Goal: Task Accomplishment & Management: Manage account settings

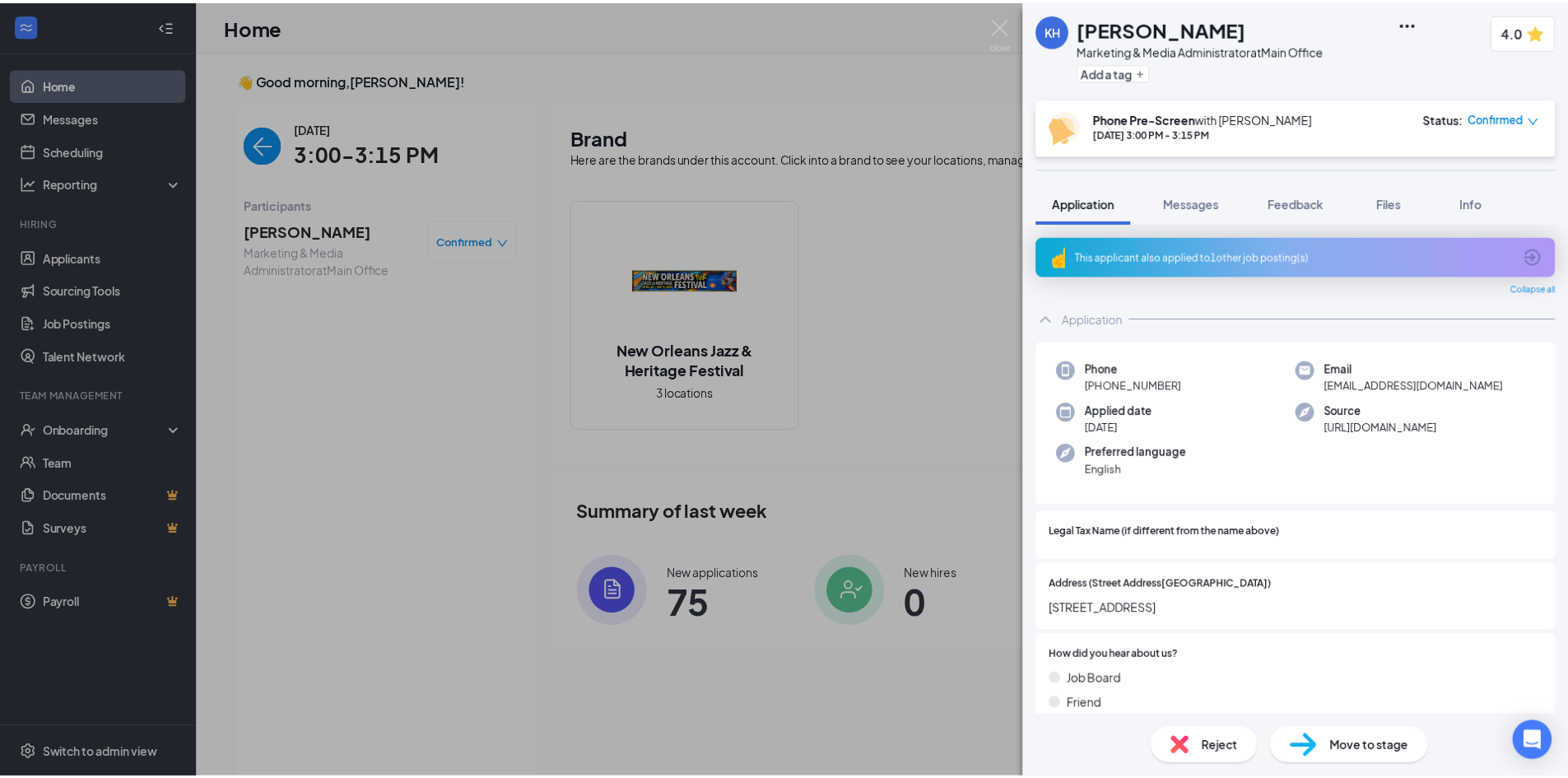
scroll to position [35, 0]
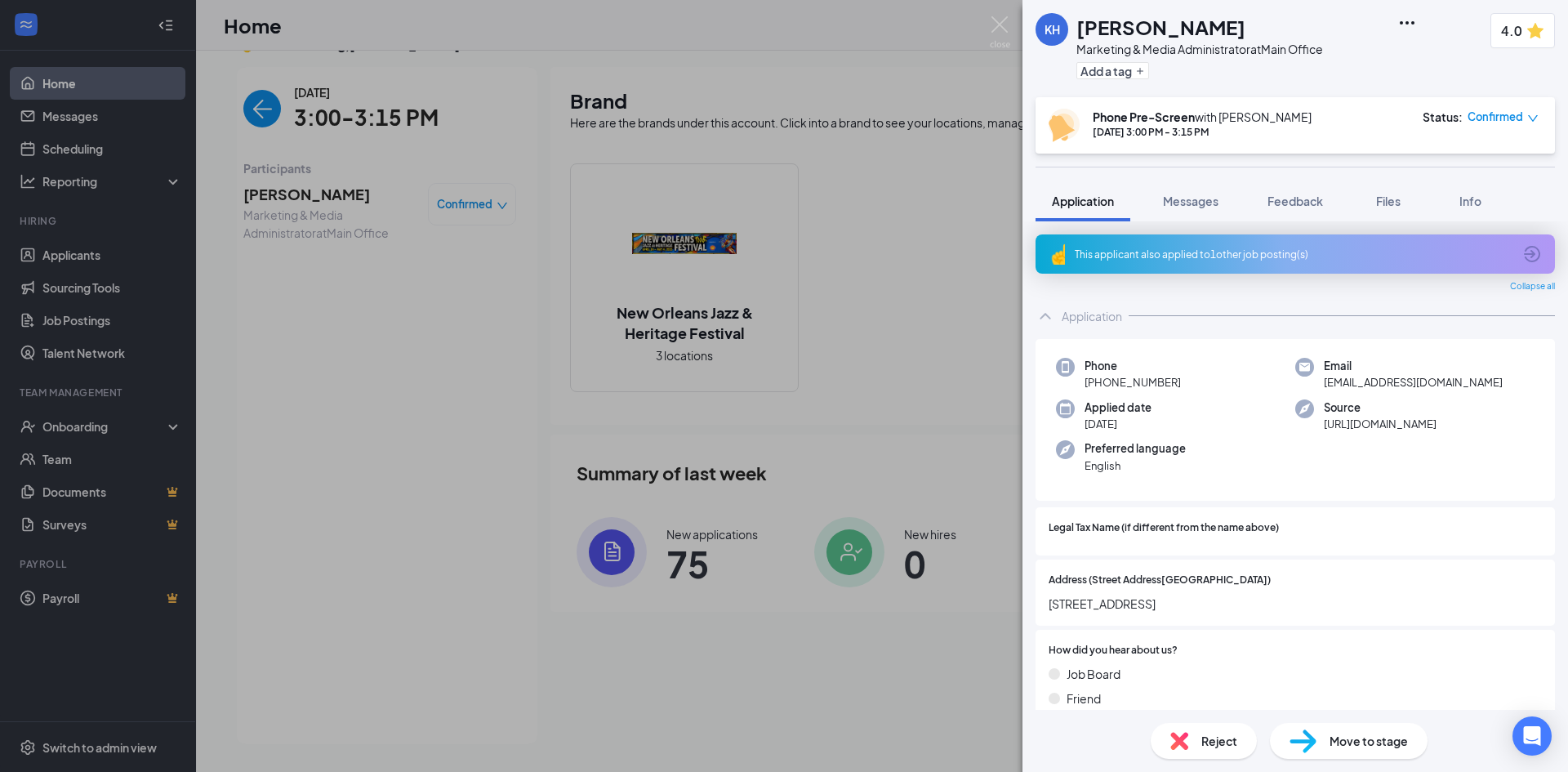
click at [1182, 259] on div "This applicant also applied to 1 other job posting(s)" at bounding box center [1294, 254] width 437 height 14
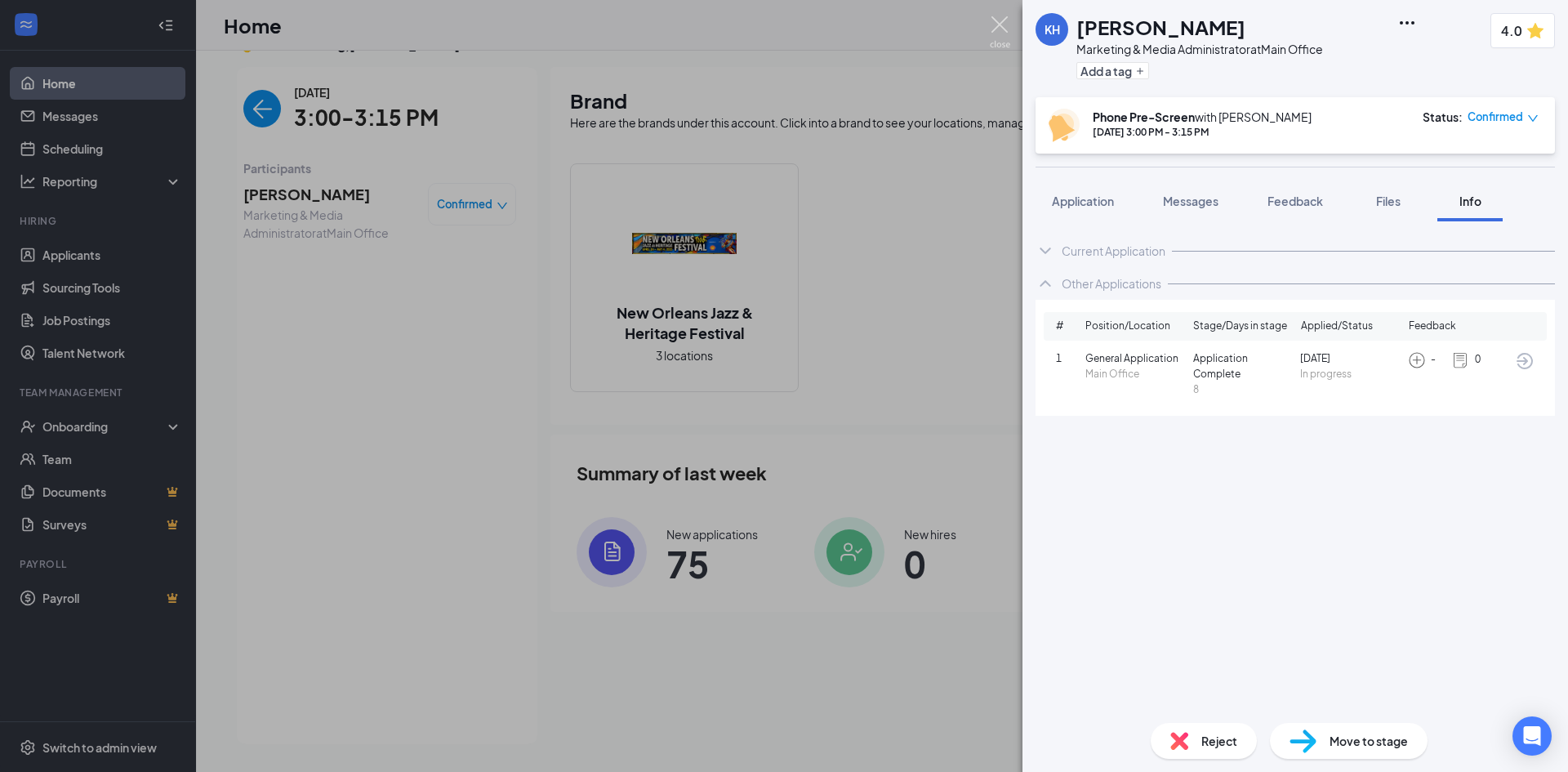
click at [998, 21] on img at bounding box center [1000, 32] width 21 height 32
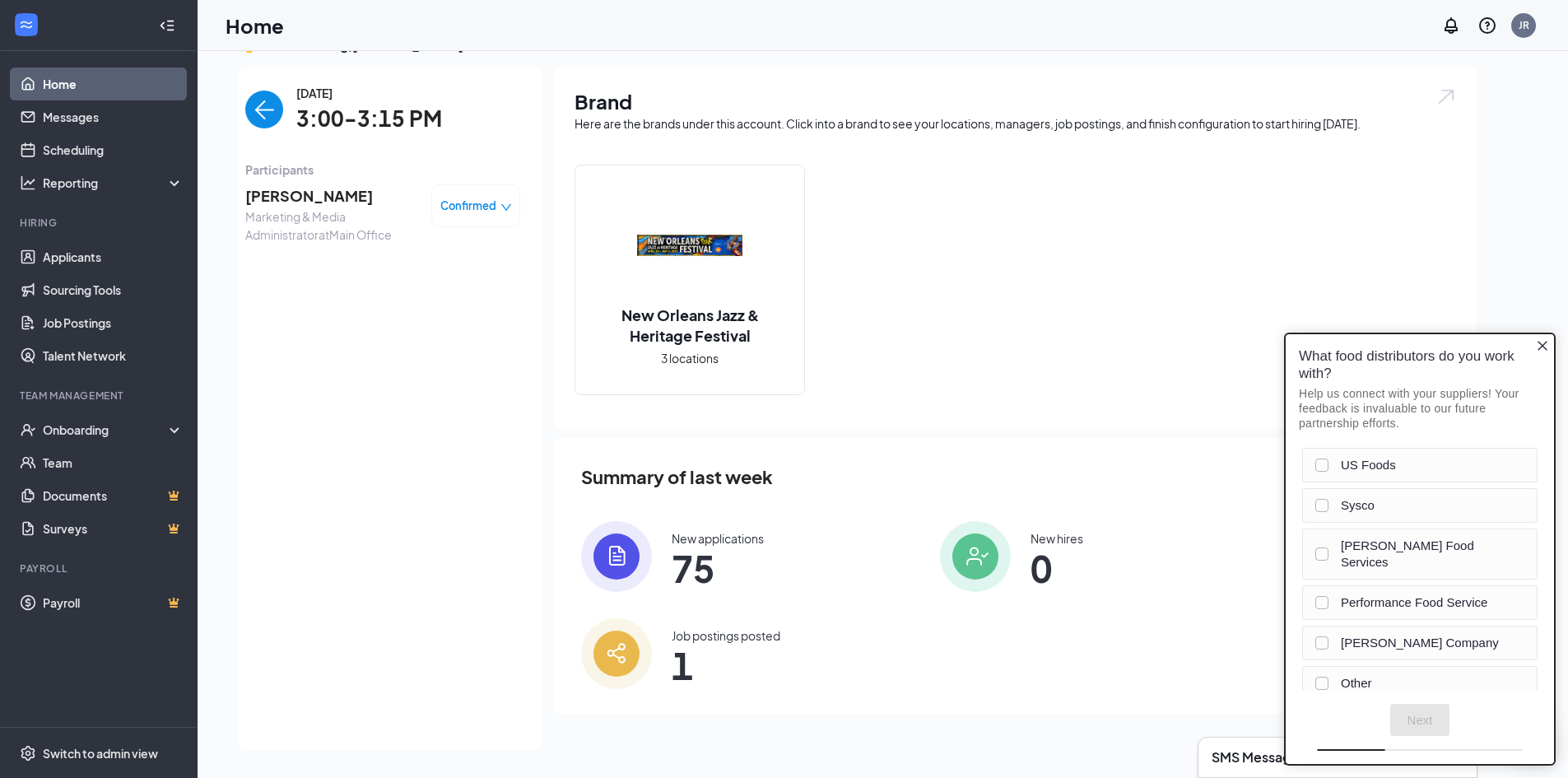
click at [279, 194] on span "[PERSON_NAME]" at bounding box center [332, 195] width 173 height 23
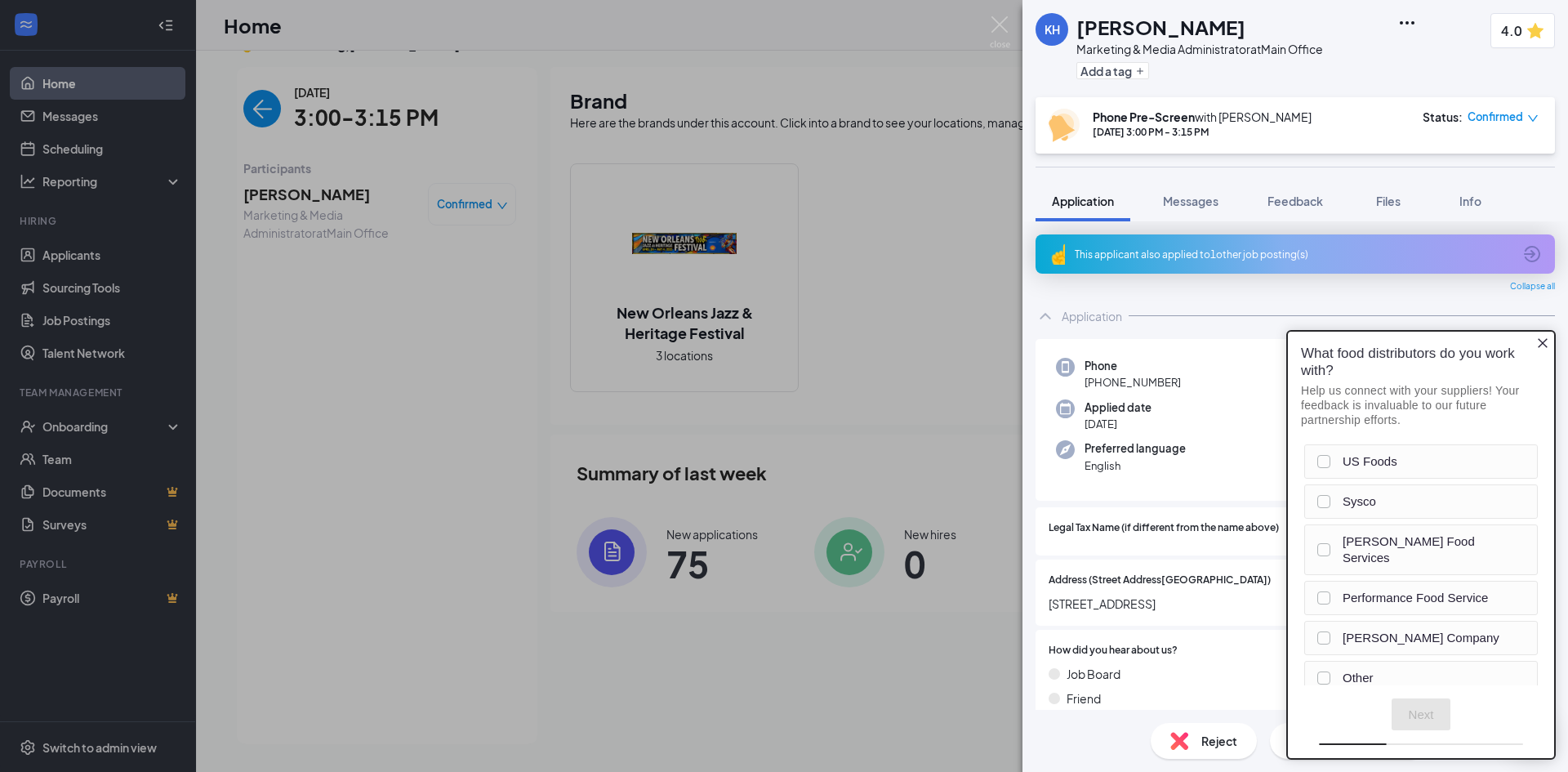
click at [1538, 341] on icon "Close button" at bounding box center [1542, 342] width 13 height 13
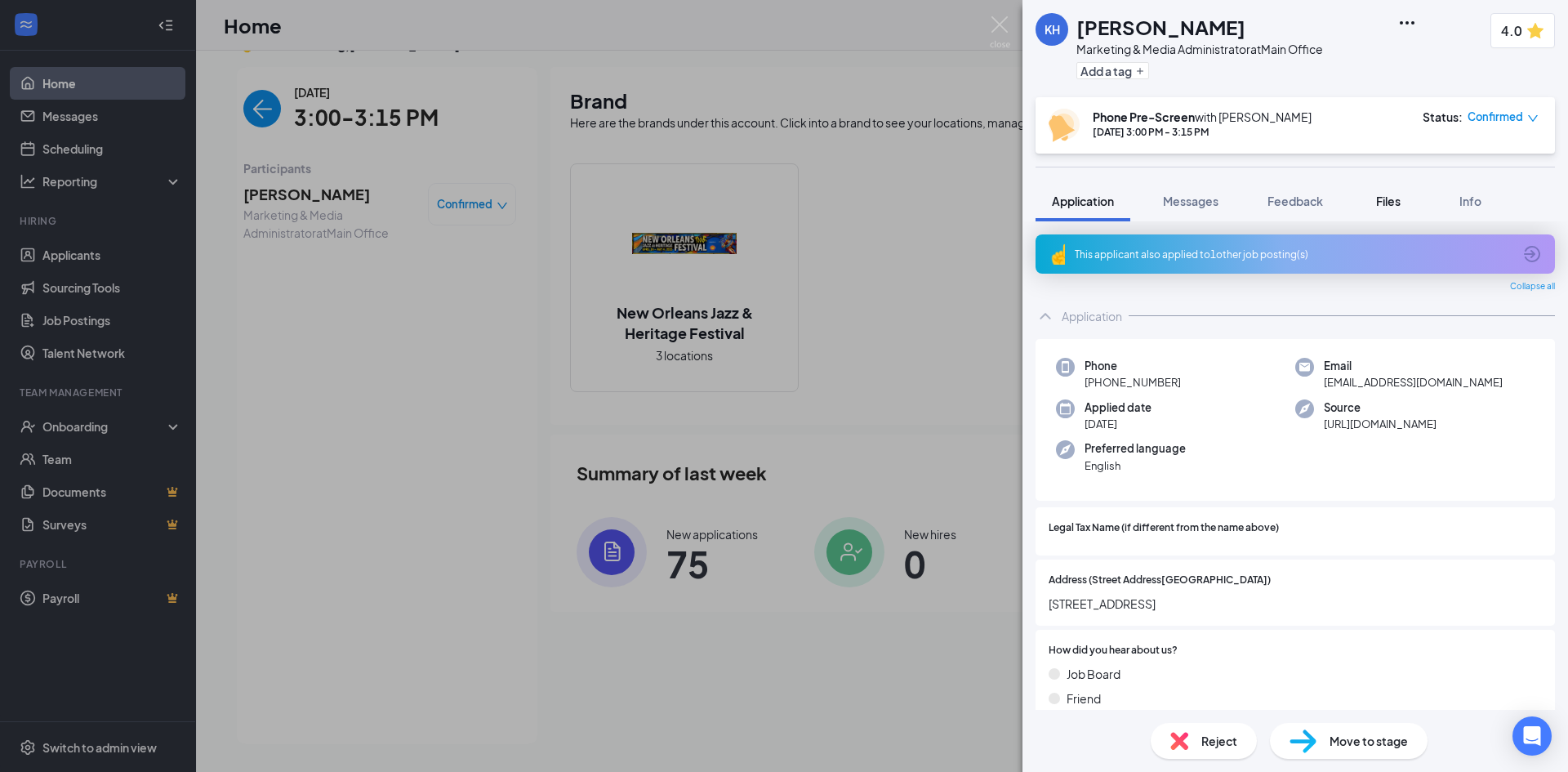
click at [1373, 193] on div "Files" at bounding box center [1389, 201] width 33 height 16
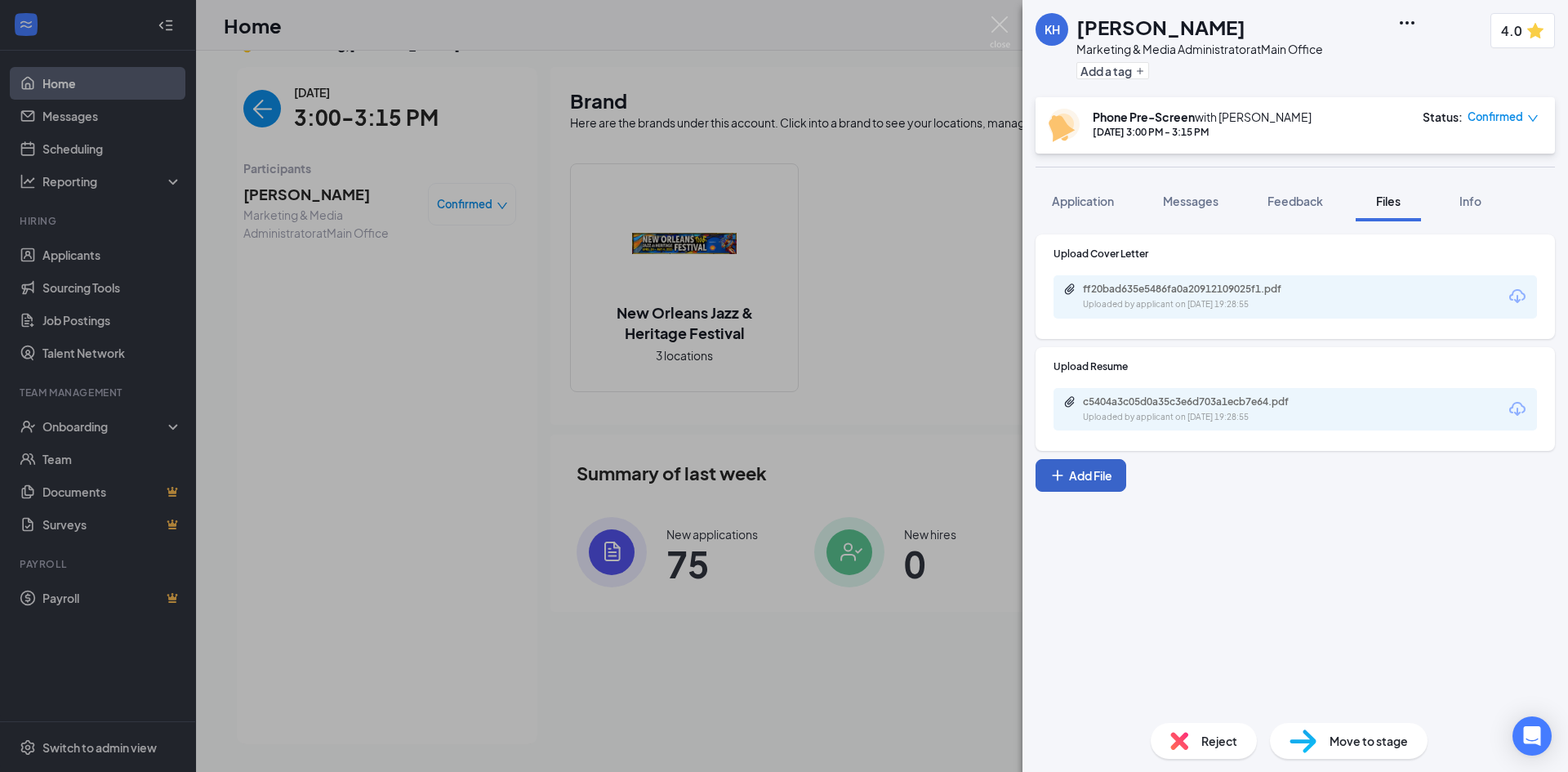
click at [1100, 469] on button "Add File" at bounding box center [1081, 475] width 91 height 33
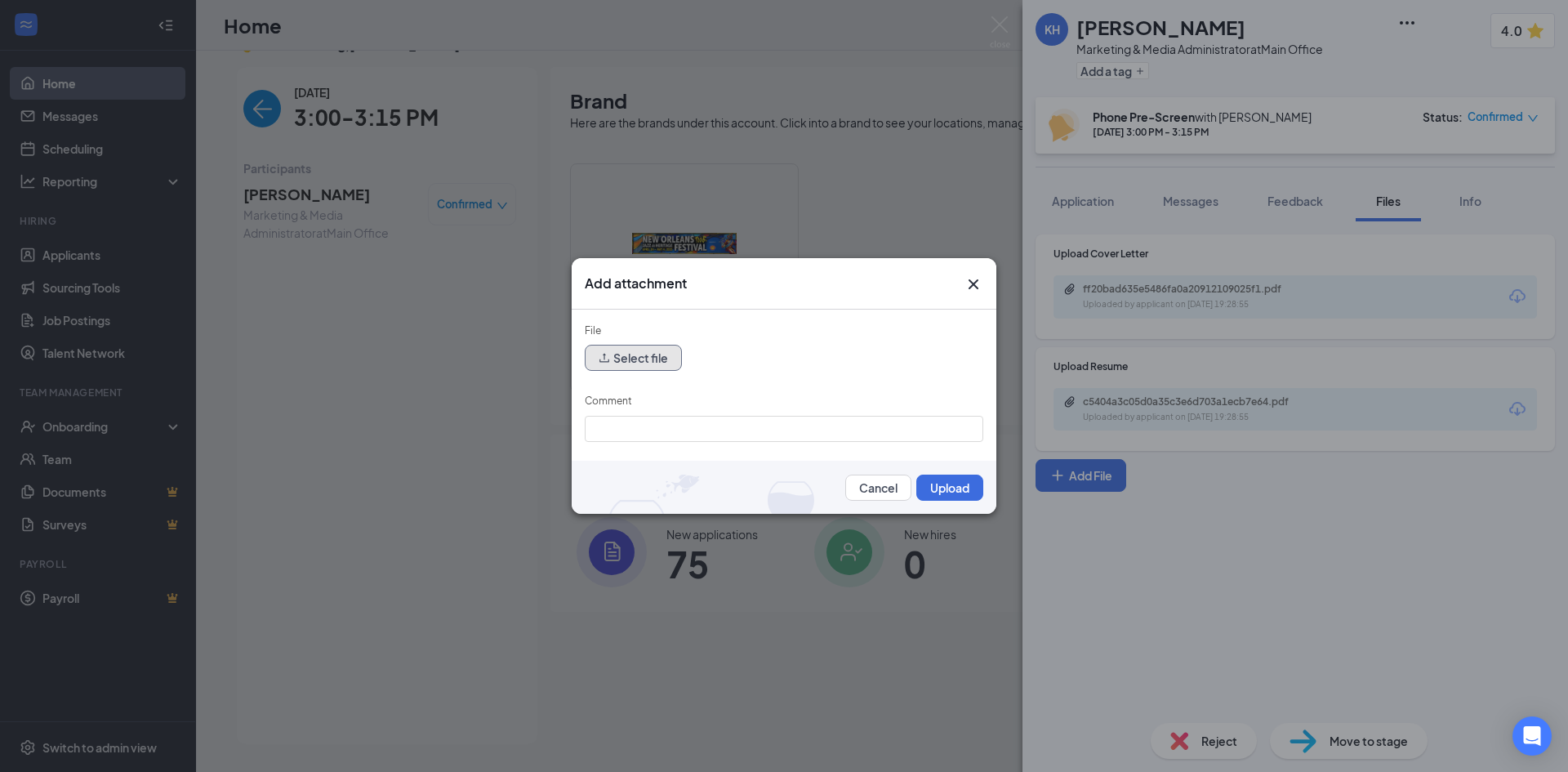
click at [638, 353] on button "Select file" at bounding box center [633, 358] width 97 height 26
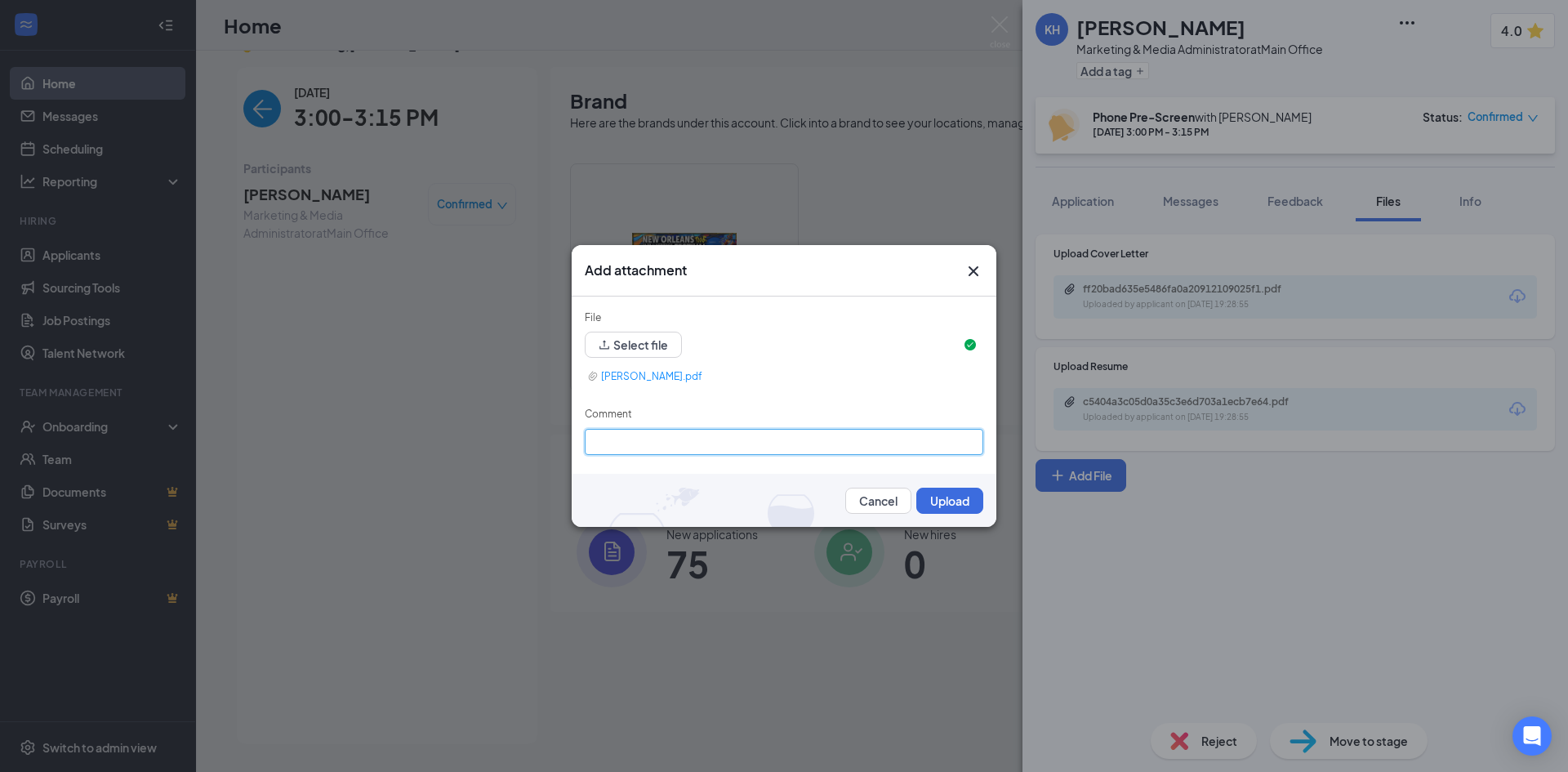
click at [766, 433] on input "Comment" at bounding box center [784, 442] width 399 height 26
type input "Prescreen"
click at [926, 504] on button "Upload" at bounding box center [950, 500] width 67 height 26
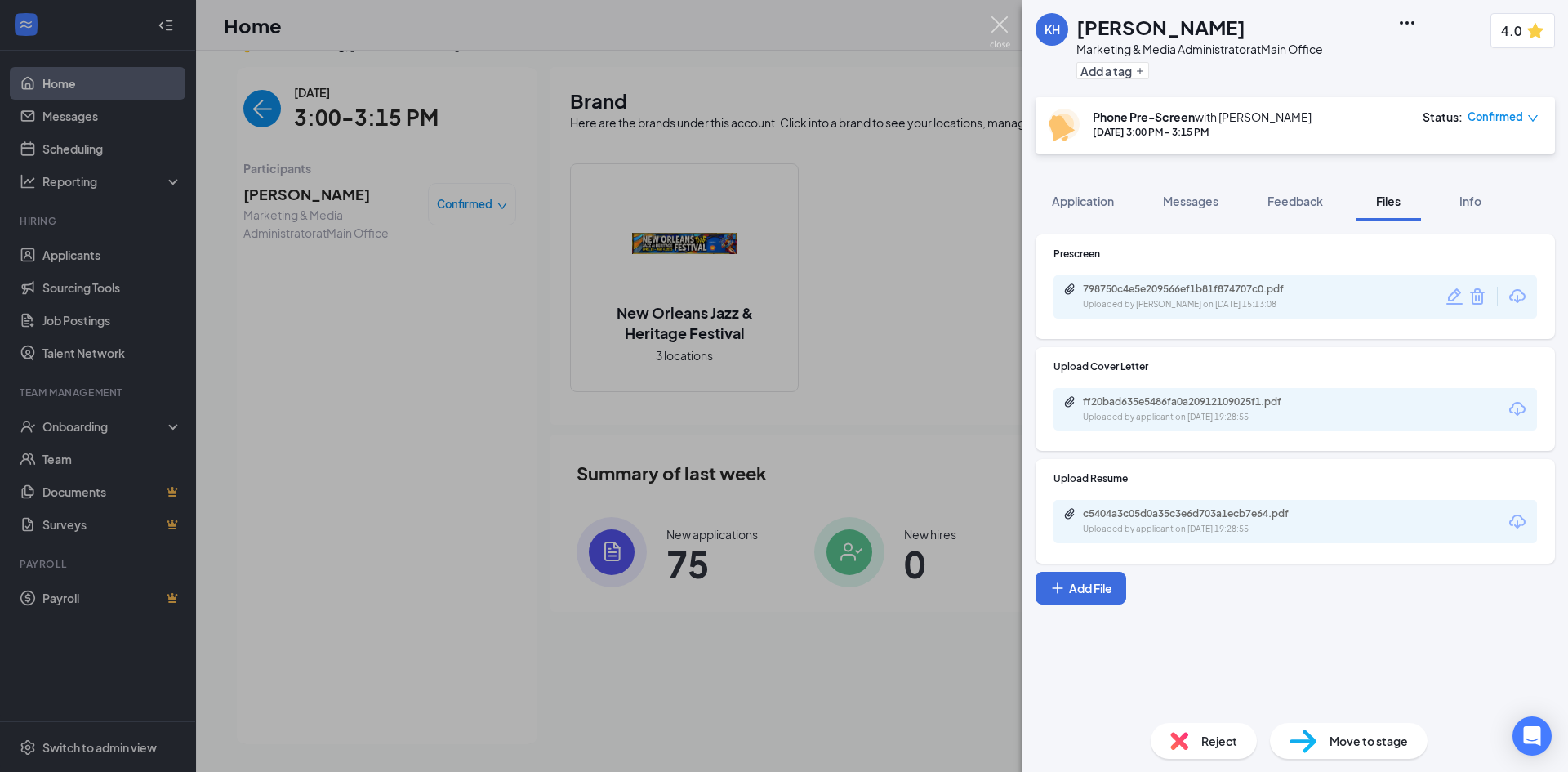
click at [999, 25] on img at bounding box center [1000, 32] width 21 height 32
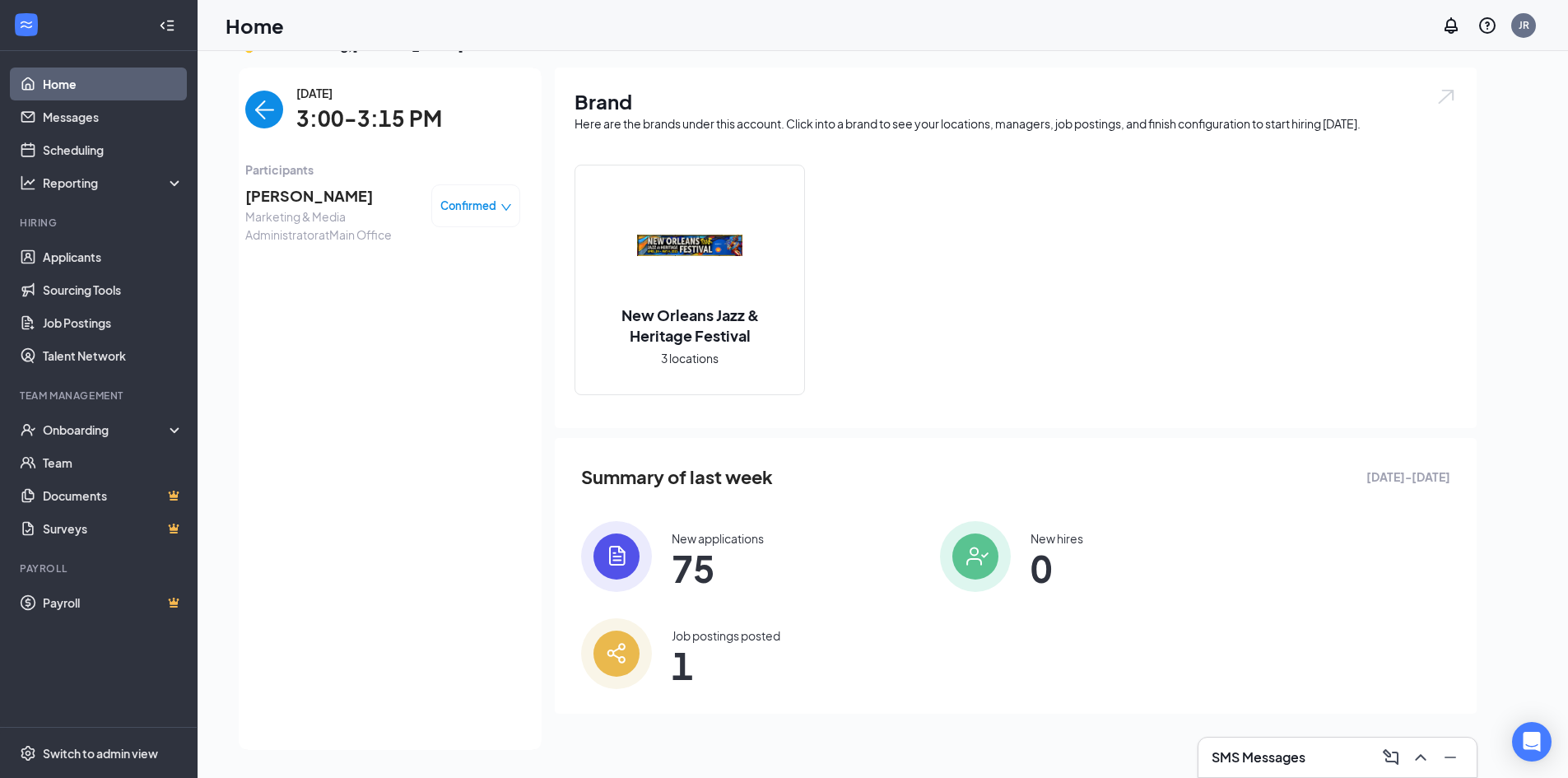
click at [255, 108] on img "back-button" at bounding box center [265, 110] width 38 height 38
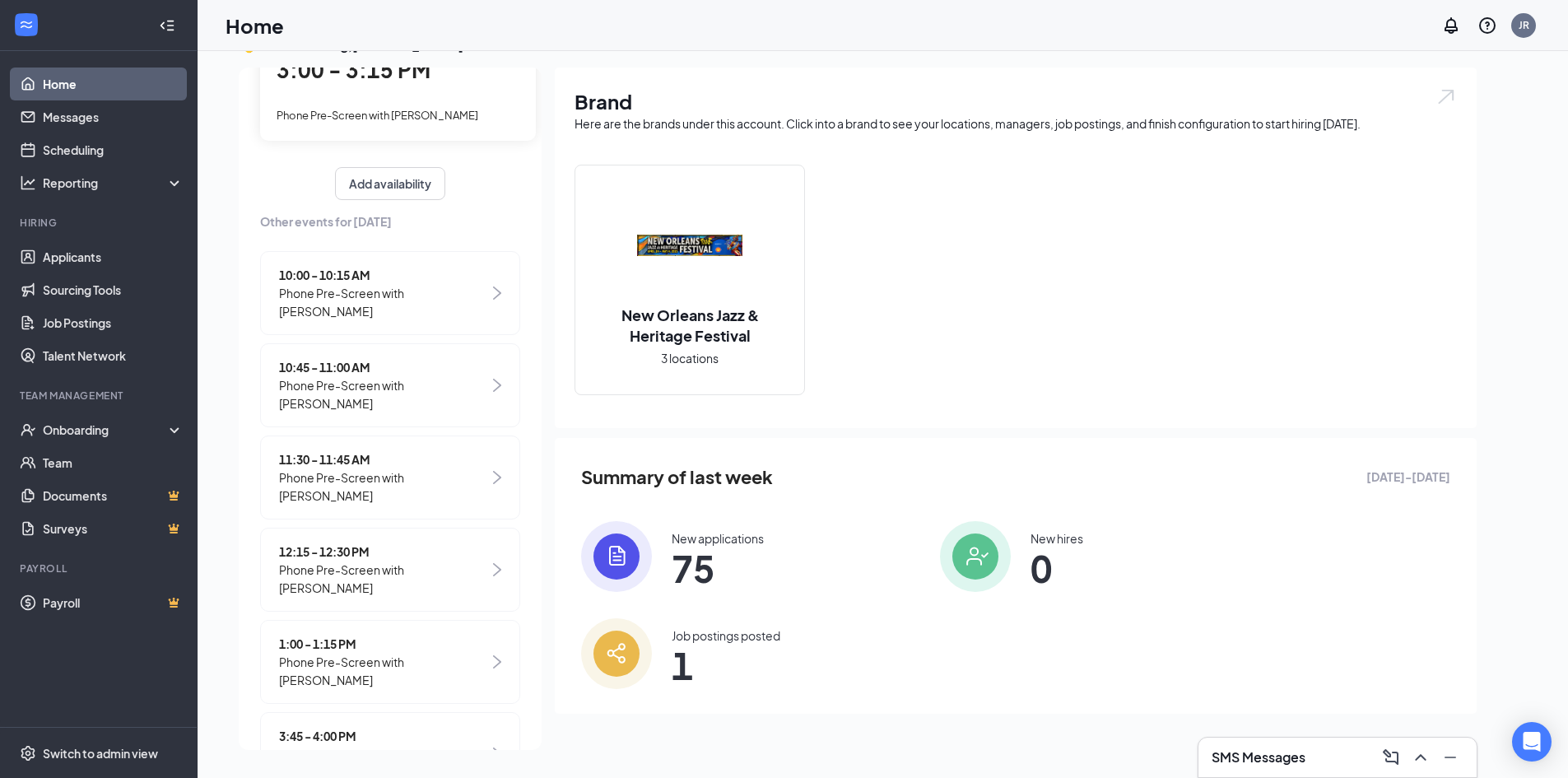
scroll to position [158, 0]
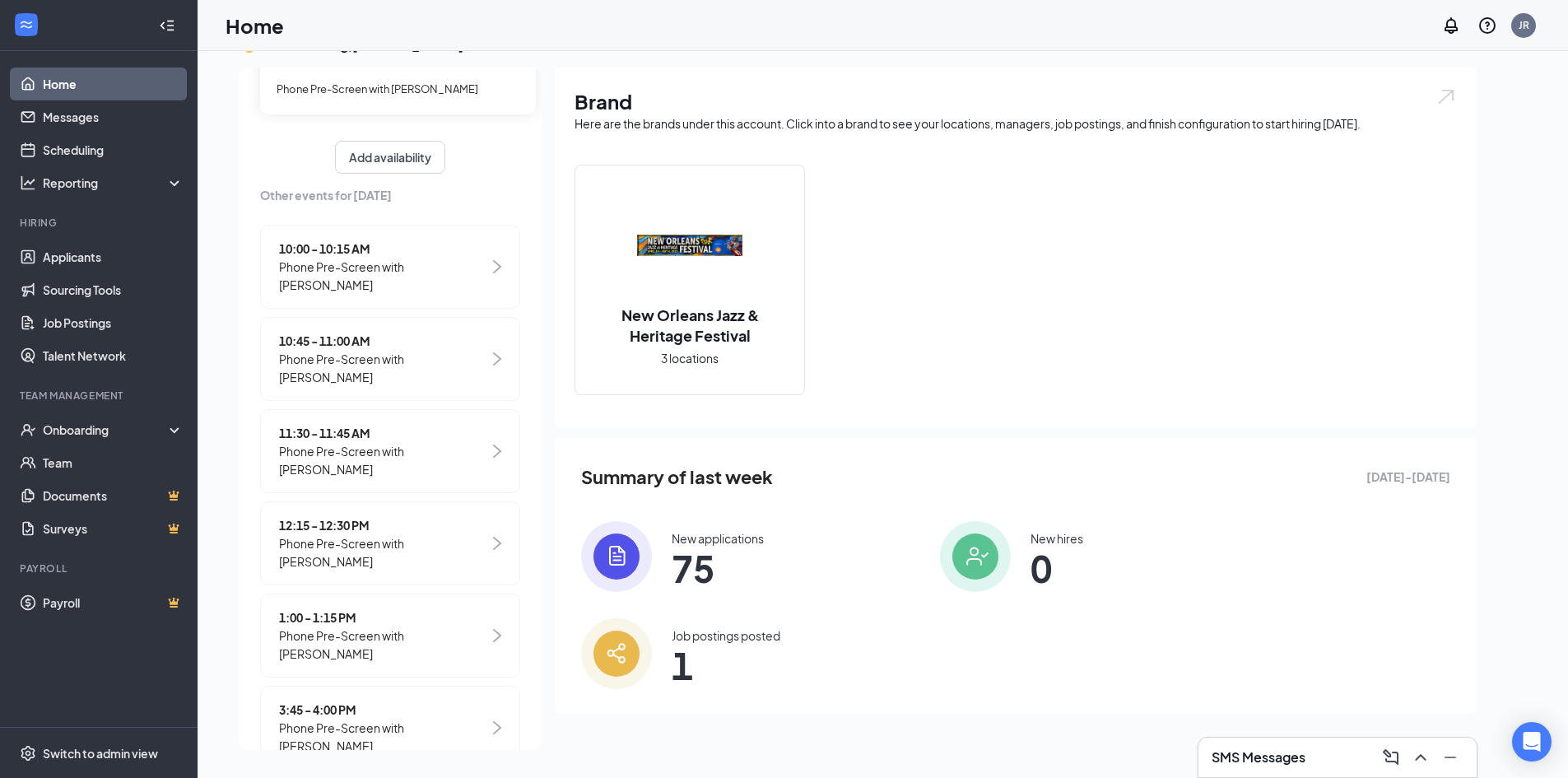
click at [334, 718] on span "Phone Pre-Screen with [PERSON_NAME]" at bounding box center [384, 737] width 210 height 36
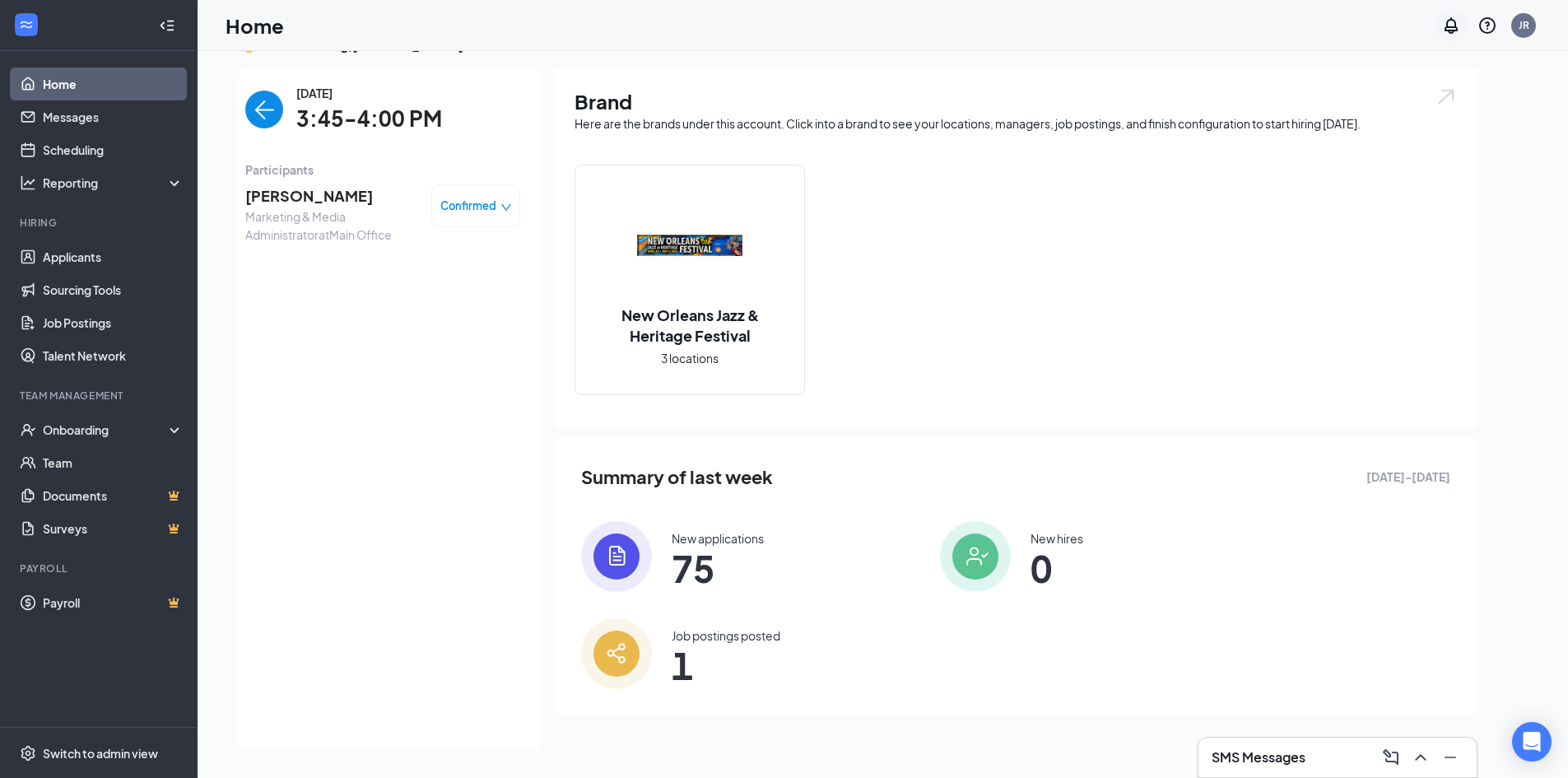
click at [1451, 22] on icon "Notifications" at bounding box center [1450, 25] width 20 height 20
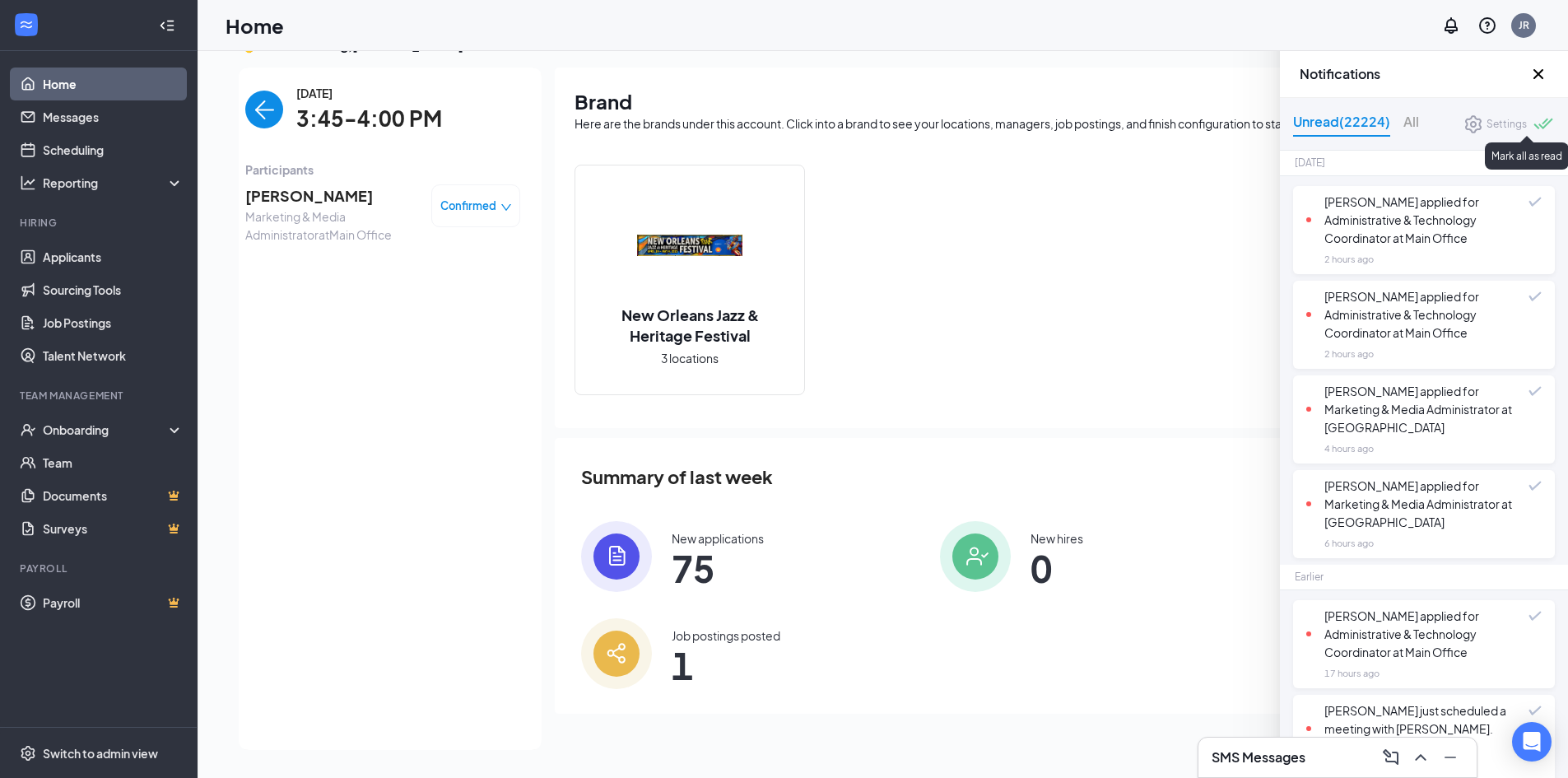
click at [1533, 120] on div at bounding box center [1544, 125] width 22 height 16
click at [1547, 28] on icon "Cross" at bounding box center [1539, 31] width 20 height 20
click at [1528, 200] on span at bounding box center [1534, 201] width 13 height 10
click at [1528, 298] on span at bounding box center [1534, 296] width 13 height 10
click at [1533, 116] on div at bounding box center [1544, 124] width 22 height 18
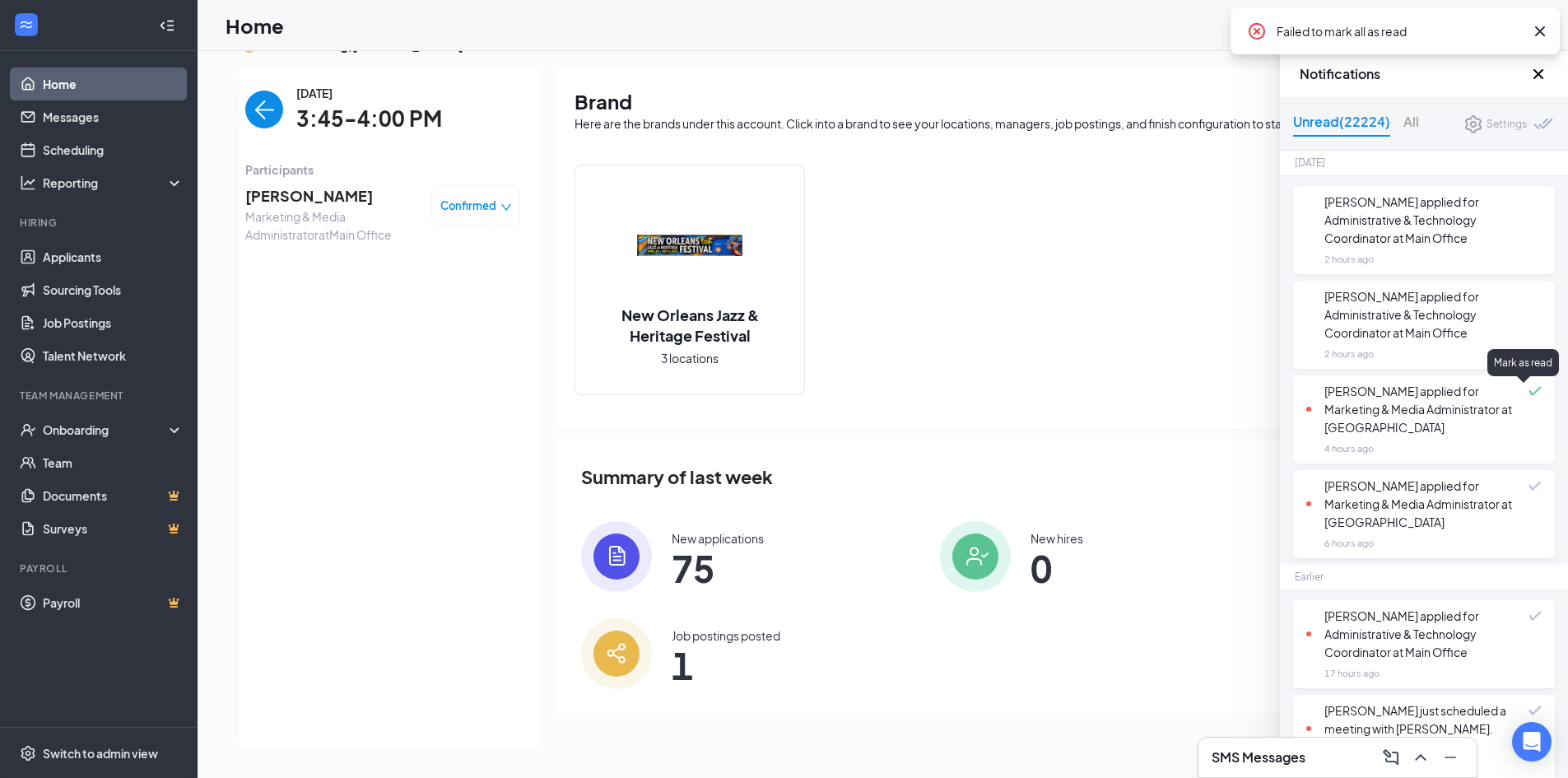
click at [1528, 392] on span at bounding box center [1534, 391] width 13 height 10
drag, startPoint x: 1522, startPoint y: 487, endPoint x: 1524, endPoint y: 496, distance: 9.2
click at [1528, 488] on span at bounding box center [1534, 485] width 13 height 10
click at [1528, 616] on span at bounding box center [1534, 615] width 13 height 10
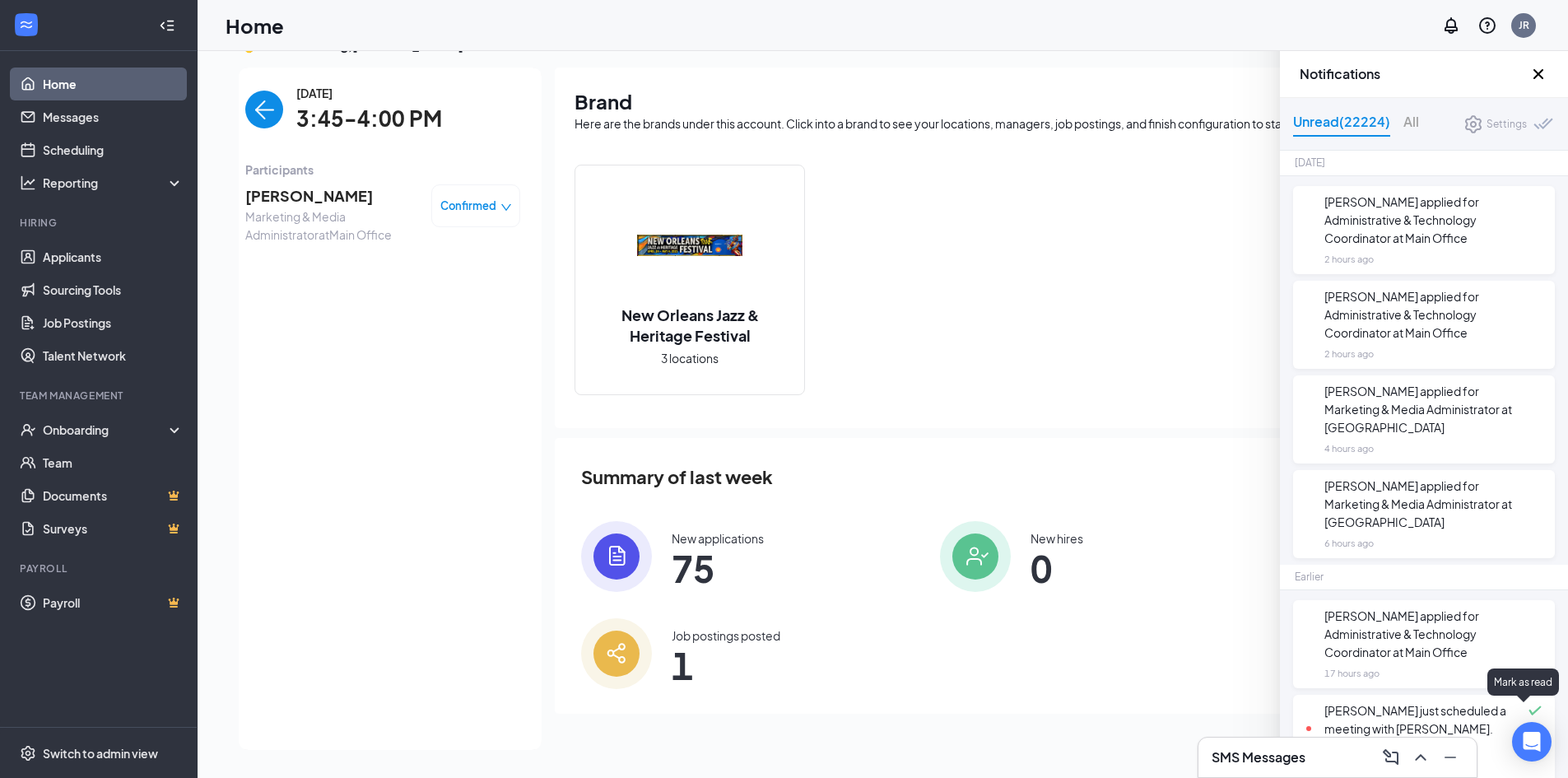
click at [1528, 712] on span at bounding box center [1534, 710] width 13 height 10
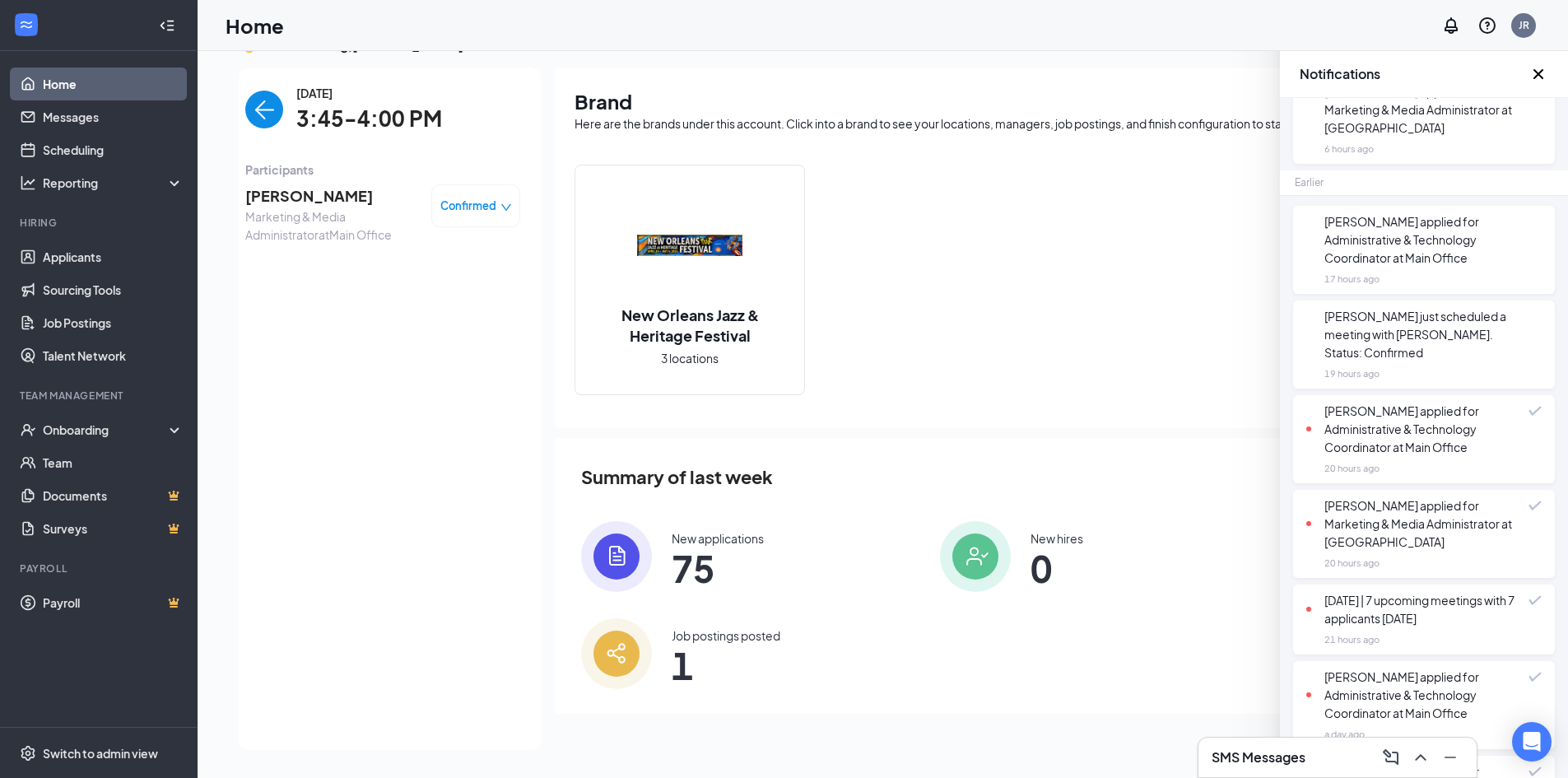
scroll to position [411, 0]
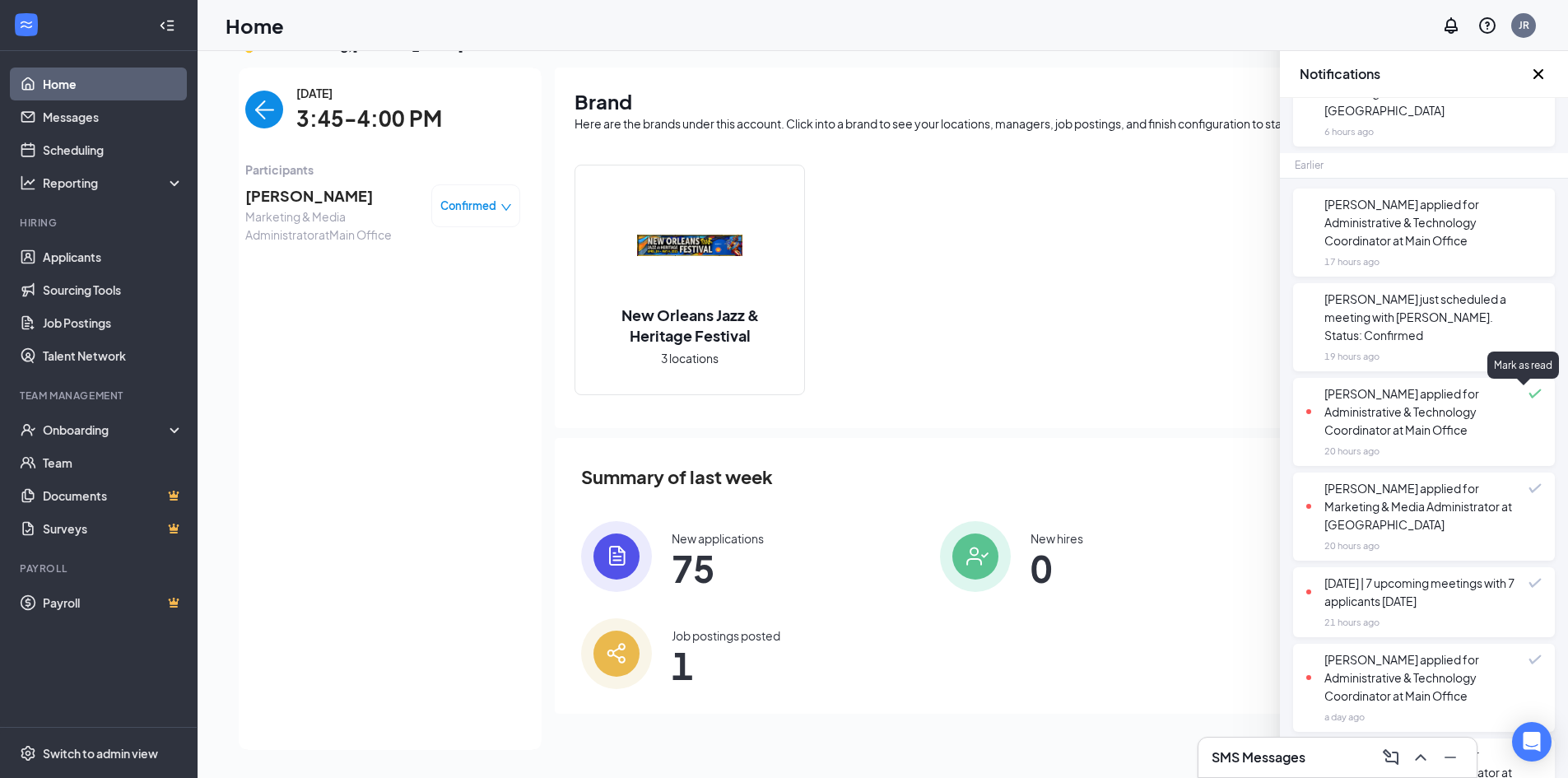
click at [1528, 392] on span at bounding box center [1534, 392] width 13 height 10
click at [1528, 491] on span at bounding box center [1534, 488] width 13 height 10
click at [1528, 585] on span at bounding box center [1534, 582] width 13 height 10
drag, startPoint x: 1525, startPoint y: 673, endPoint x: 1507, endPoint y: 631, distance: 45.7
click at [1528, 664] on span at bounding box center [1534, 659] width 13 height 10
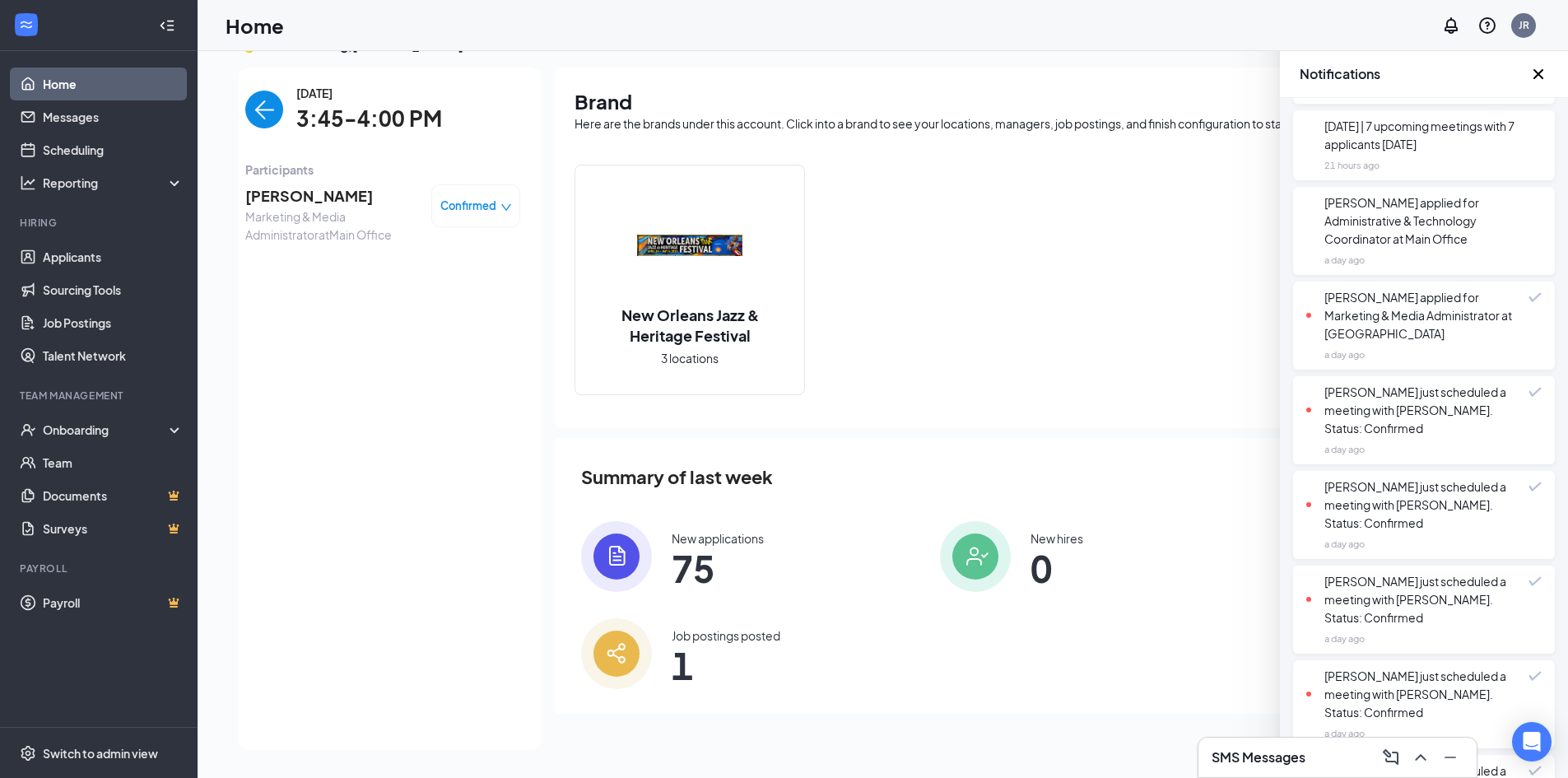
scroll to position [905, 0]
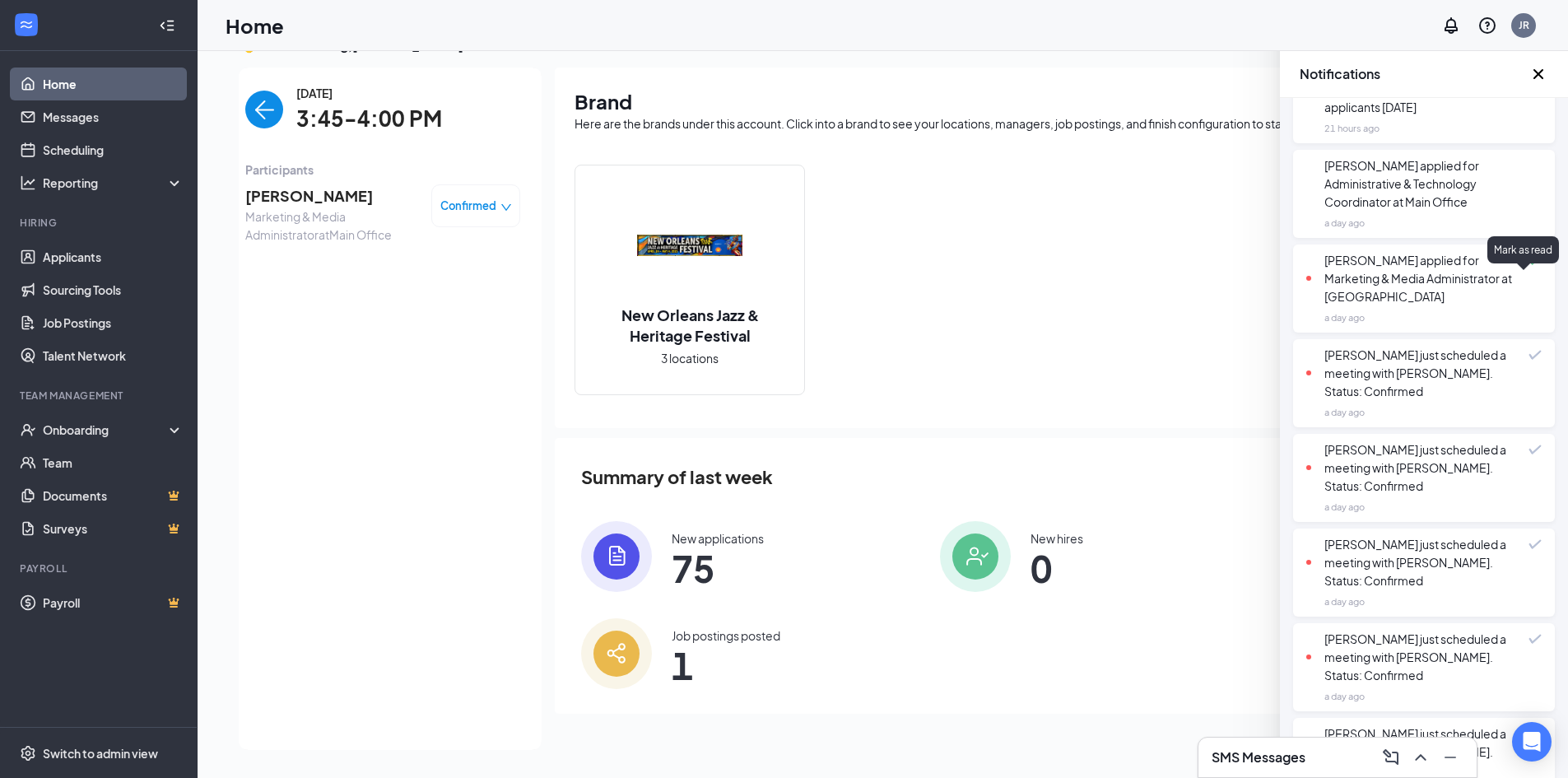
click at [1528, 265] on span at bounding box center [1534, 259] width 13 height 10
click at [1514, 374] on div "[PERSON_NAME] just scheduled a meeting with [PERSON_NAME]. Status: Confirmed" at bounding box center [1417, 373] width 222 height 54
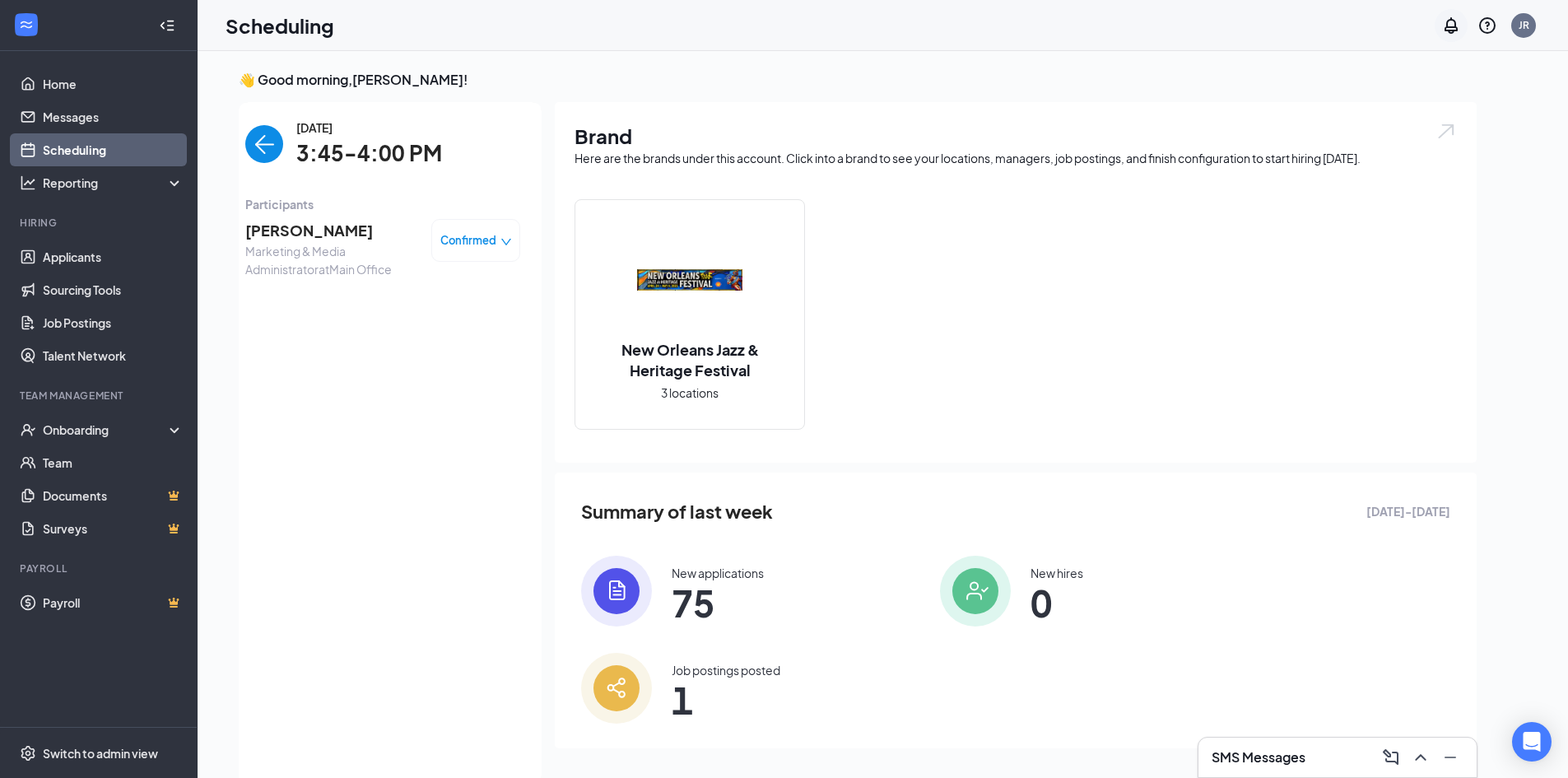
click at [1450, 26] on icon "Notifications" at bounding box center [1450, 25] width 13 height 16
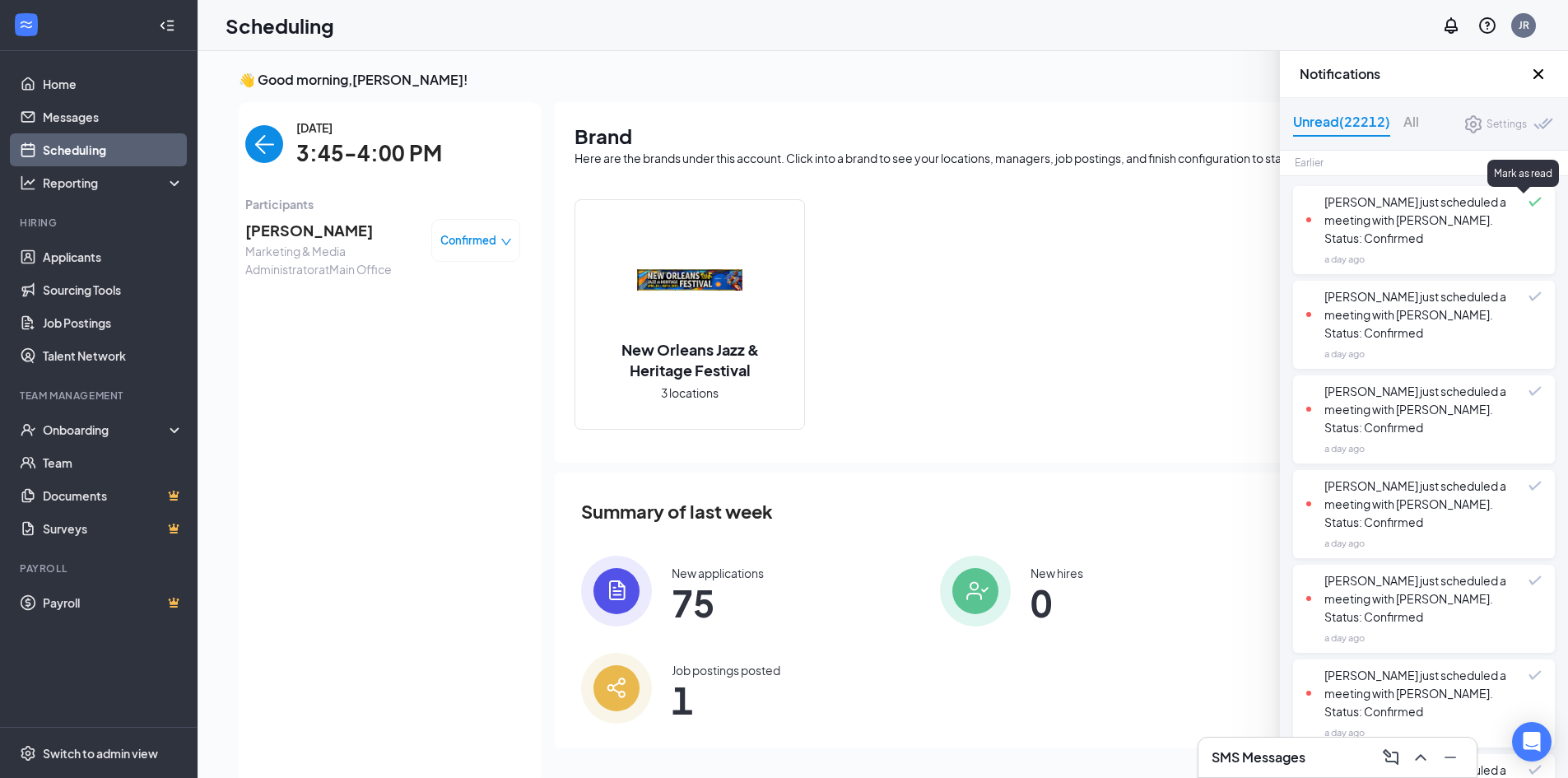
click at [1528, 198] on span at bounding box center [1534, 201] width 13 height 10
click at [1514, 300] on div "[PERSON_NAME] just scheduled a meeting with [PERSON_NAME]. Status: Confirmed" at bounding box center [1417, 314] width 222 height 54
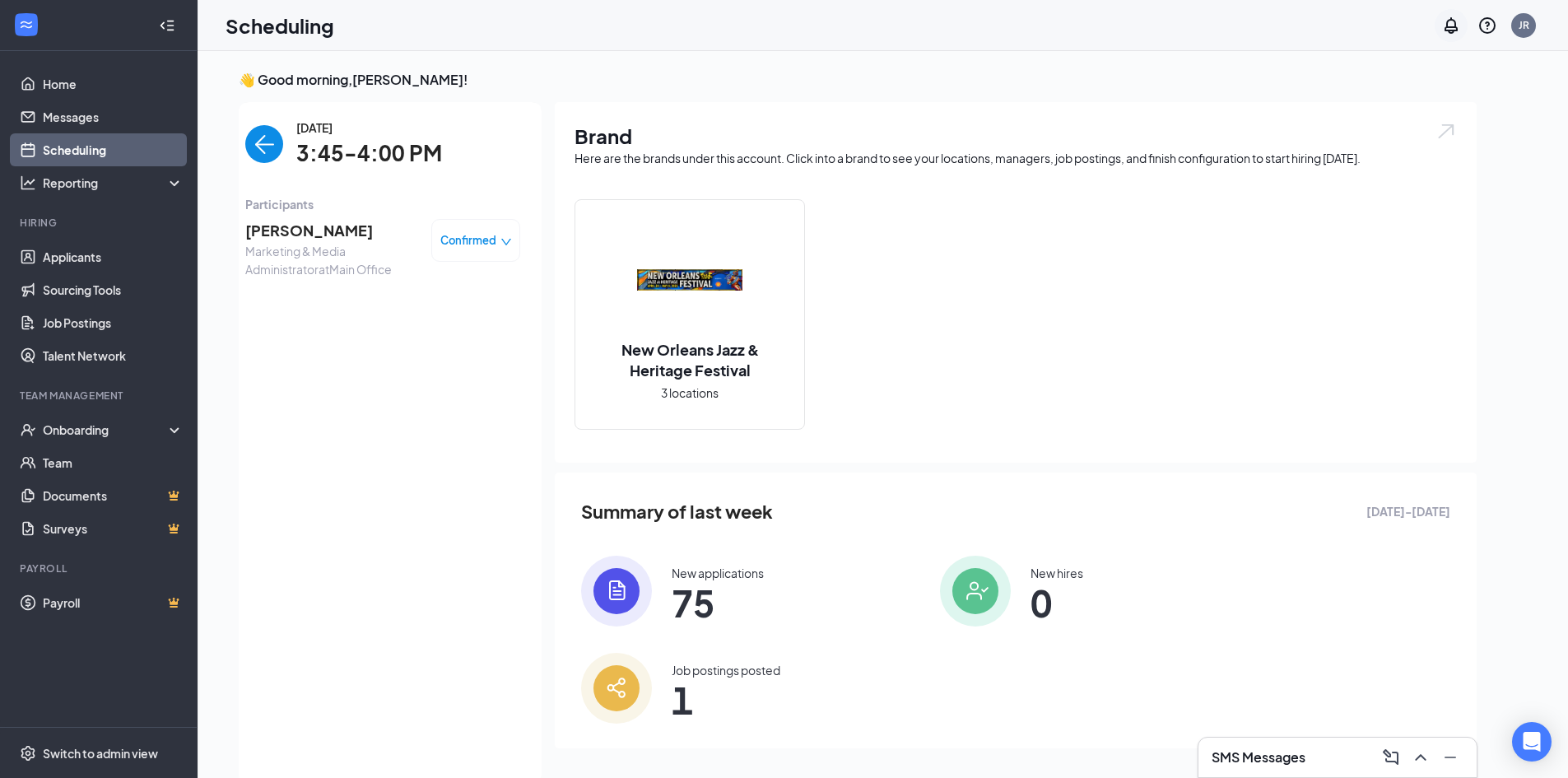
click at [1449, 30] on icon "Notifications" at bounding box center [1450, 25] width 13 height 16
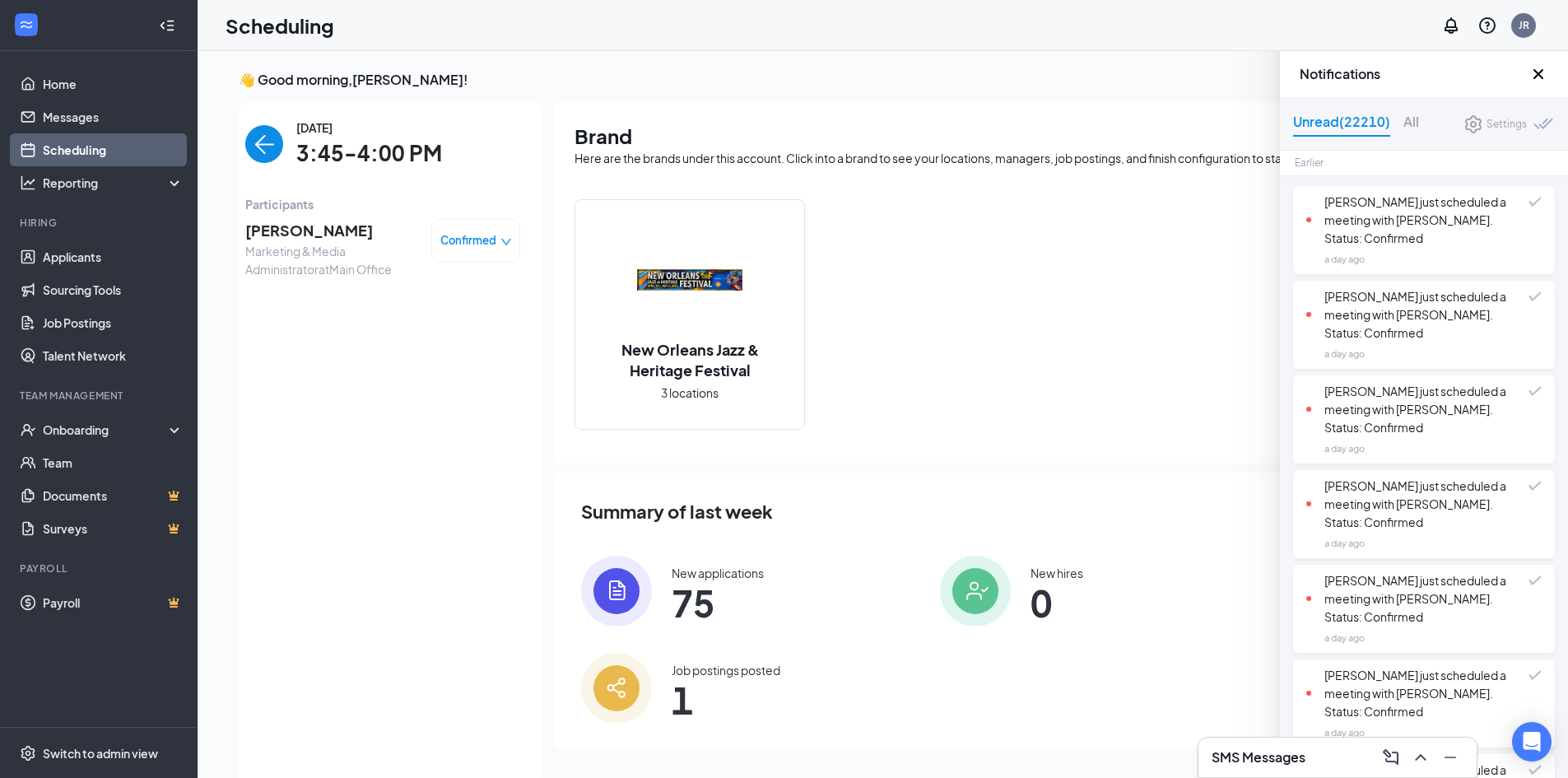
click at [1521, 195] on div "[PERSON_NAME] just scheduled a meeting with [PERSON_NAME]. Status: Confirmed" at bounding box center [1424, 220] width 235 height 54
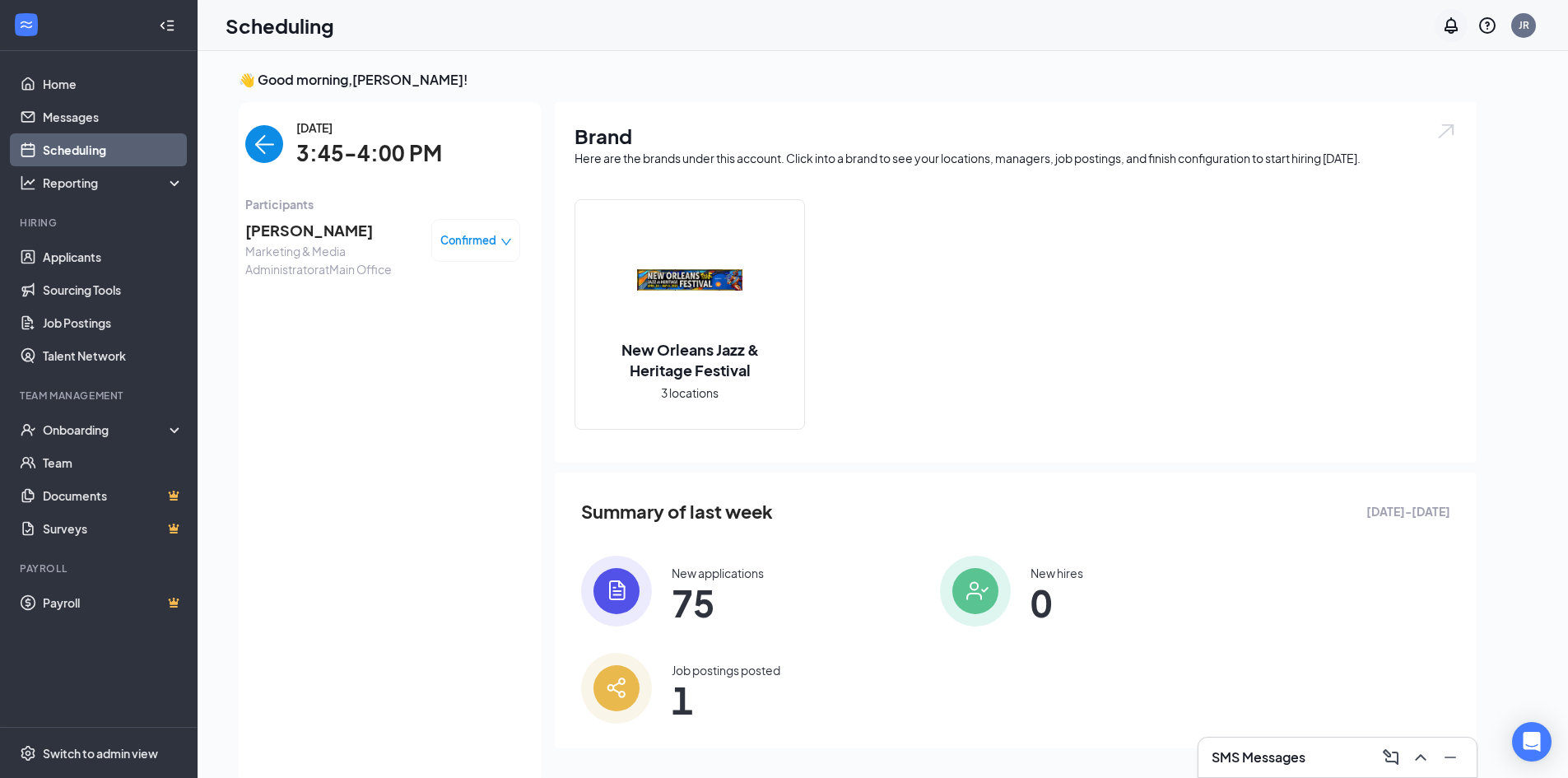
click at [1446, 34] on icon "Notifications" at bounding box center [1450, 25] width 20 height 20
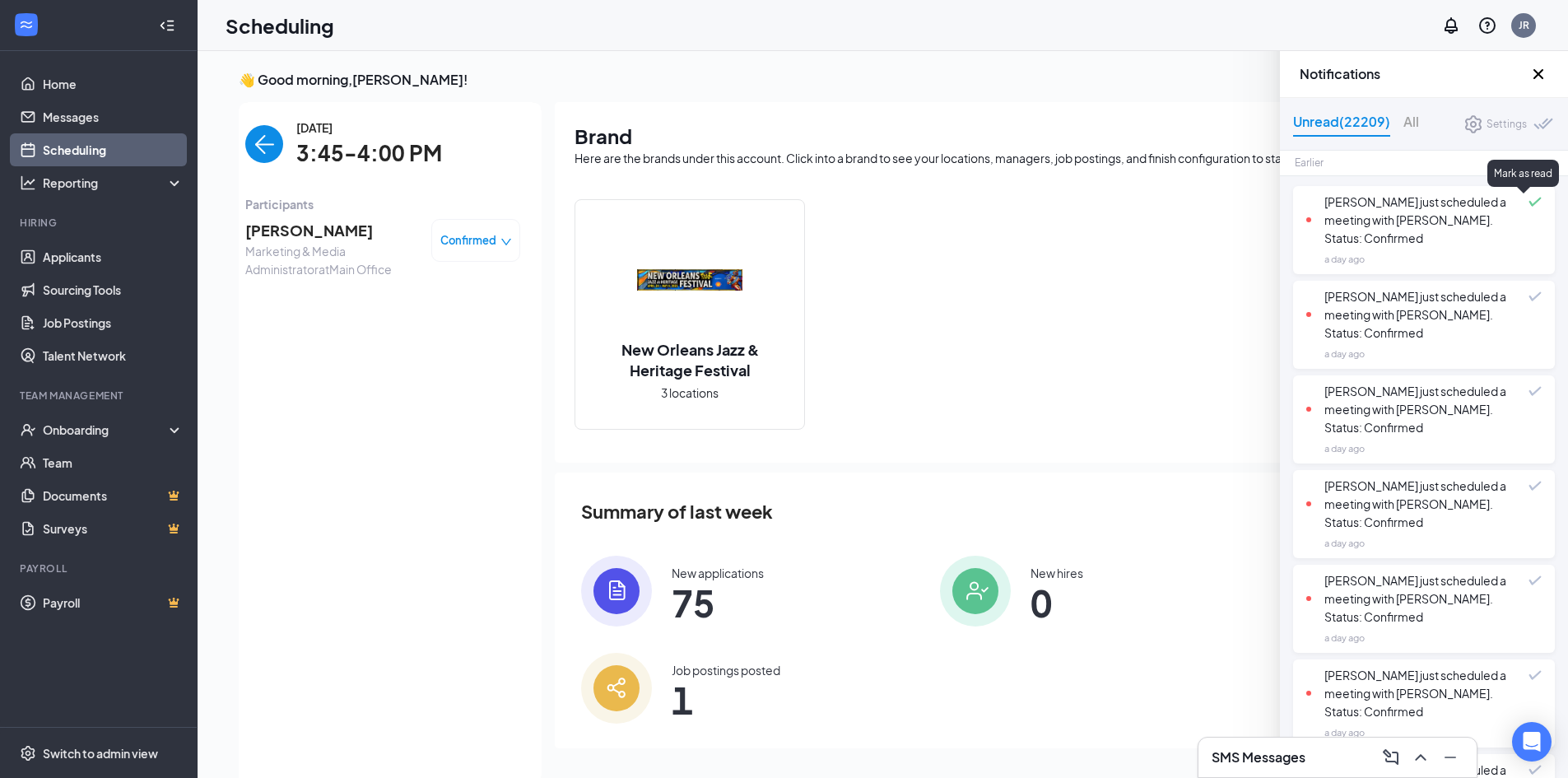
click at [1528, 202] on span at bounding box center [1534, 201] width 13 height 10
click at [1528, 298] on span at bounding box center [1534, 296] width 13 height 10
click at [1528, 394] on span at bounding box center [1534, 391] width 13 height 10
click at [1528, 487] on span at bounding box center [1534, 485] width 13 height 10
click at [1528, 581] on span at bounding box center [1534, 580] width 13 height 10
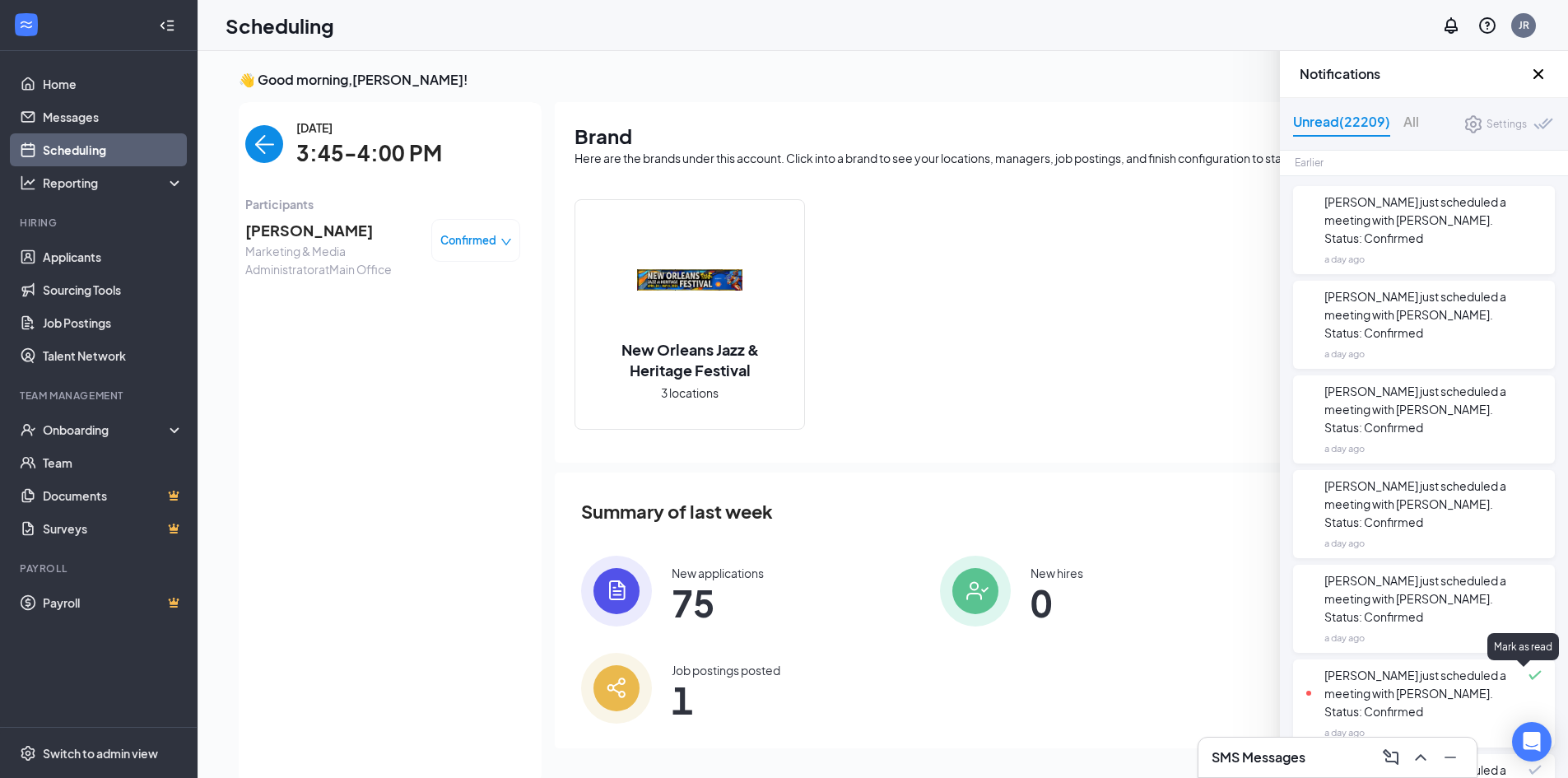
click at [1528, 679] on span at bounding box center [1534, 674] width 13 height 10
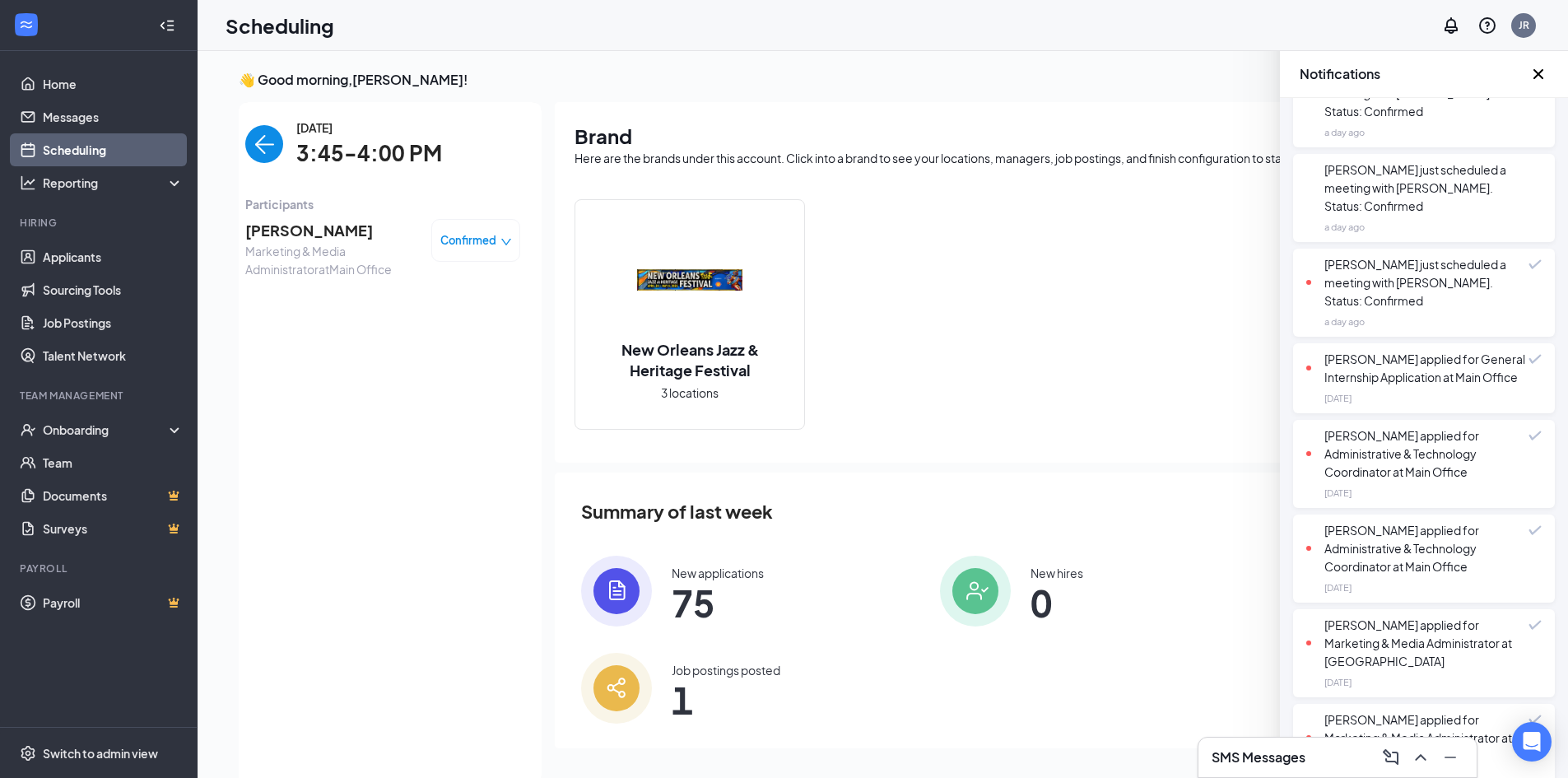
scroll to position [494, 0]
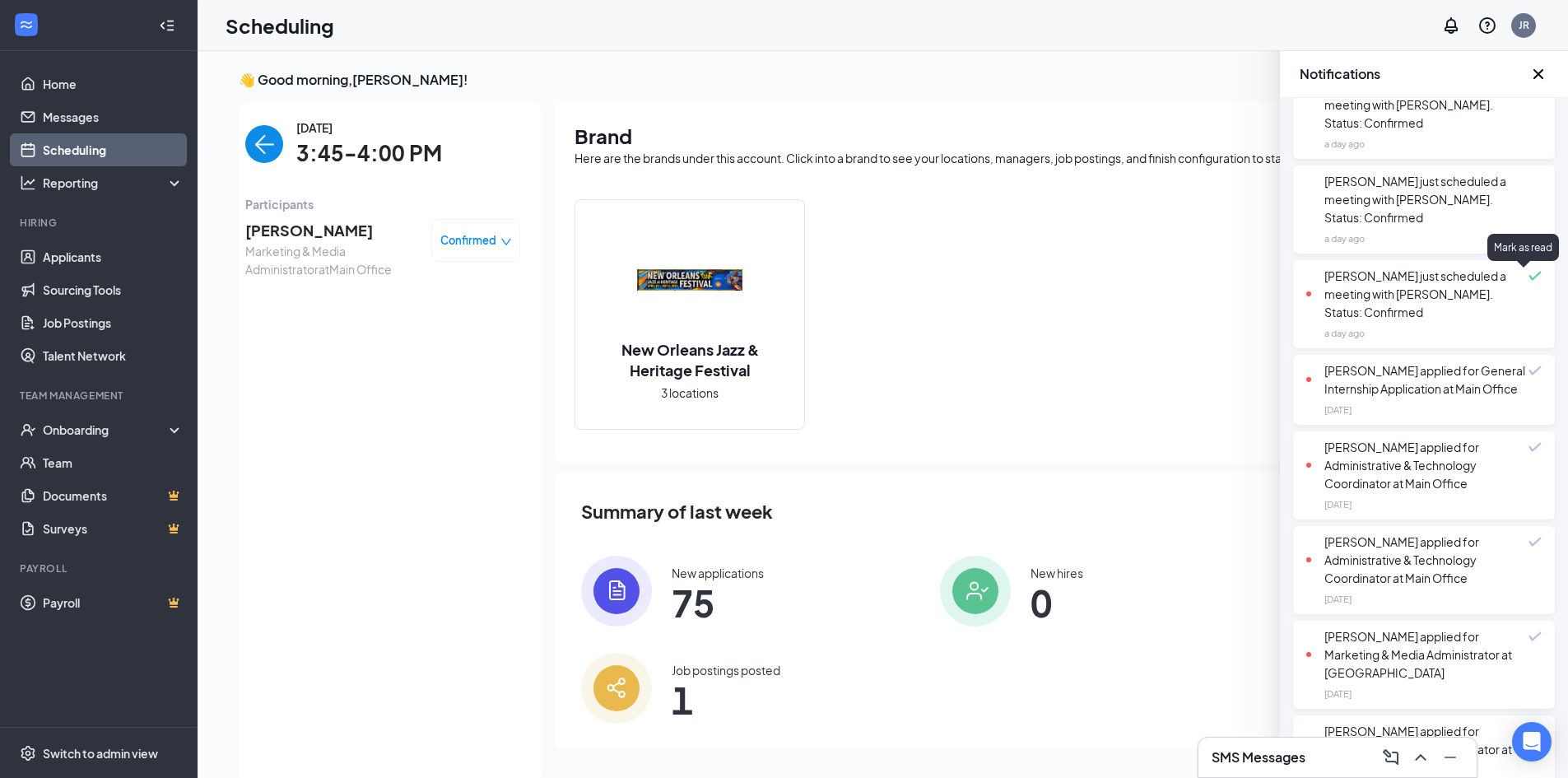
click at [1528, 277] on span at bounding box center [1534, 275] width 13 height 10
click at [1528, 371] on span at bounding box center [1534, 370] width 13 height 10
click at [1528, 452] on span at bounding box center [1534, 446] width 13 height 10
click at [1528, 546] on span at bounding box center [1534, 541] width 13 height 10
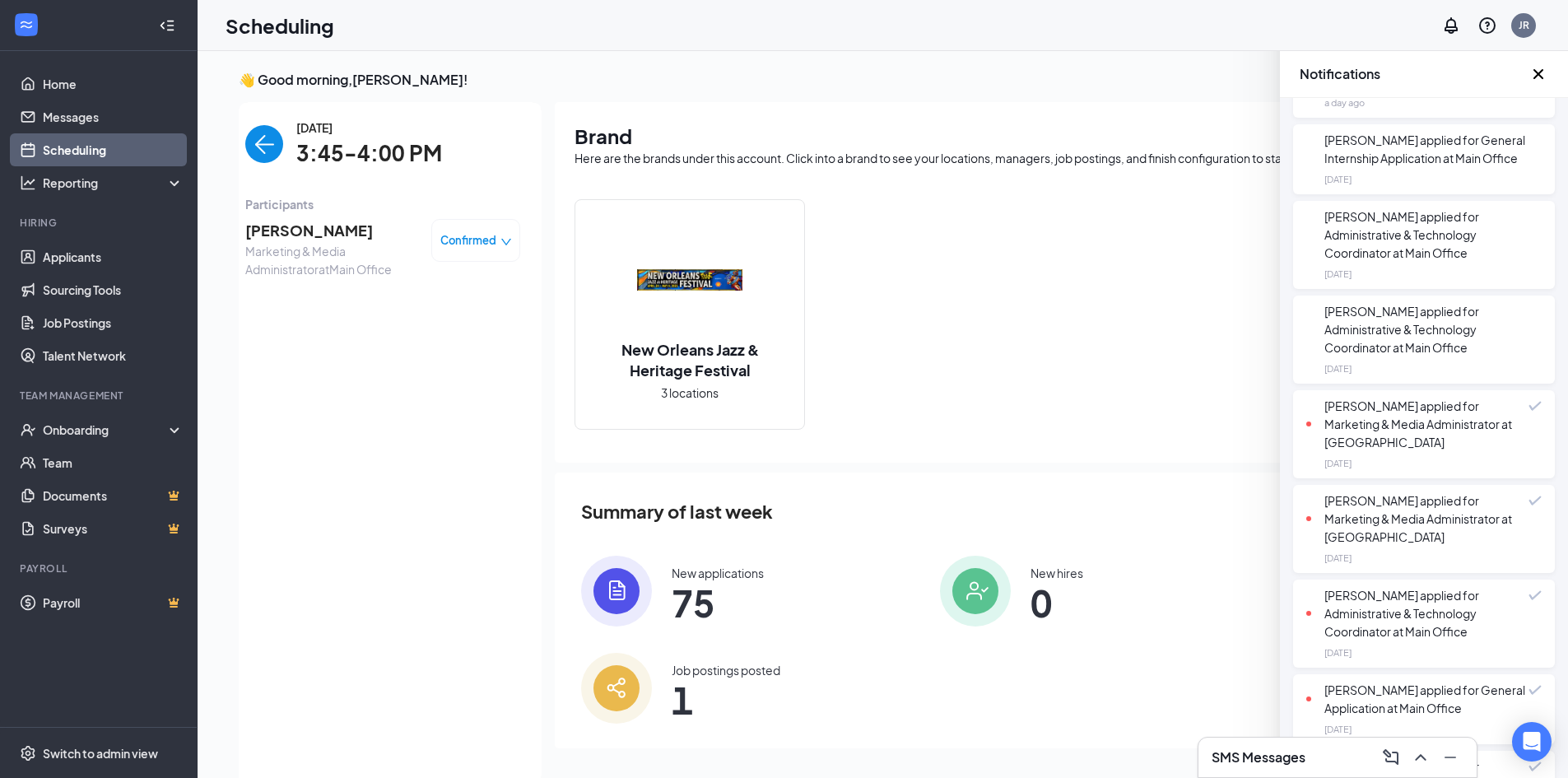
scroll to position [741, 0]
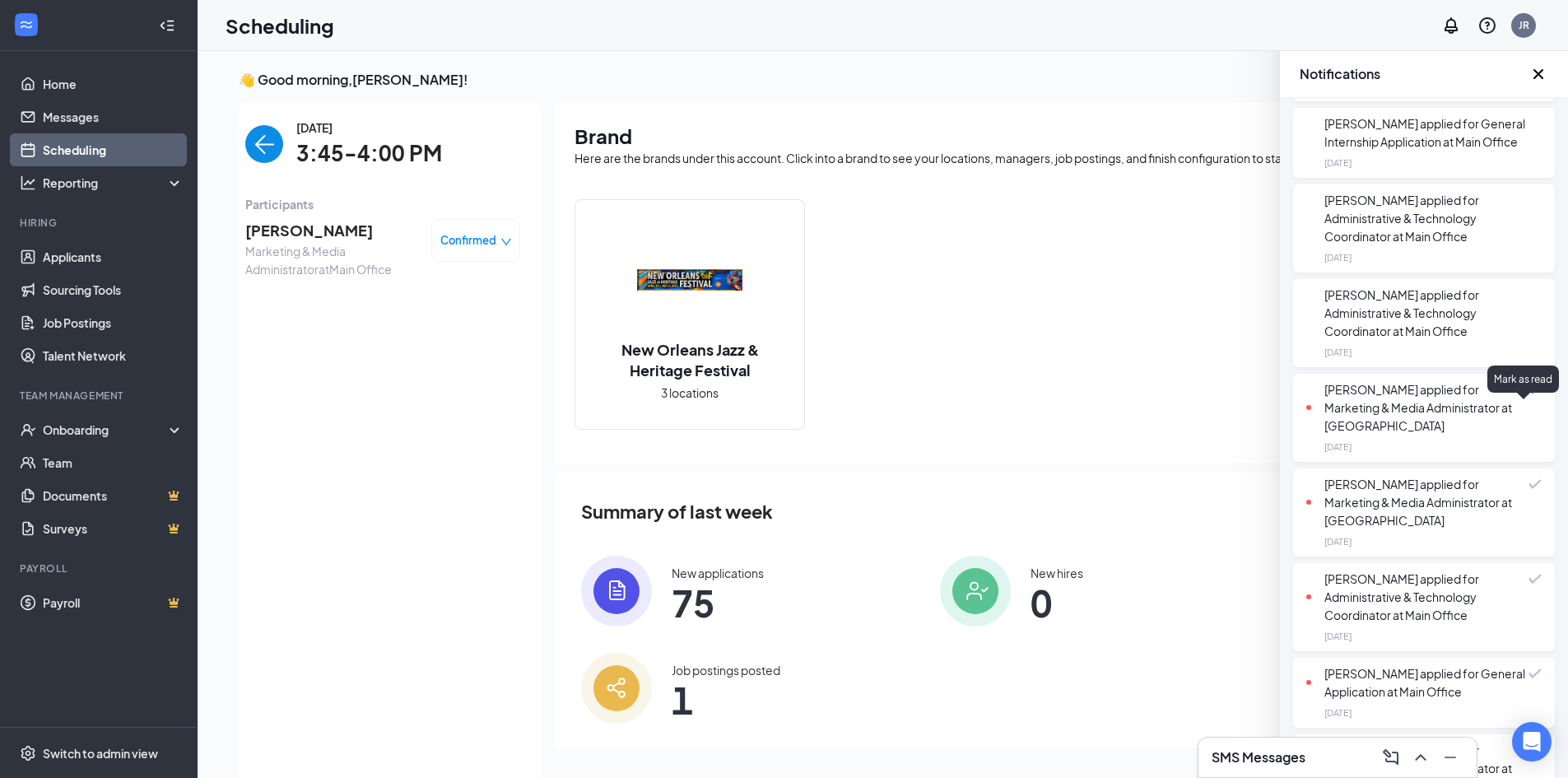
click at [1528, 394] on span at bounding box center [1534, 389] width 13 height 10
click at [1528, 489] on span at bounding box center [1534, 483] width 13 height 10
click at [1528, 584] on span at bounding box center [1534, 578] width 13 height 10
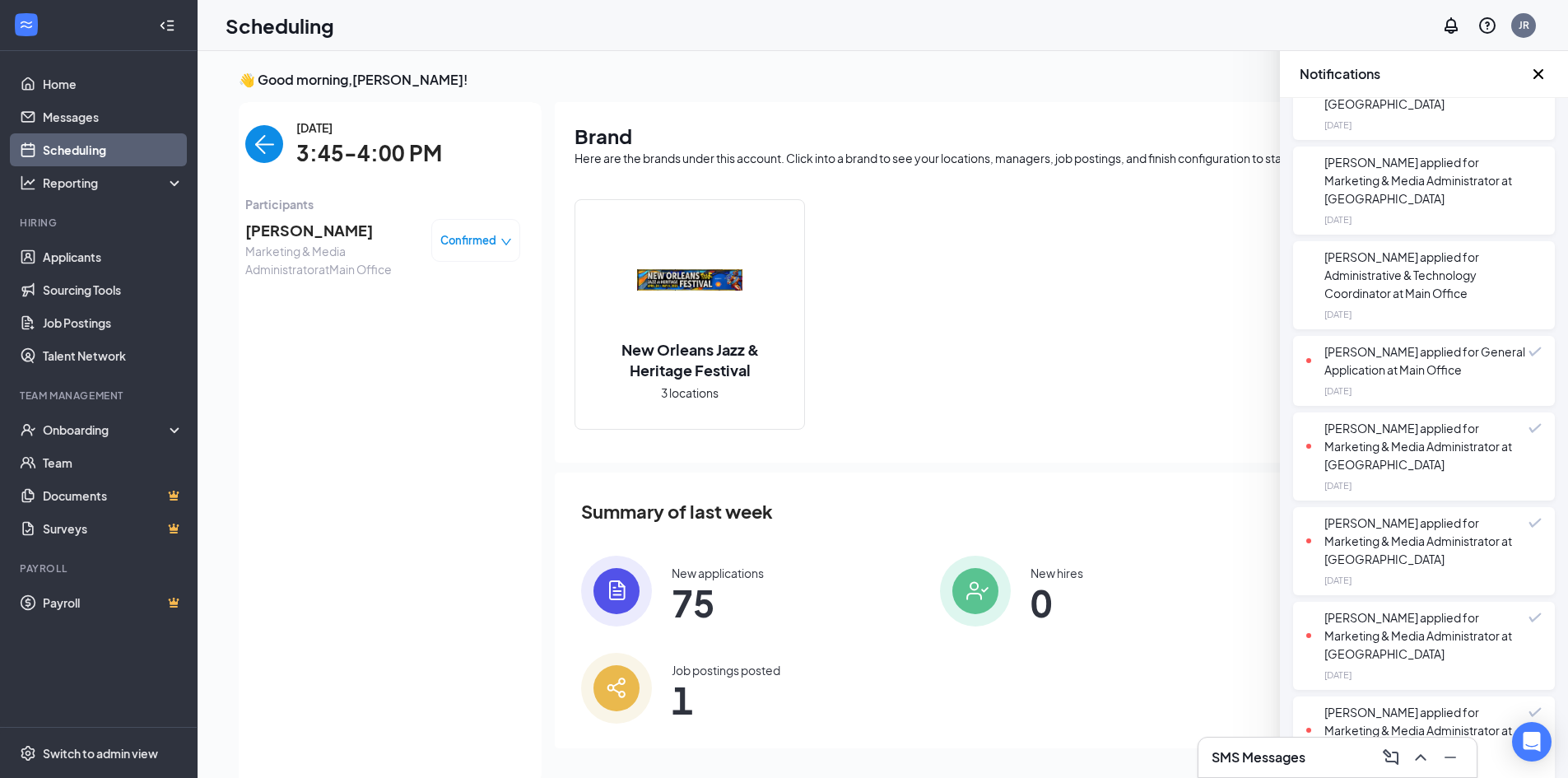
scroll to position [1070, 0]
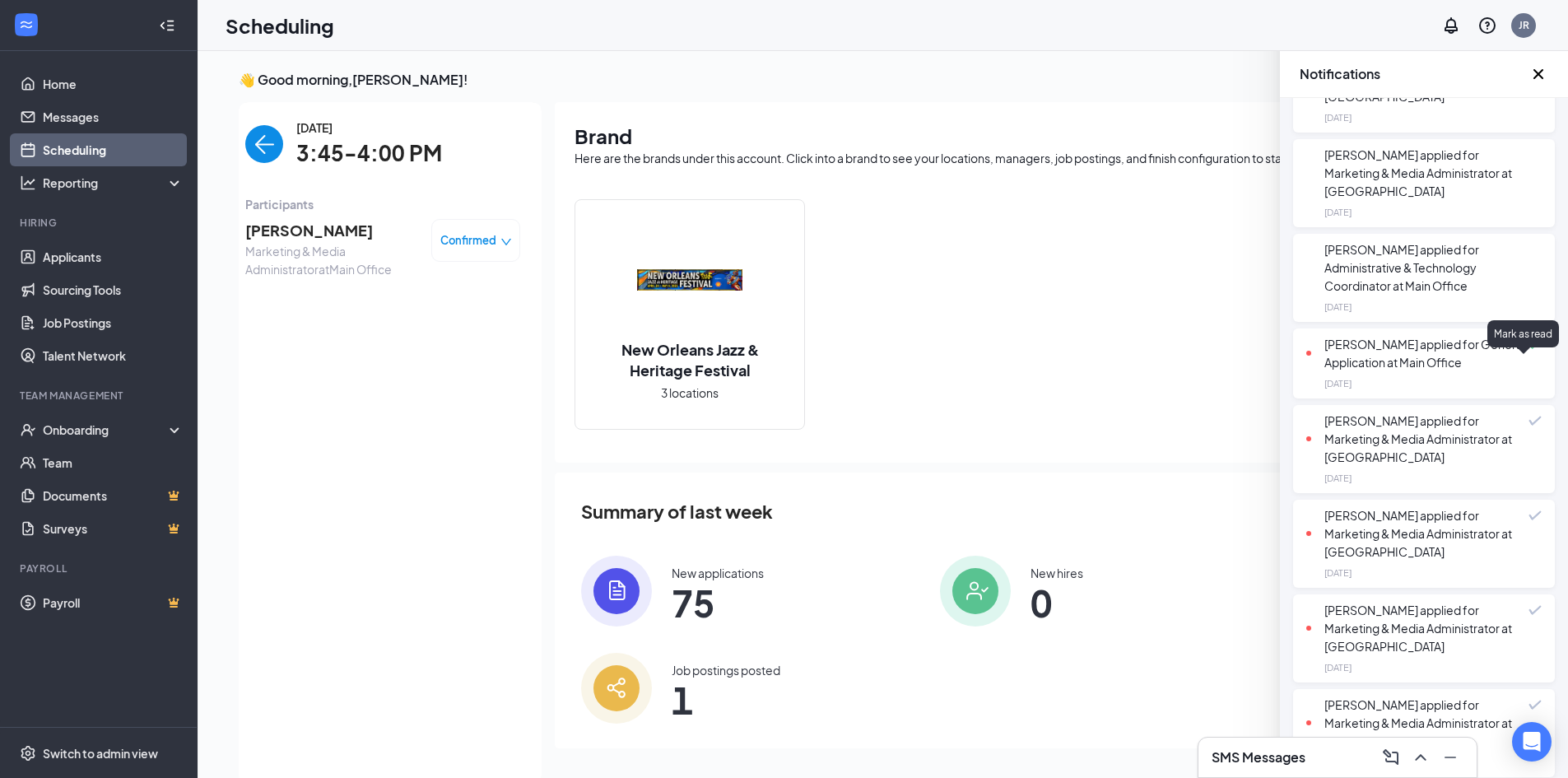
click at [1528, 349] on span at bounding box center [1534, 343] width 13 height 10
click at [1528, 425] on span at bounding box center [1534, 420] width 13 height 10
click at [1528, 520] on span at bounding box center [1534, 514] width 13 height 10
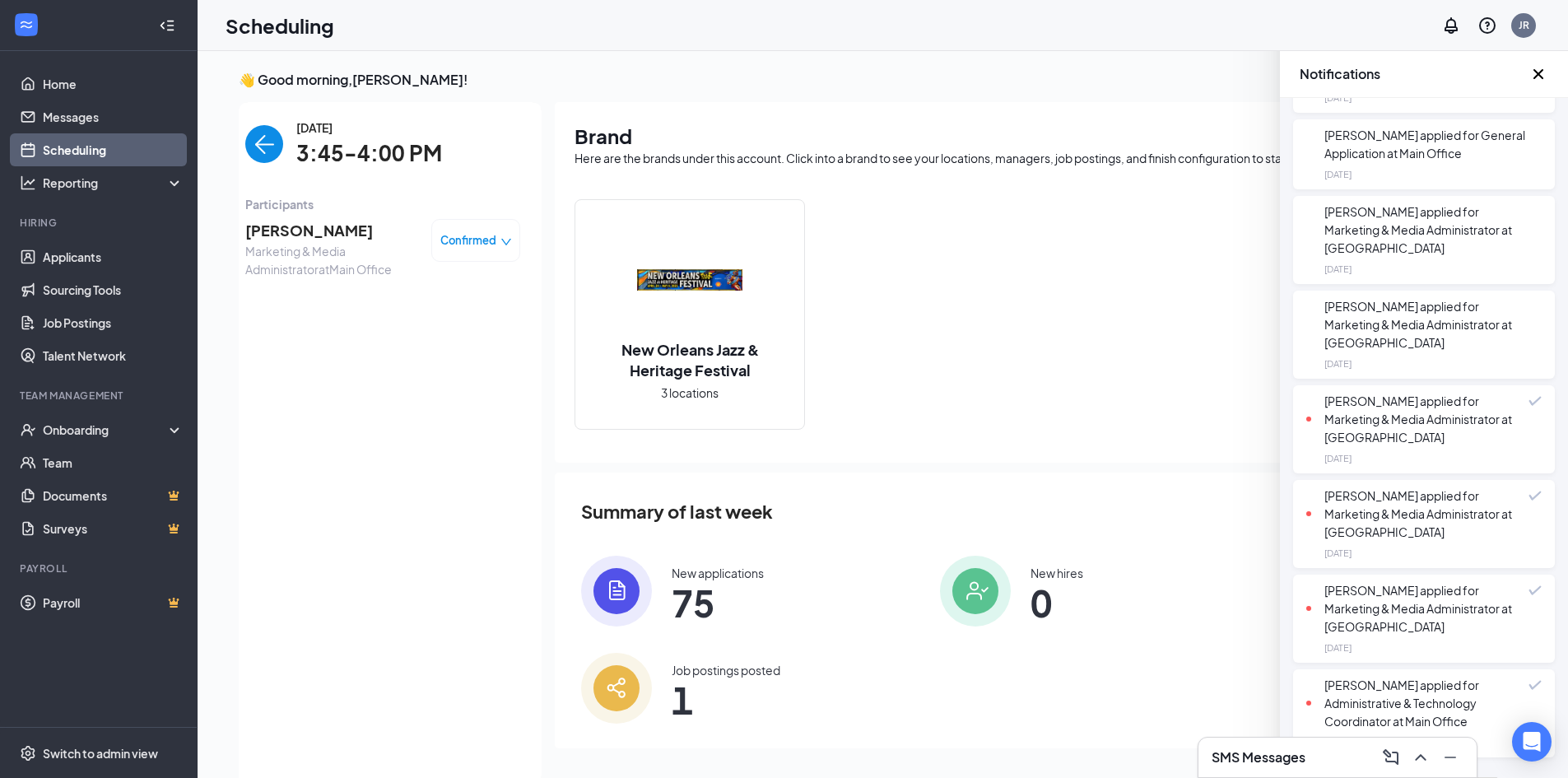
scroll to position [1317, 0]
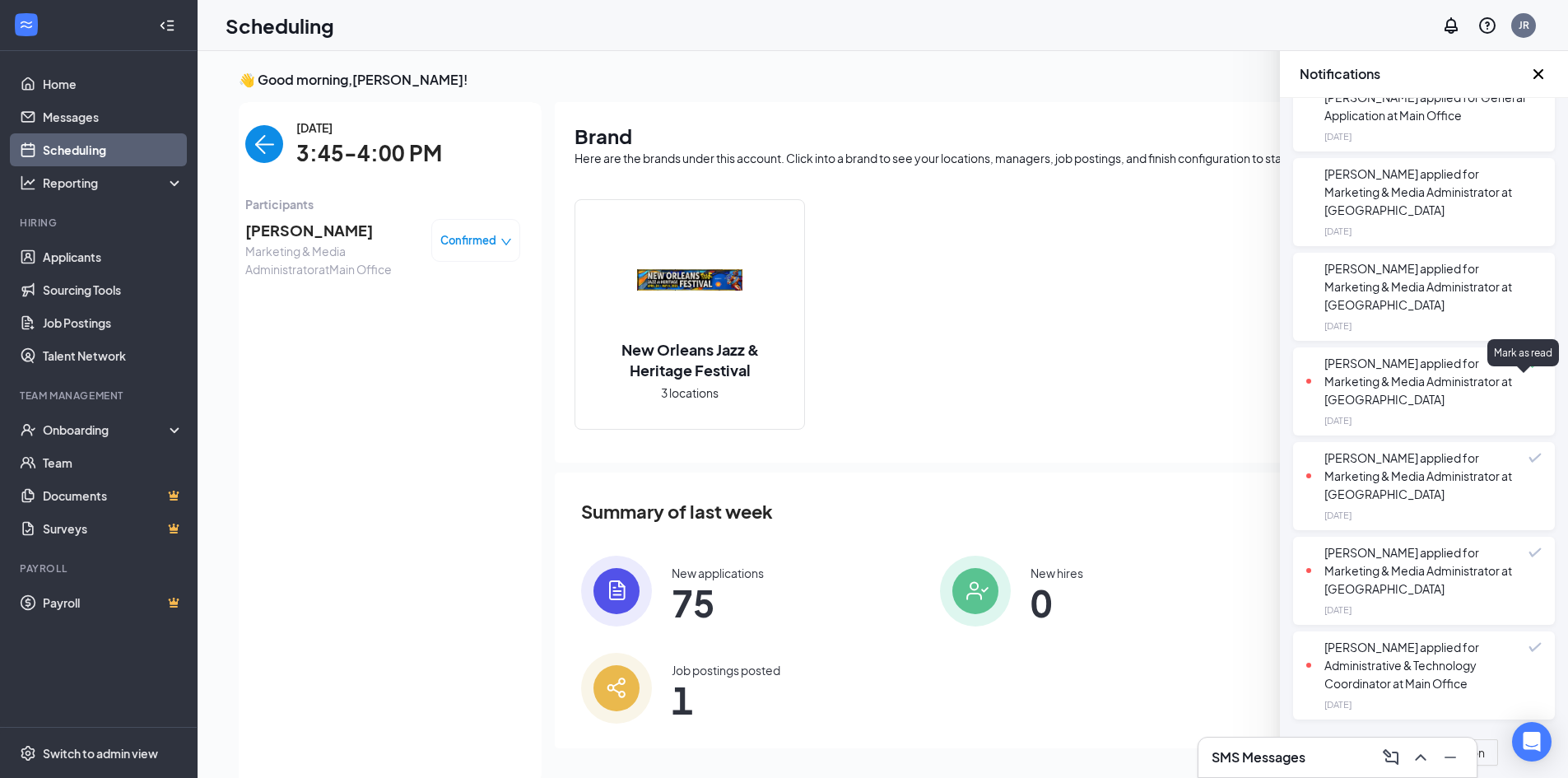
click at [1528, 368] on span at bounding box center [1534, 362] width 13 height 10
click at [1528, 462] on span at bounding box center [1534, 457] width 13 height 10
click at [1528, 558] on span at bounding box center [1534, 552] width 13 height 10
drag, startPoint x: 1520, startPoint y: 645, endPoint x: 1509, endPoint y: 622, distance: 25.5
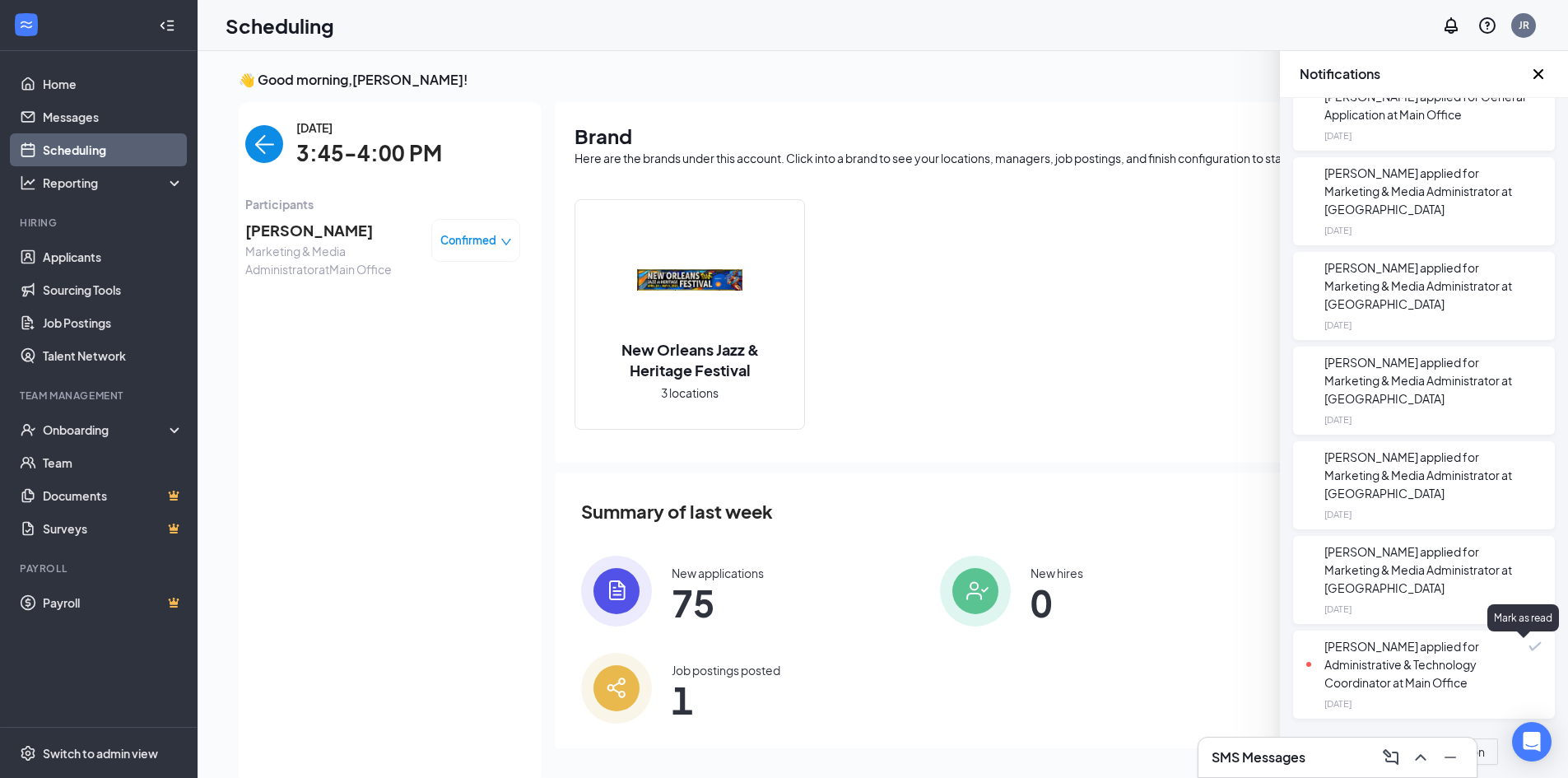
click at [1528, 646] on span at bounding box center [1534, 646] width 13 height 10
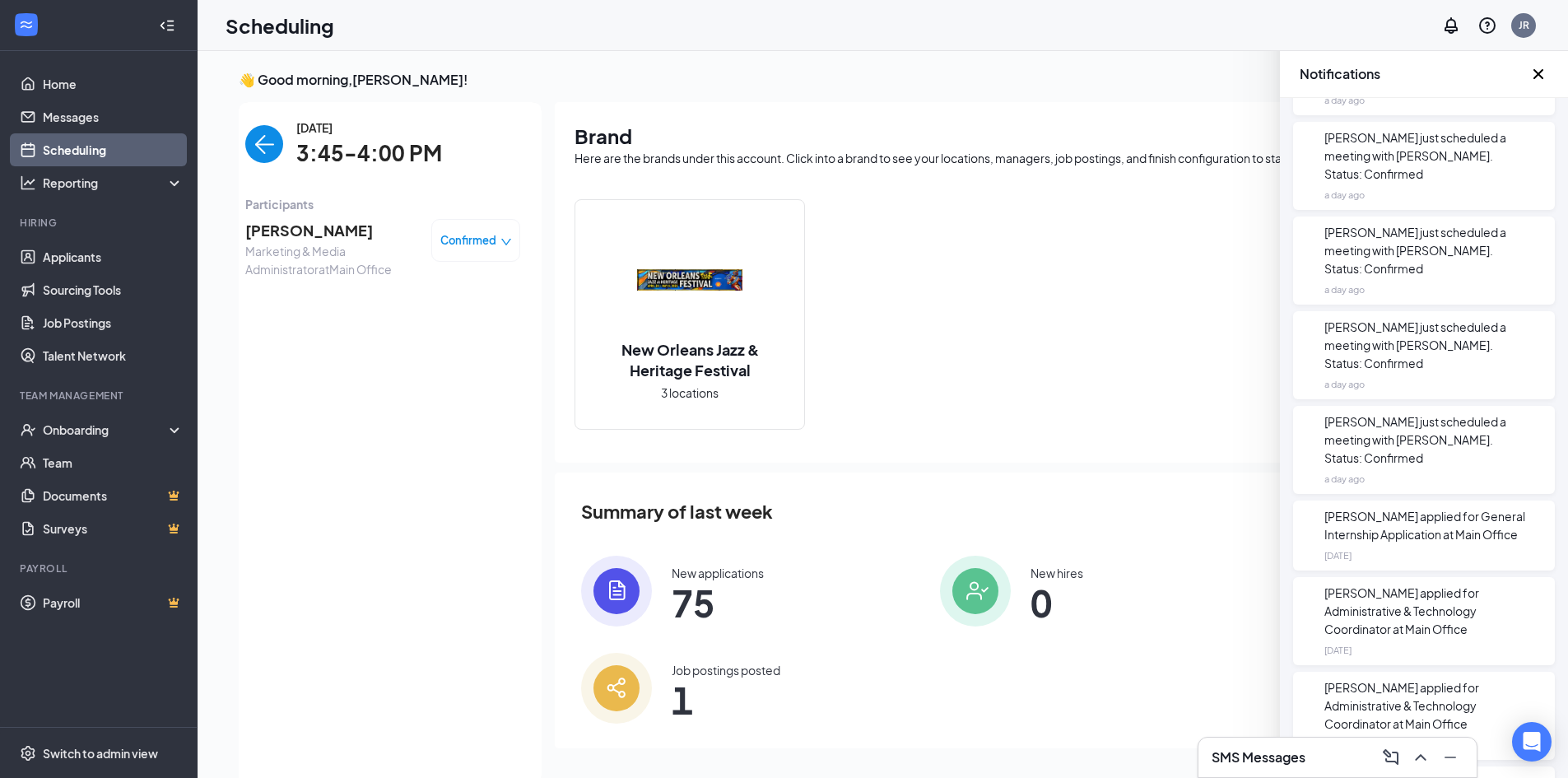
scroll to position [0, 0]
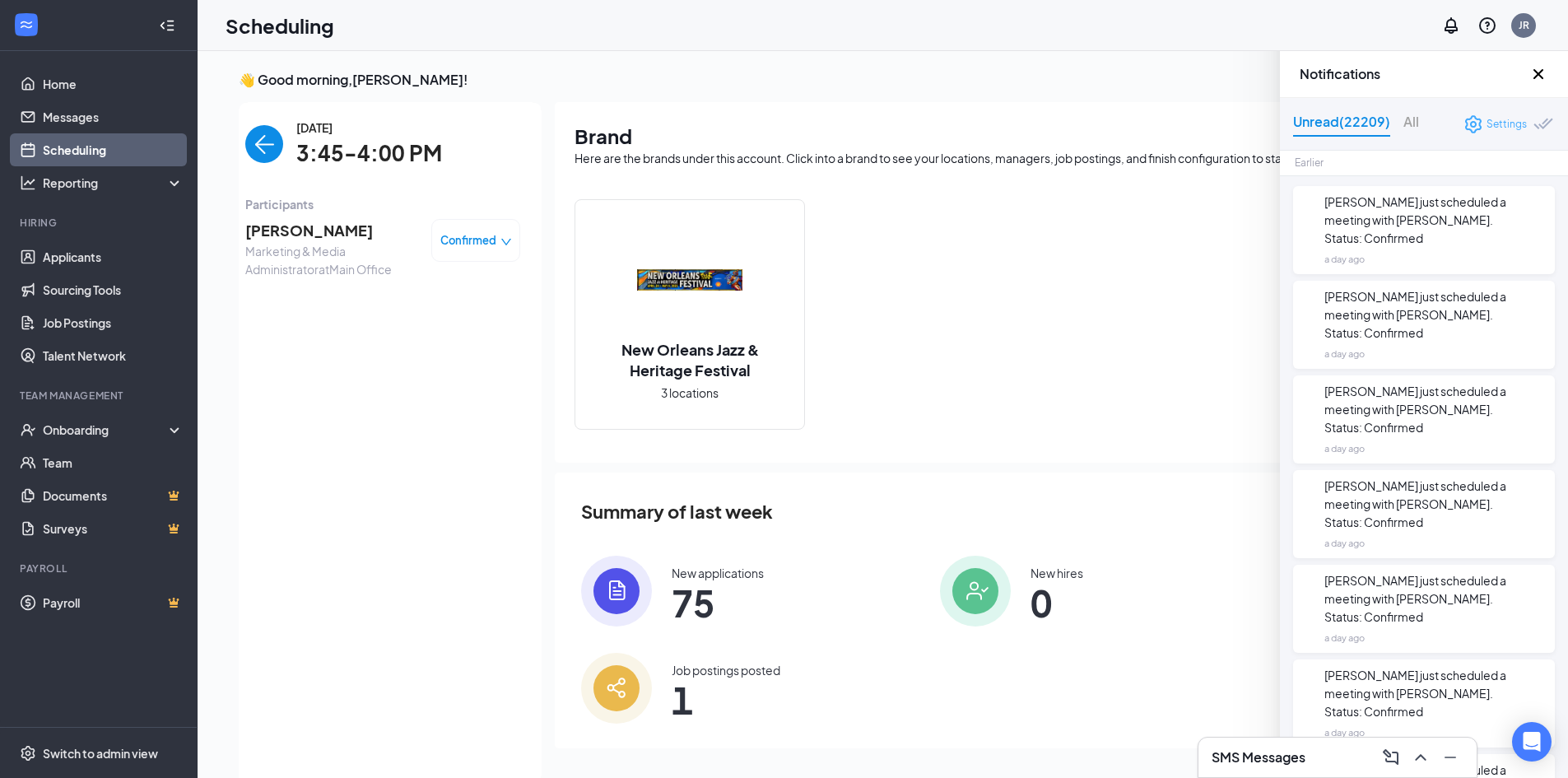
click at [1486, 124] on div "Settings" at bounding box center [1506, 124] width 41 height 16
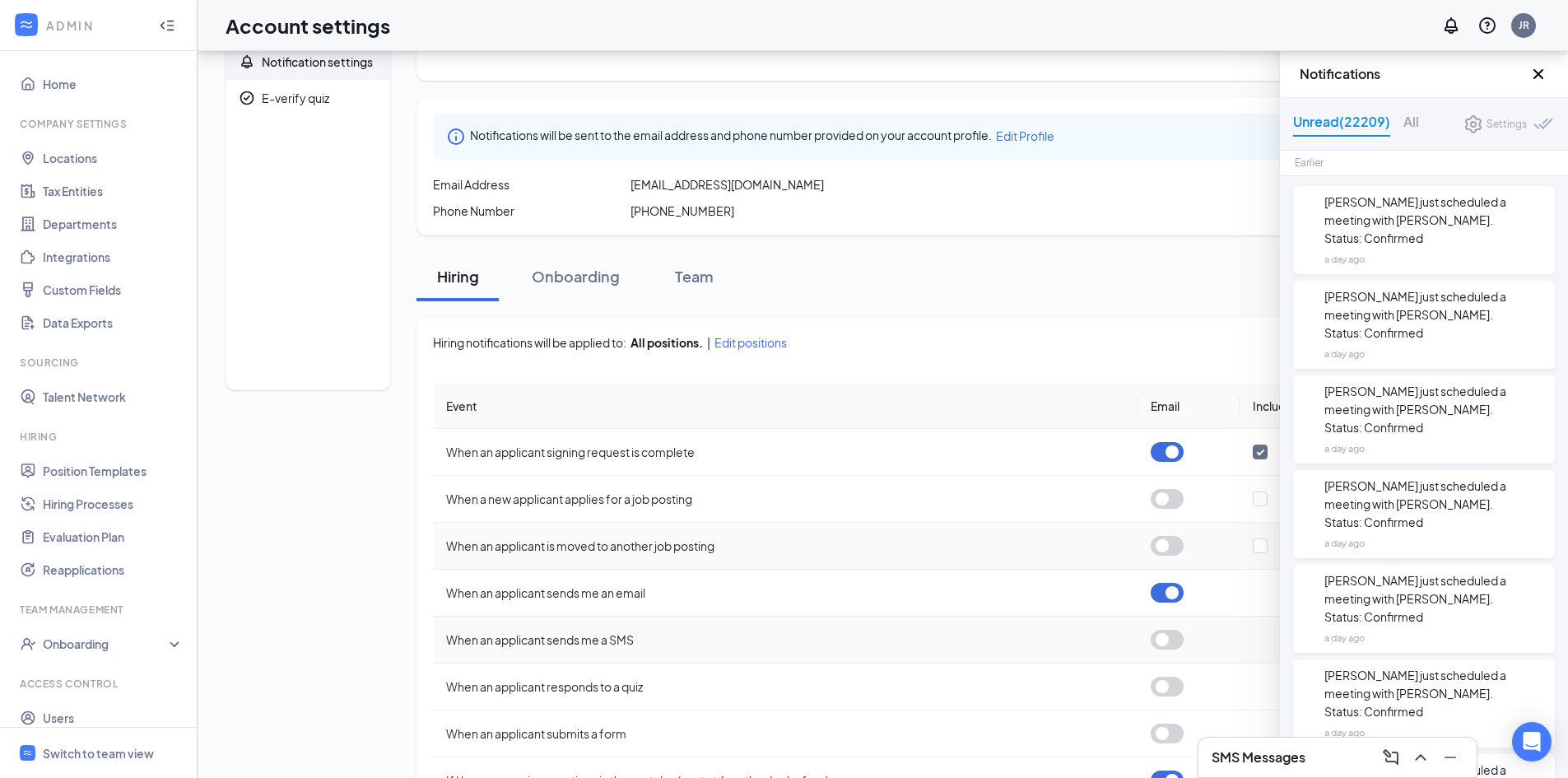
scroll to position [226, 0]
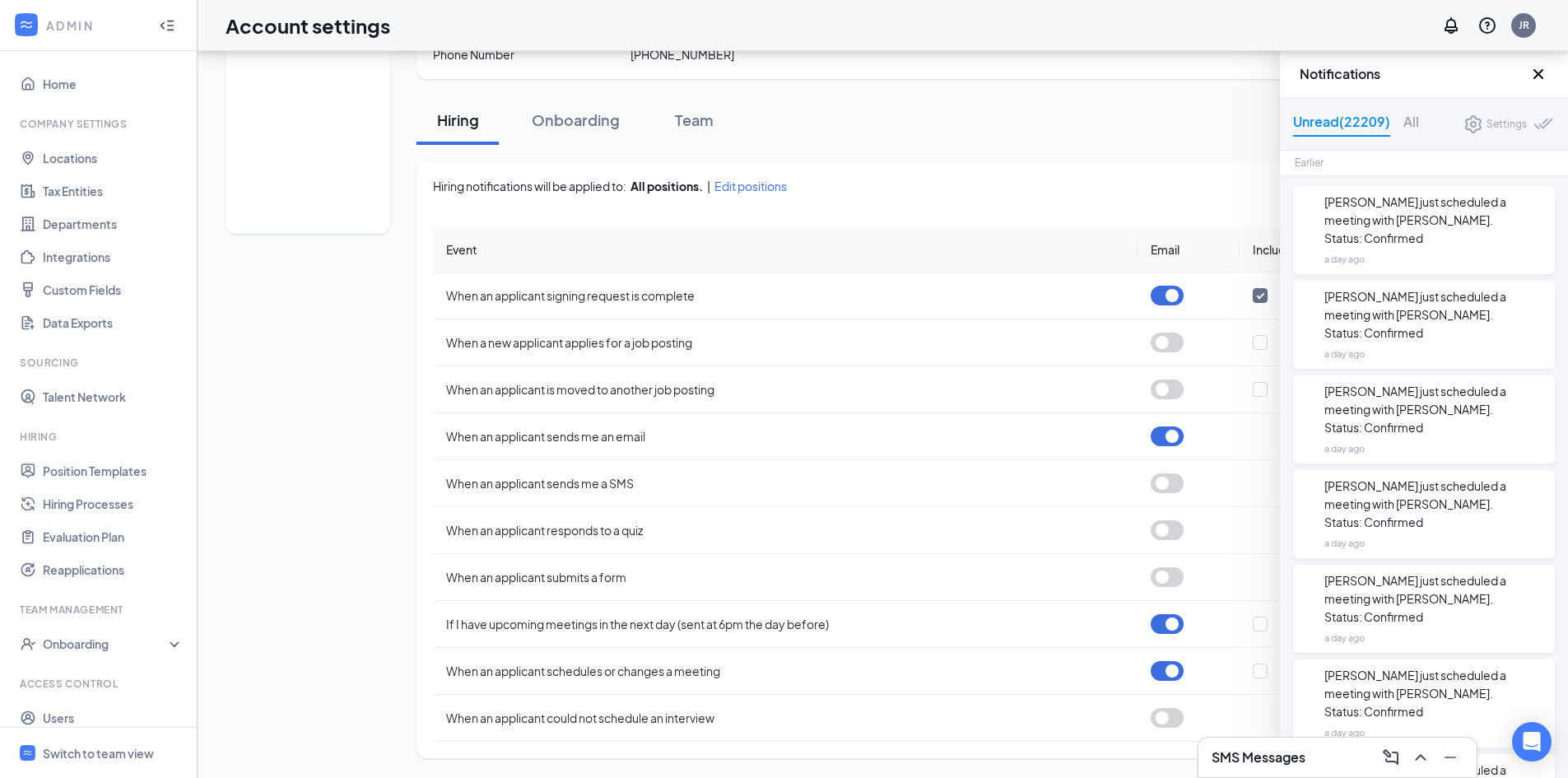
click at [1539, 75] on icon "Cross" at bounding box center [1538, 73] width 10 height 10
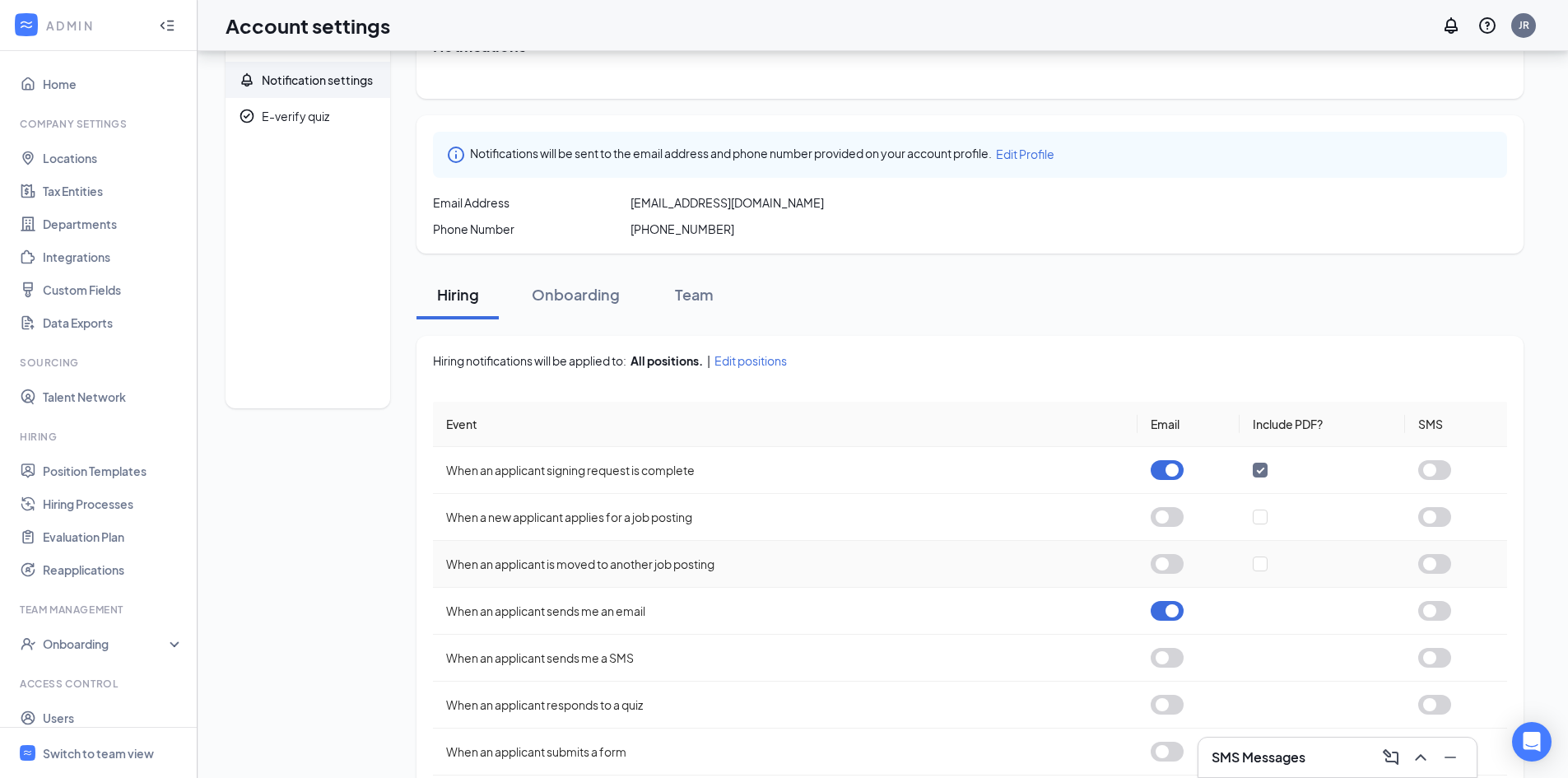
scroll to position [0, 0]
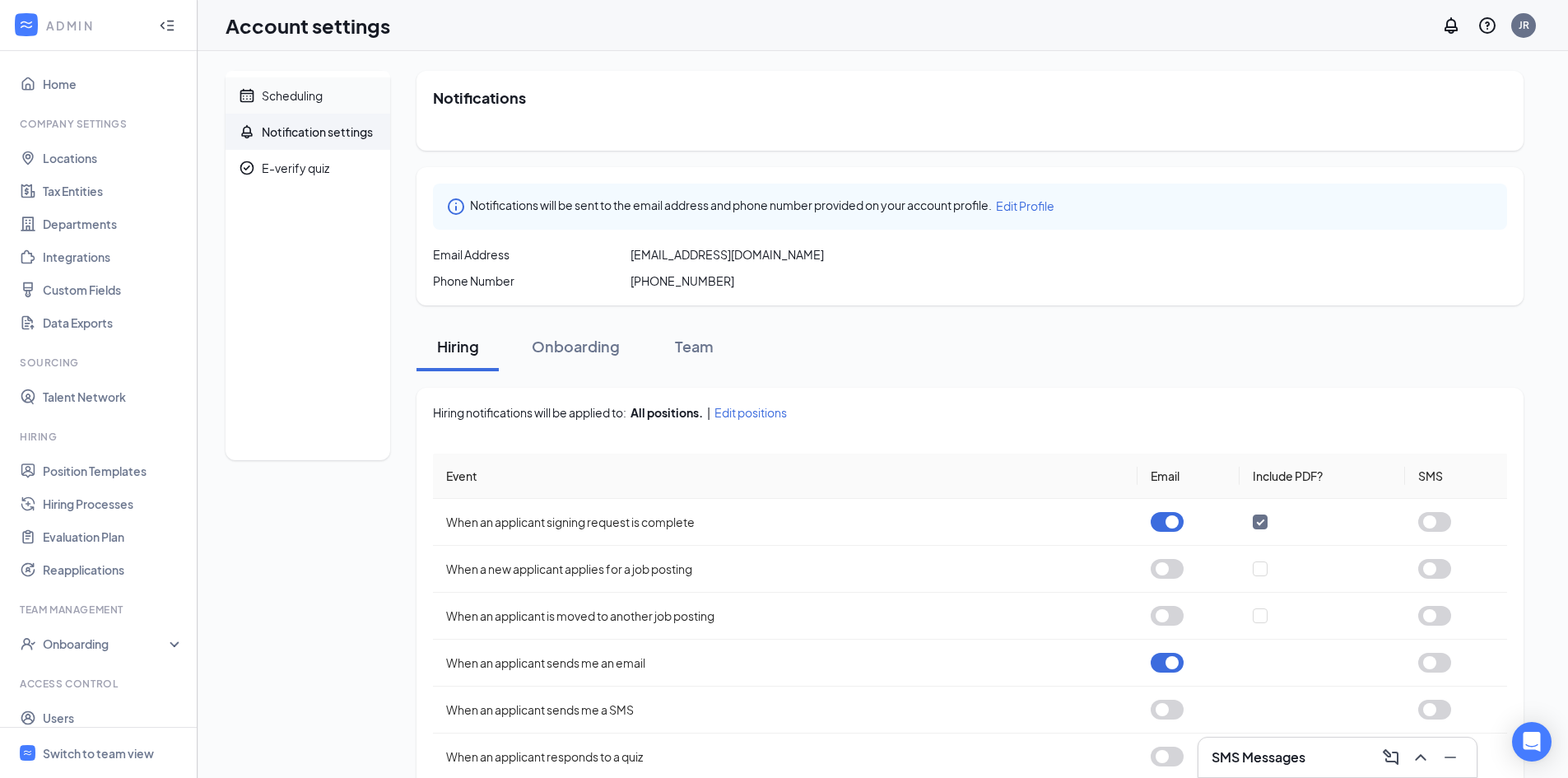
click at [277, 96] on div "Scheduling" at bounding box center [292, 95] width 61 height 16
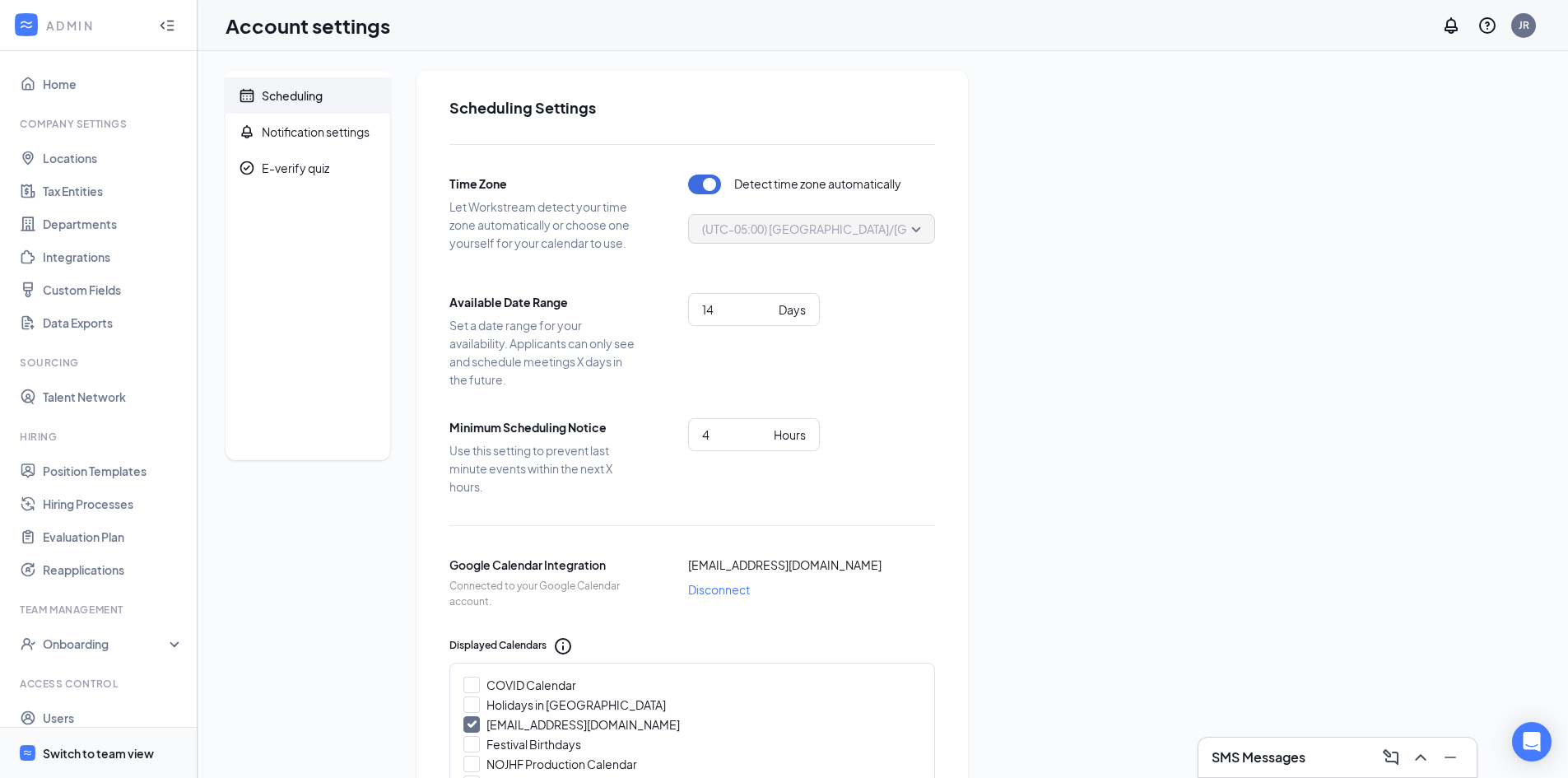
click at [91, 748] on div "Switch to team view" at bounding box center [99, 753] width 112 height 16
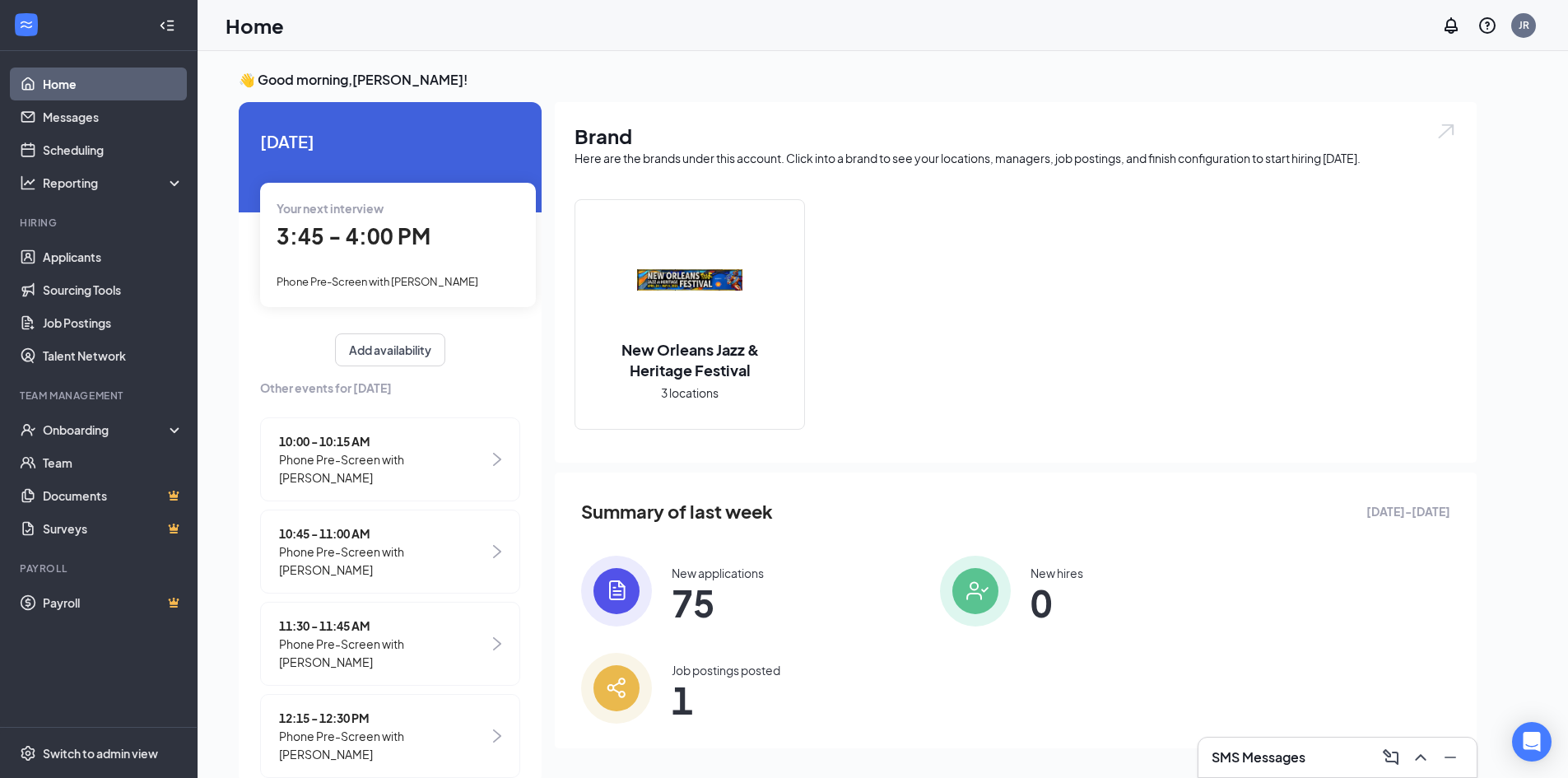
click at [358, 242] on span "3:45 - 4:00 PM" at bounding box center [354, 235] width 154 height 27
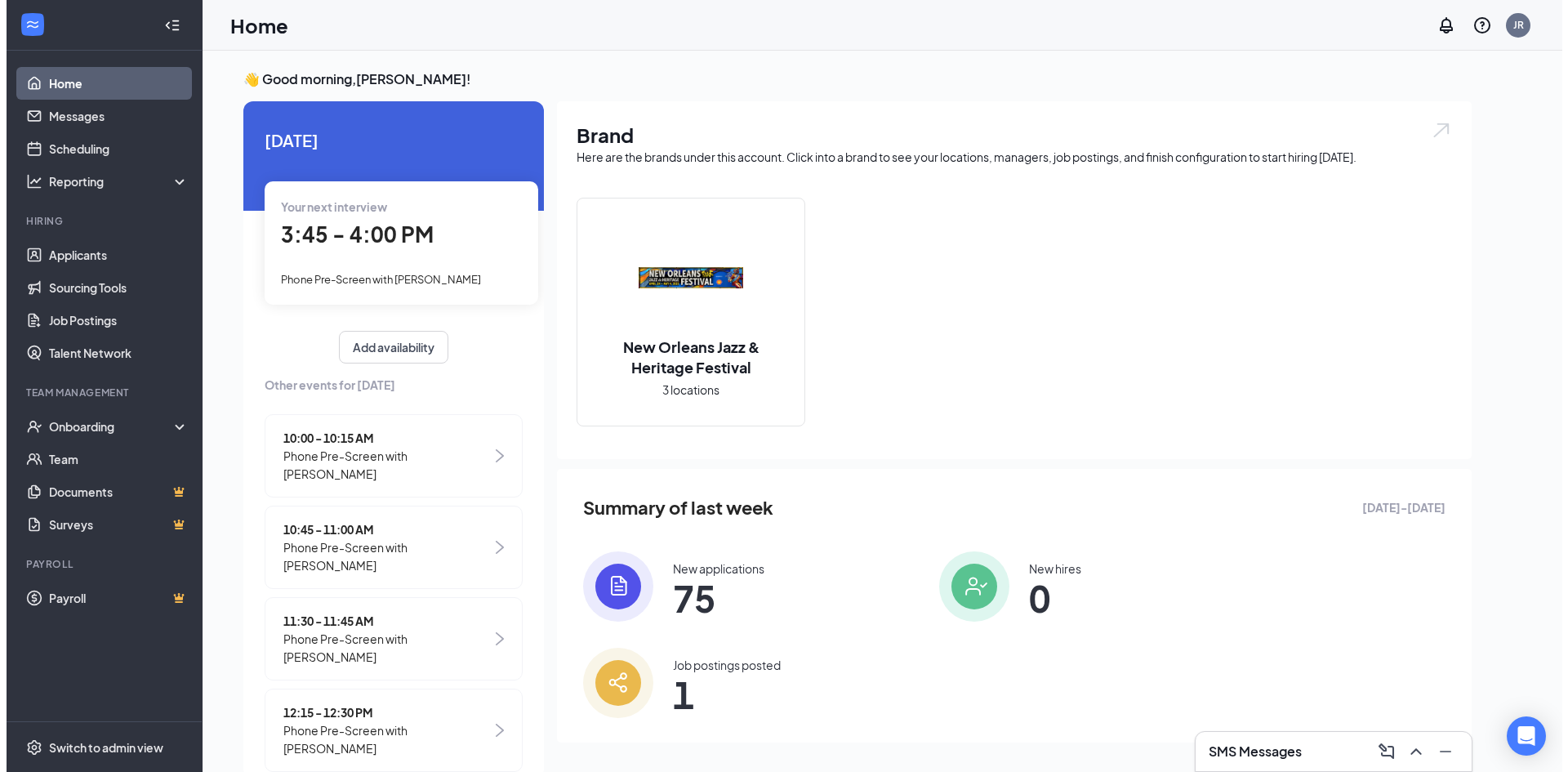
scroll to position [7, 0]
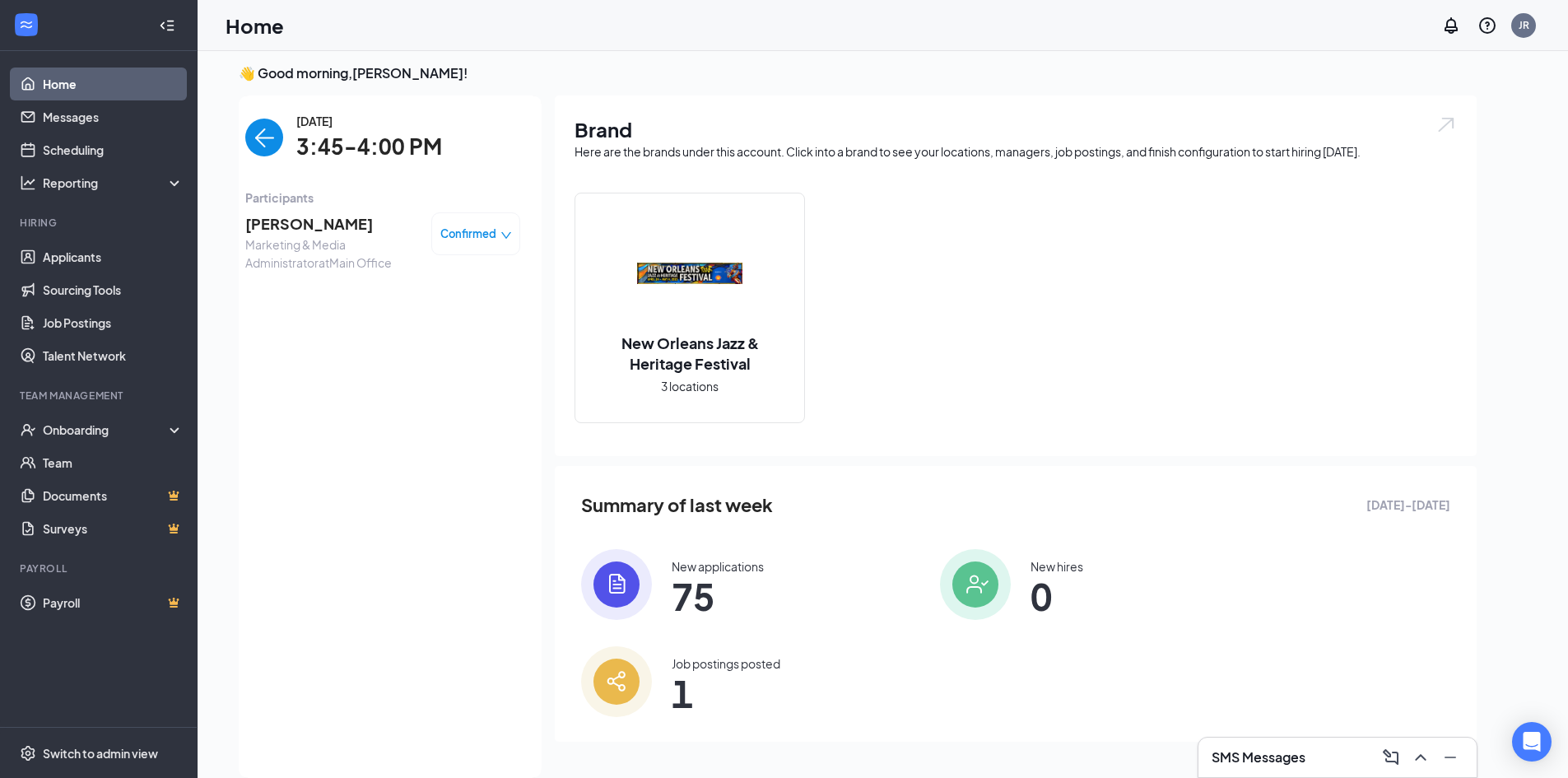
click at [311, 226] on span "[PERSON_NAME]" at bounding box center [332, 224] width 173 height 23
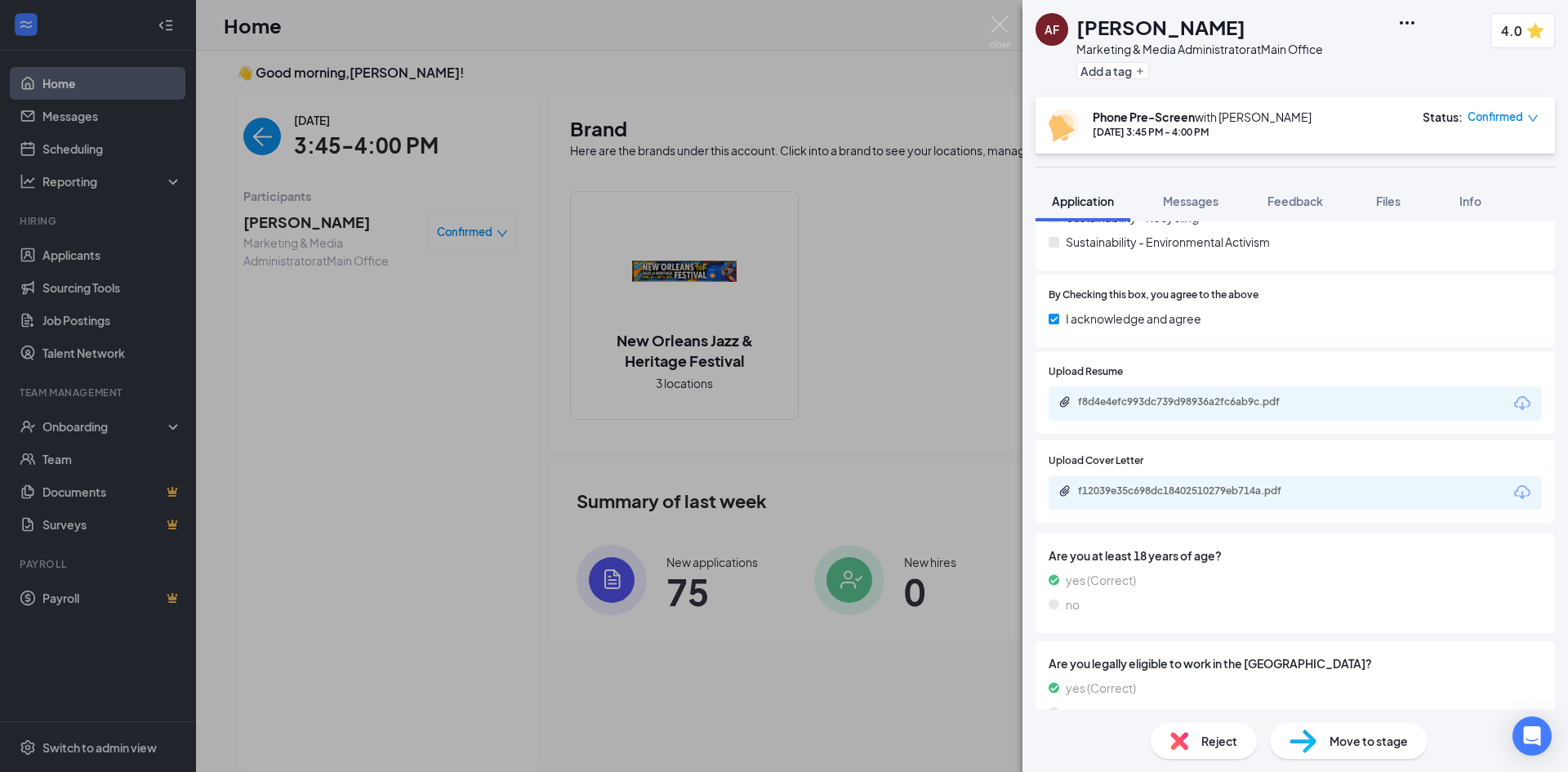
scroll to position [2198, 0]
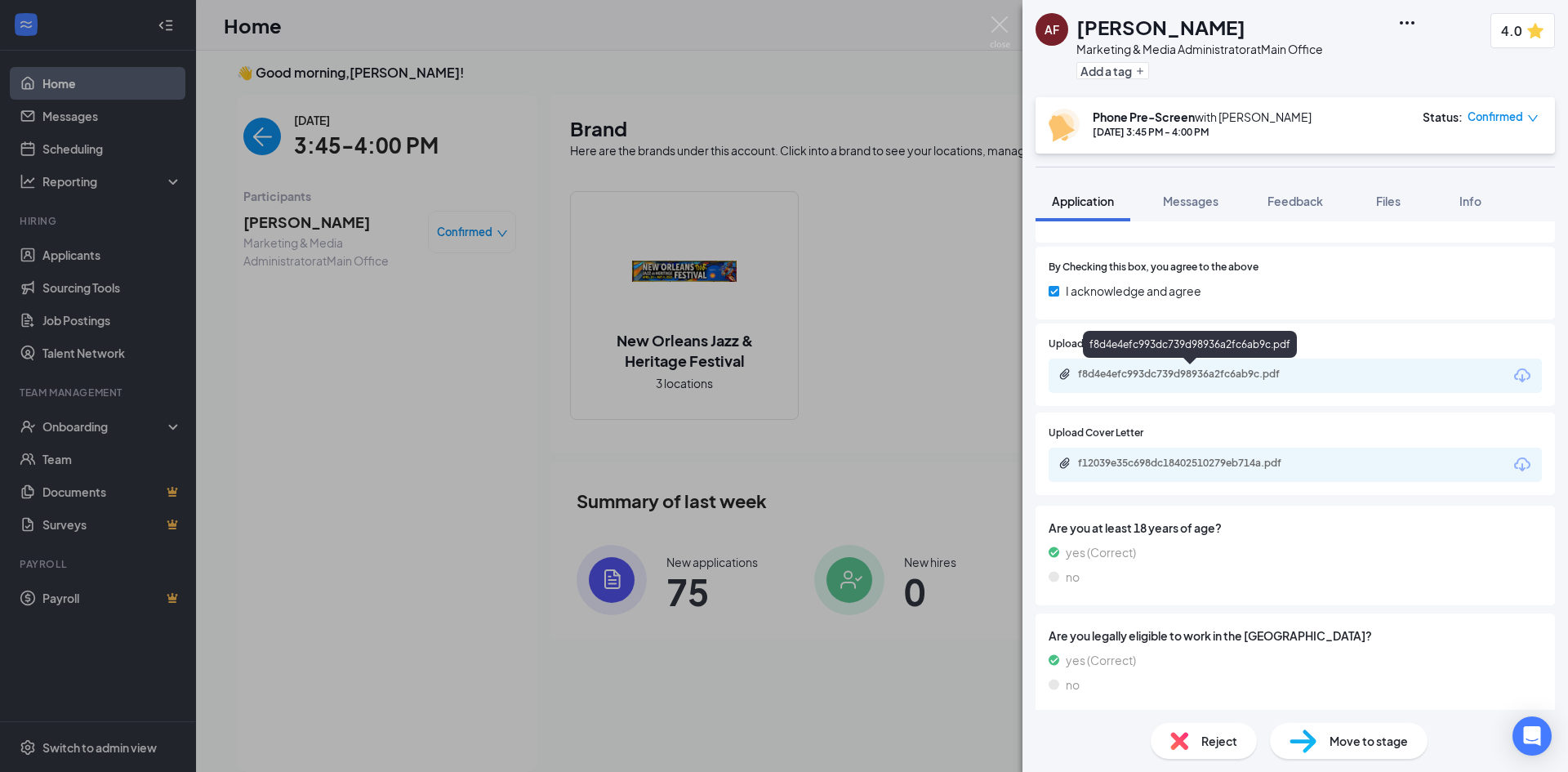
click at [1143, 371] on div "f8d4e4efc993dc739d98936a2fc6ab9c.pdf" at bounding box center [1192, 373] width 229 height 13
click at [1394, 204] on span "Files" at bounding box center [1388, 201] width 25 height 15
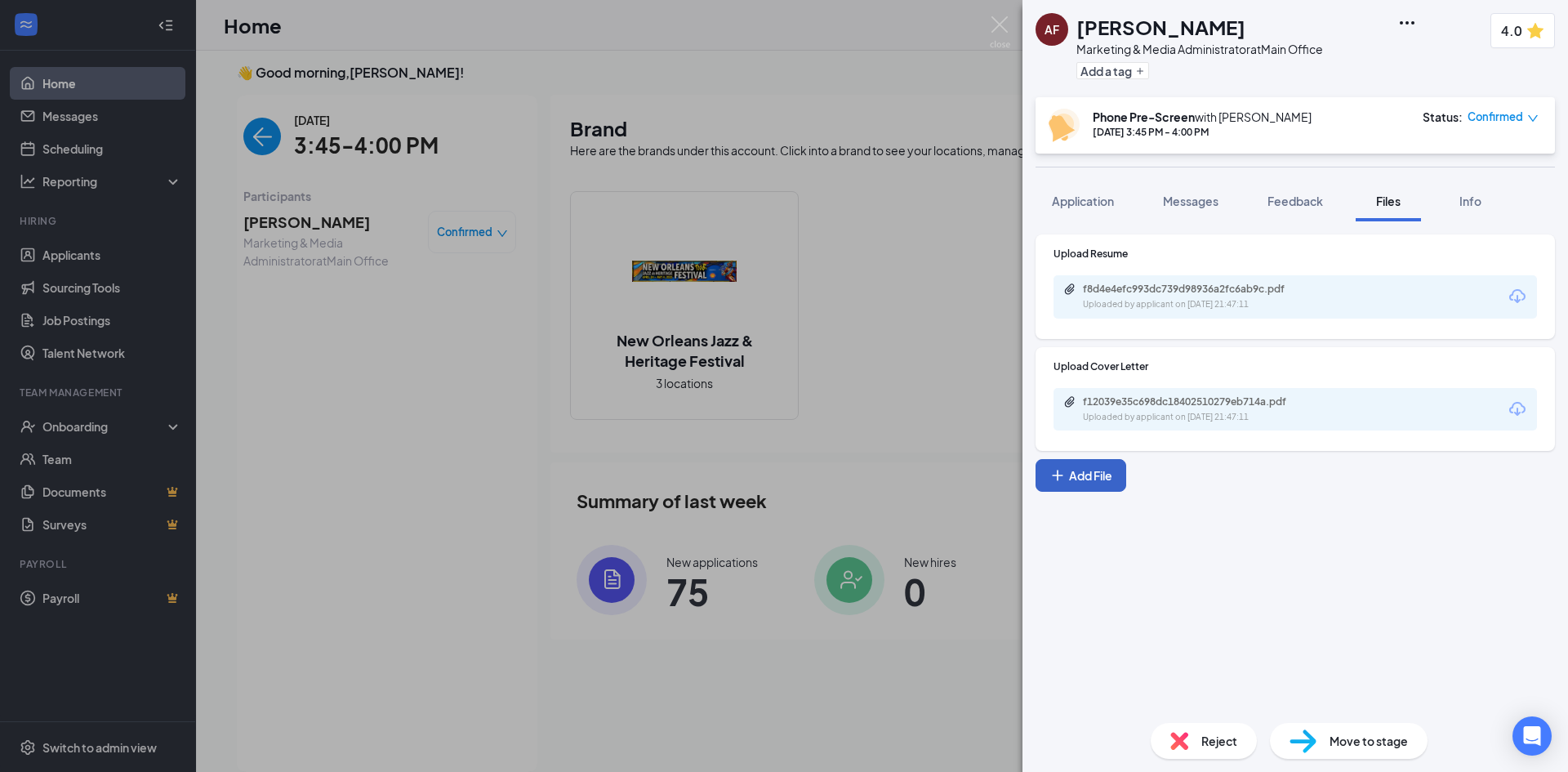
click at [1094, 478] on button "Add File" at bounding box center [1081, 475] width 91 height 33
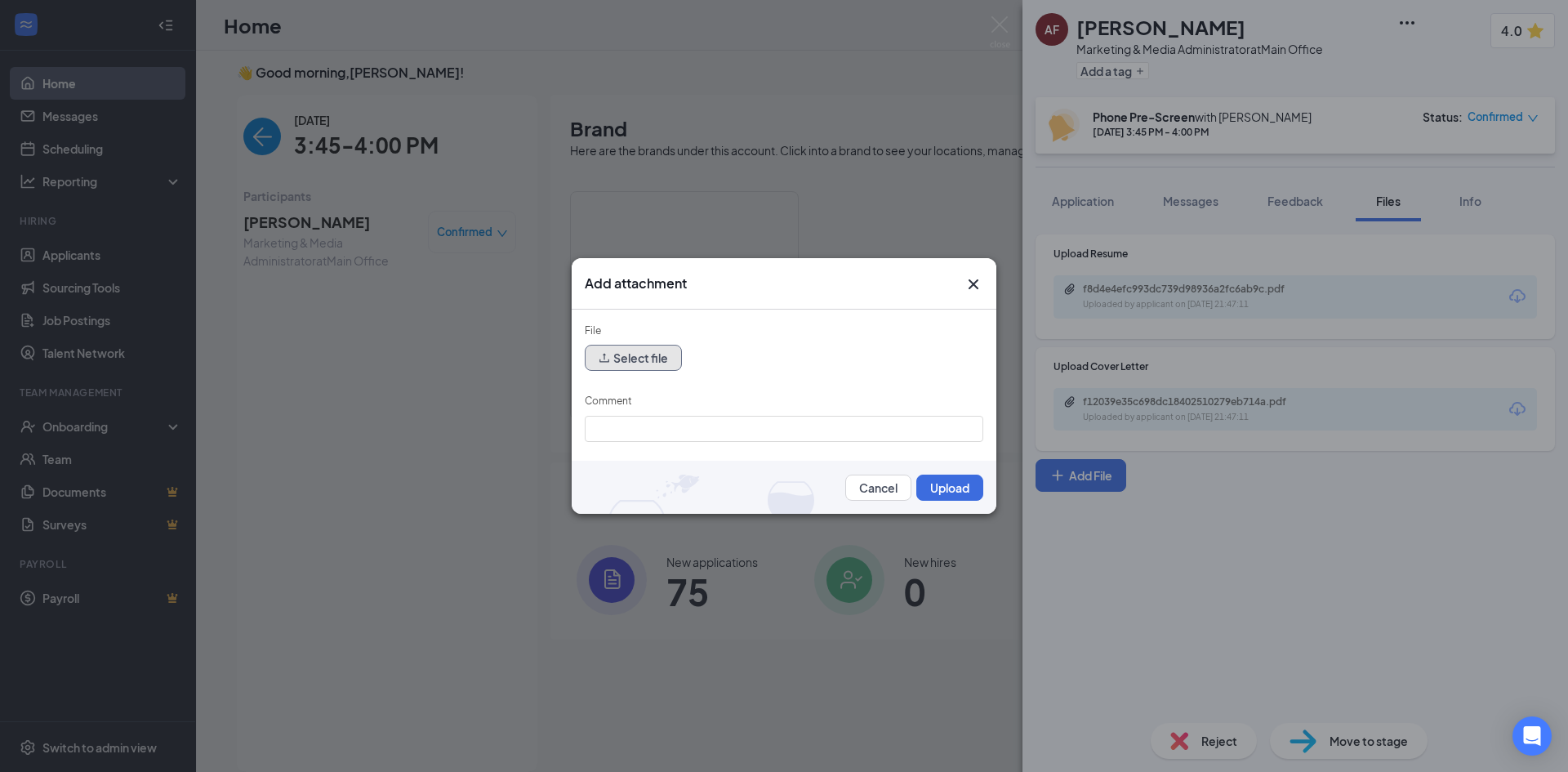
click at [633, 353] on button "Select file" at bounding box center [633, 358] width 97 height 26
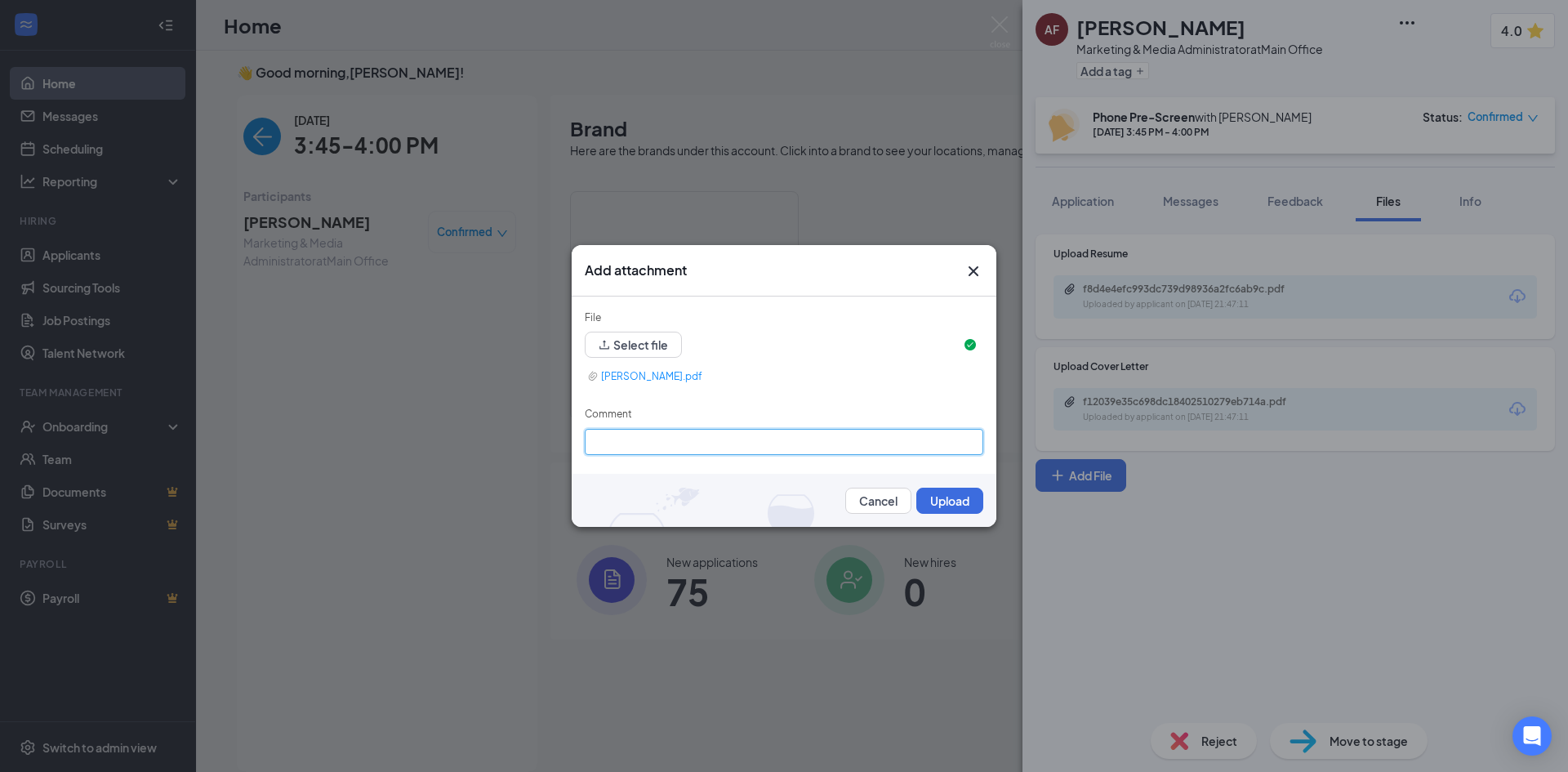
click at [648, 441] on input "Comment" at bounding box center [784, 442] width 399 height 26
type input "Prescreen"
click at [941, 502] on button "Upload" at bounding box center [950, 500] width 67 height 26
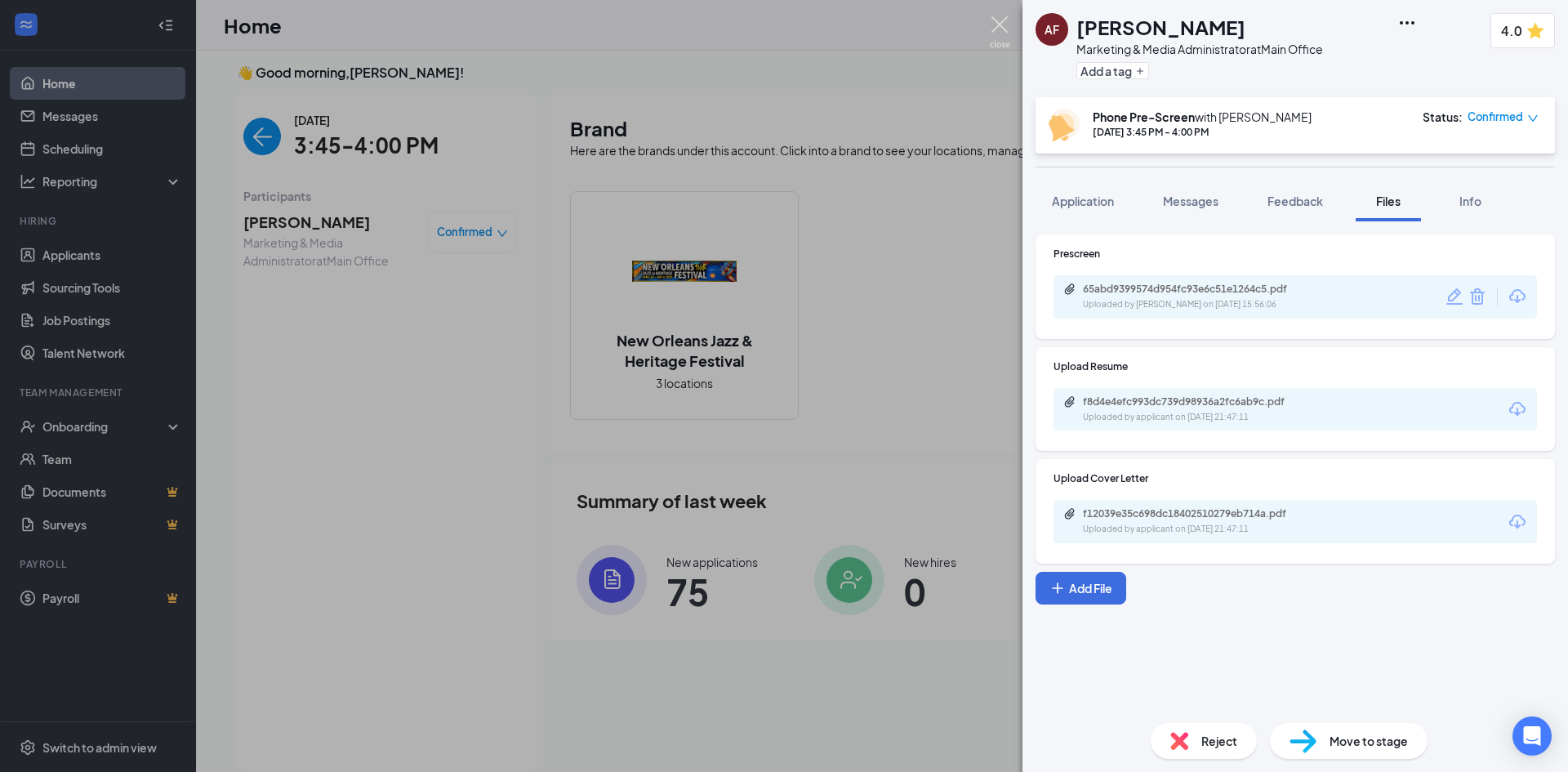
click at [994, 21] on img at bounding box center [1000, 32] width 21 height 32
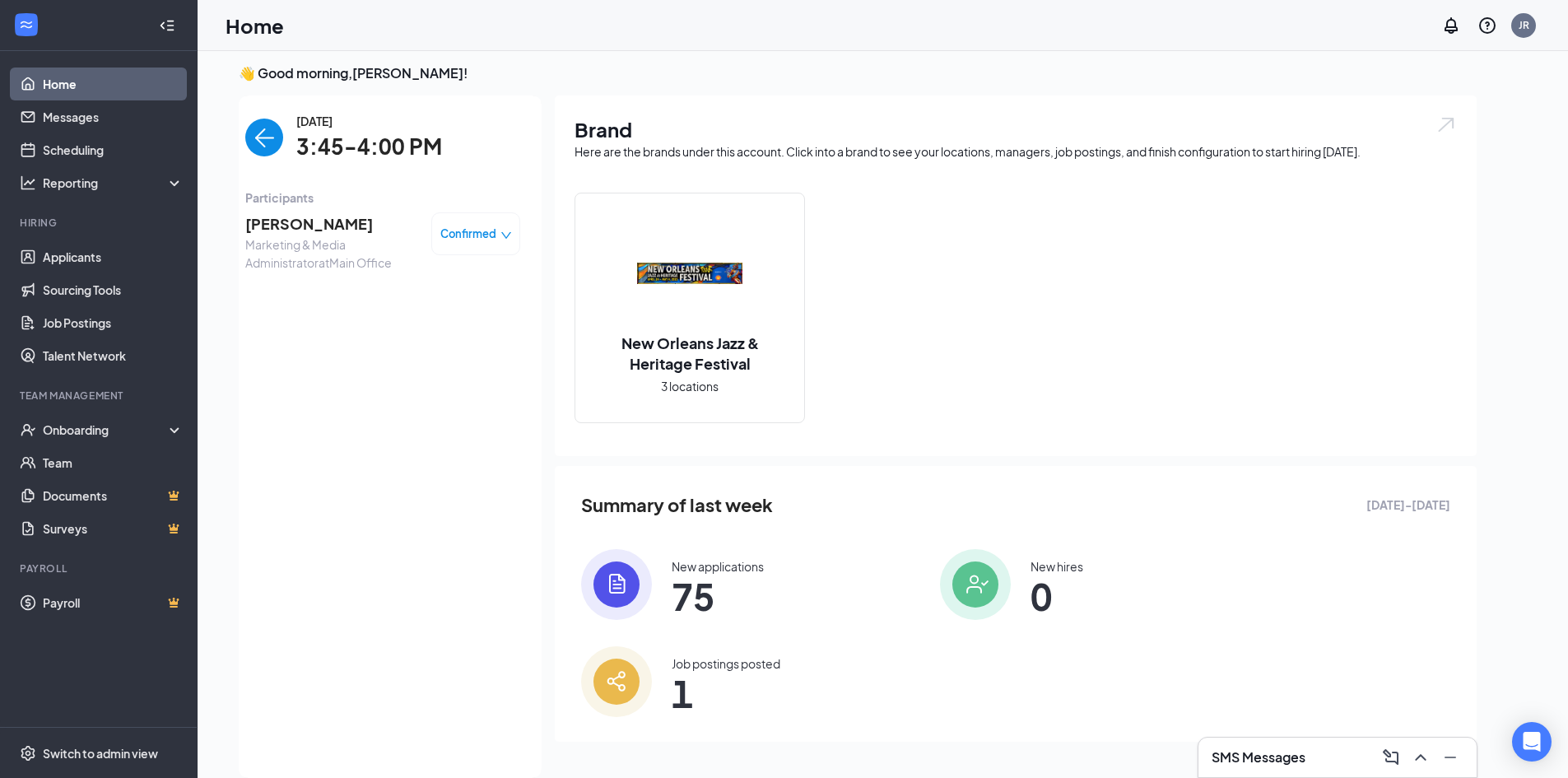
click at [309, 215] on span "[PERSON_NAME]" at bounding box center [332, 224] width 173 height 23
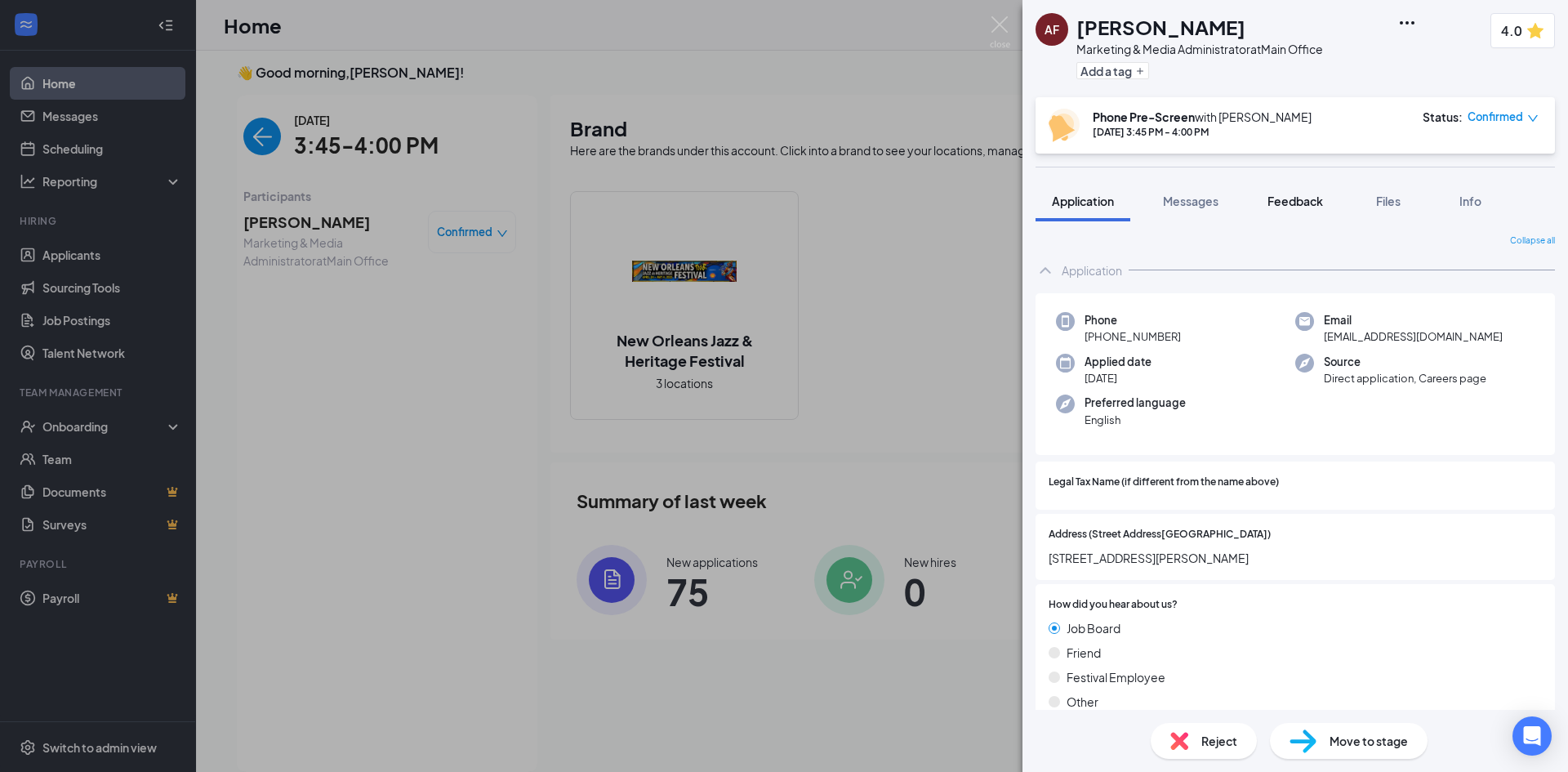
click at [1298, 196] on span "Feedback" at bounding box center [1295, 201] width 56 height 15
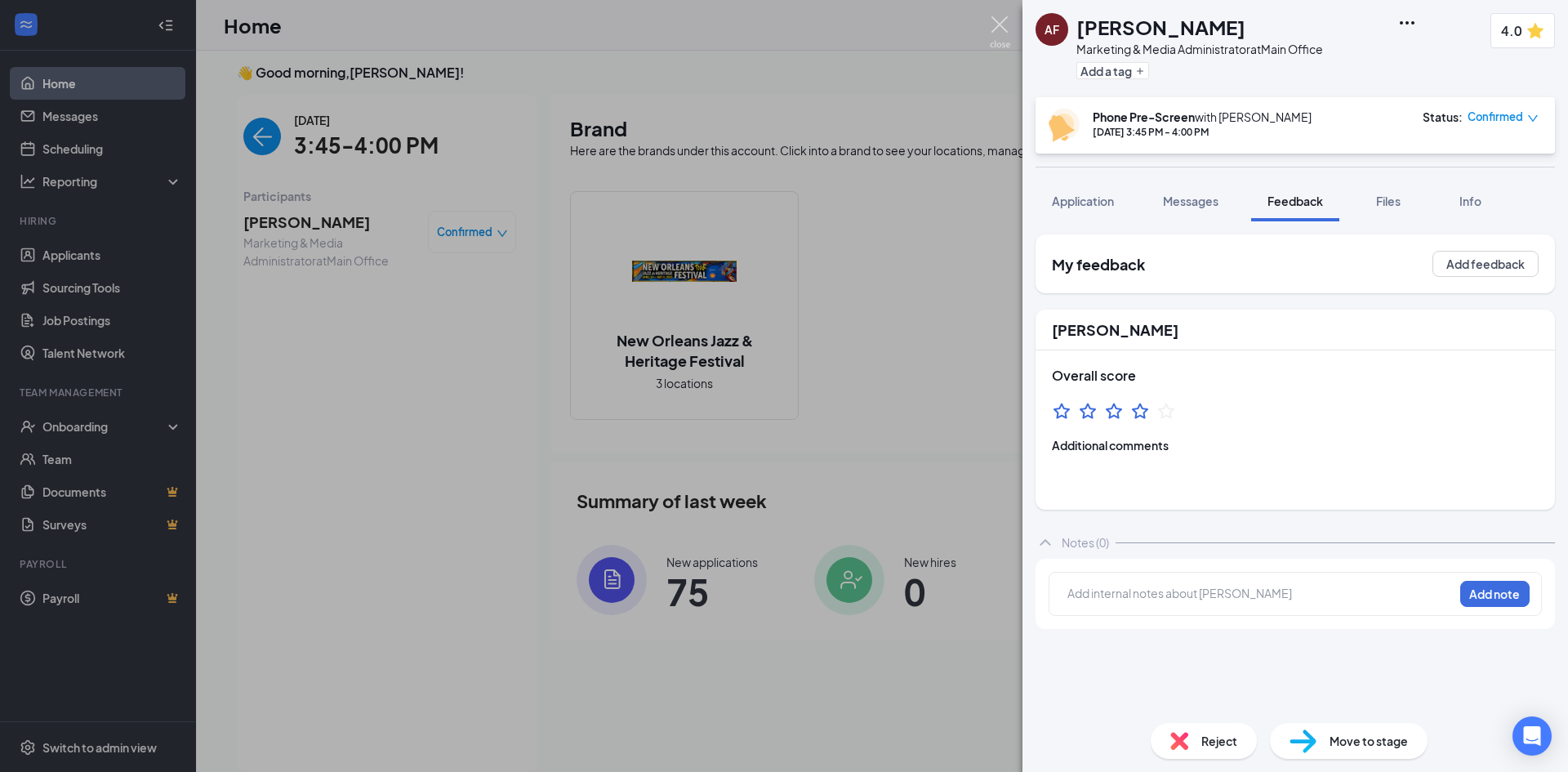
click at [1004, 15] on div "AF [PERSON_NAME] Marketing & Media Administrator at Main Office Add a tag 4.0 P…" at bounding box center [784, 386] width 1568 height 772
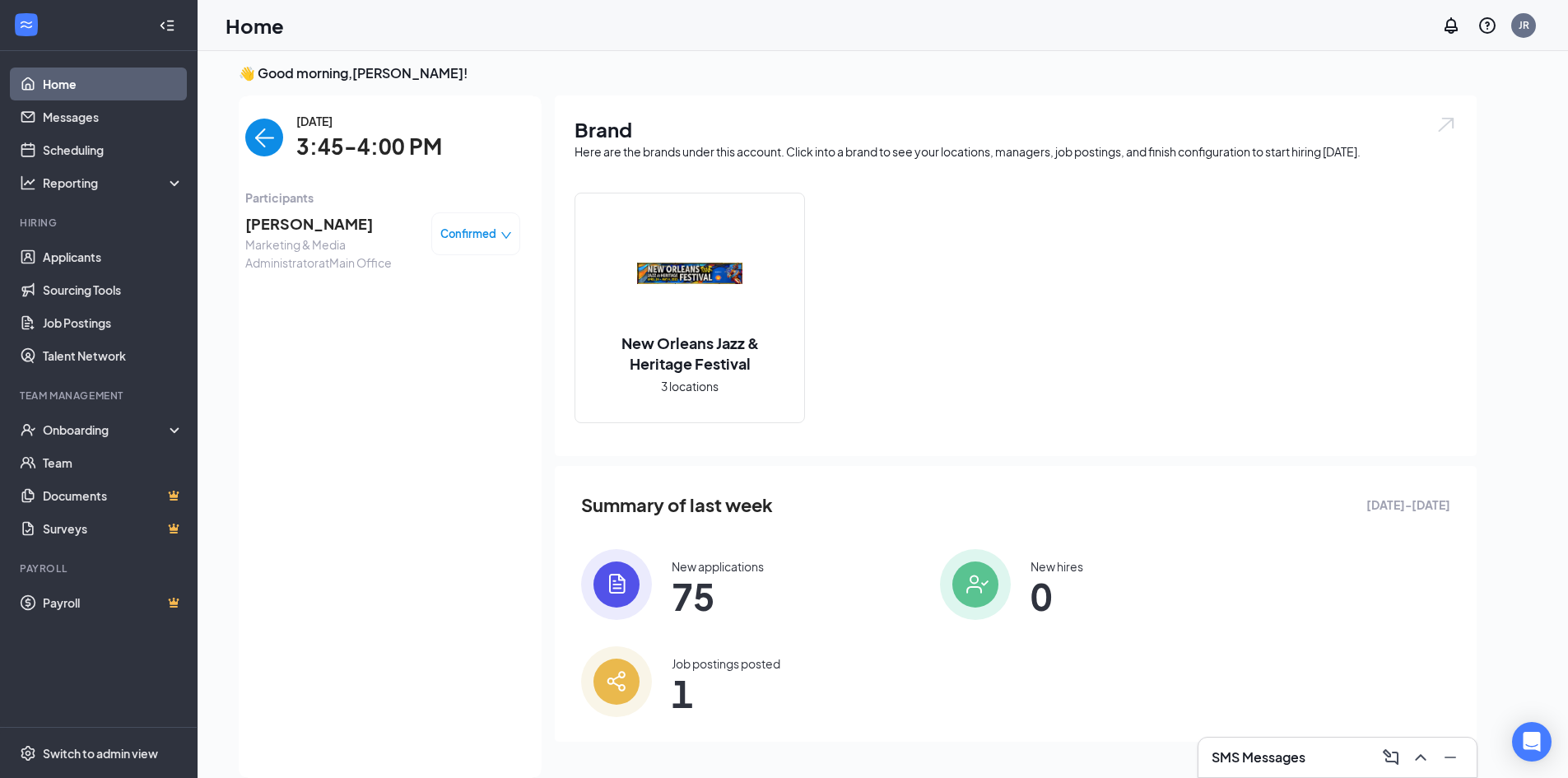
click at [251, 132] on img "back-button" at bounding box center [265, 137] width 38 height 38
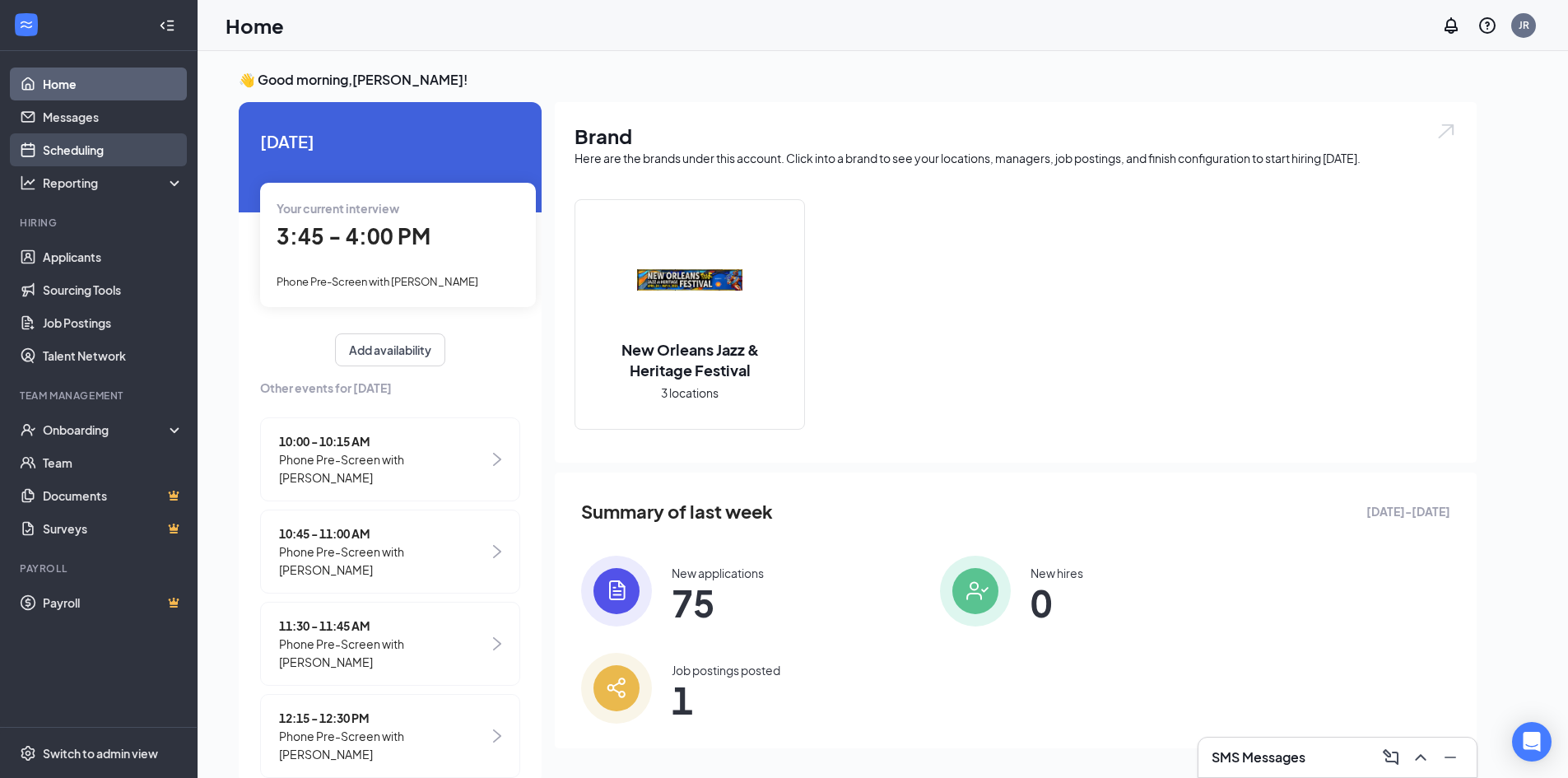
click at [54, 144] on link "Scheduling" at bounding box center [113, 150] width 141 height 33
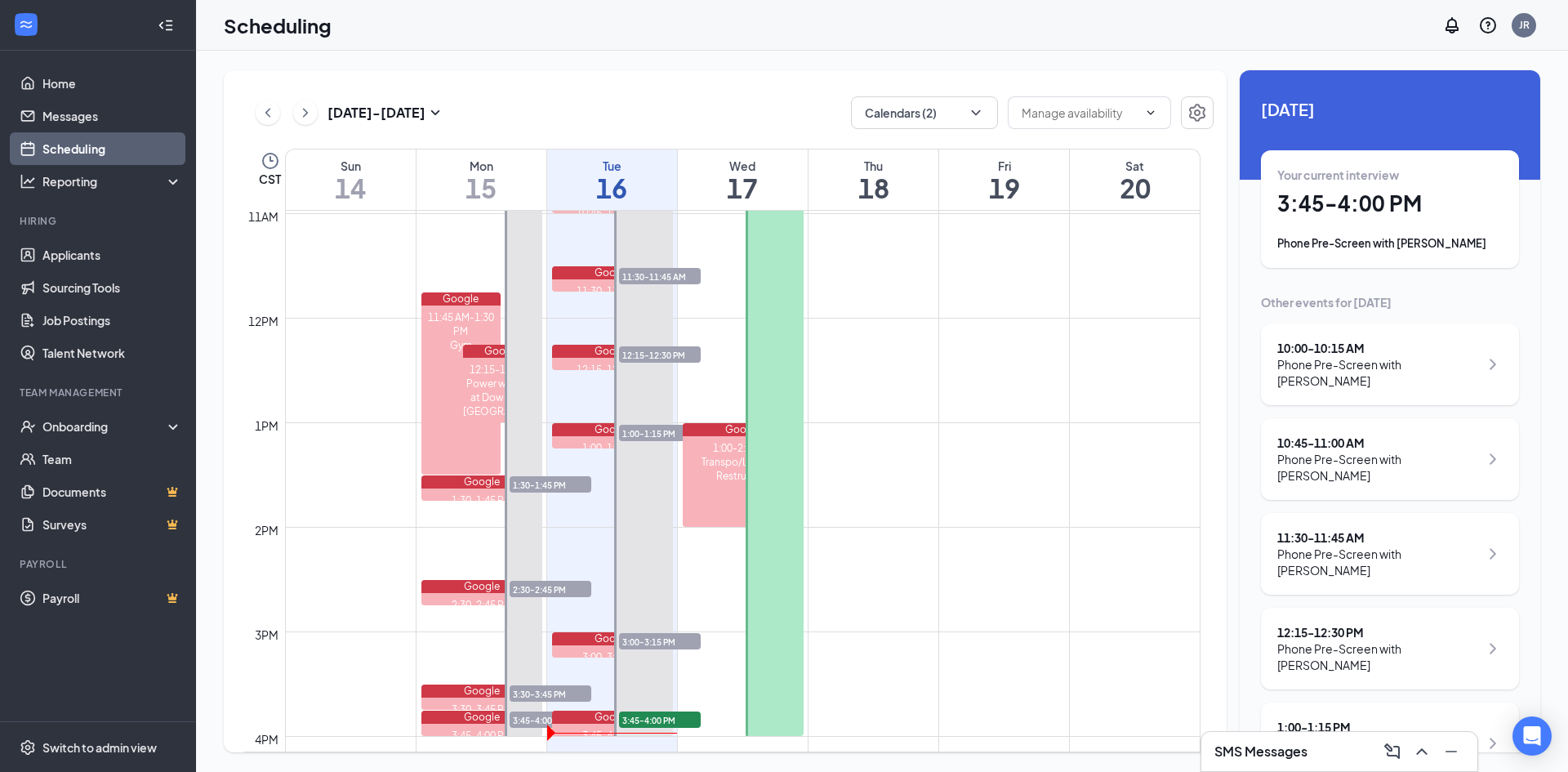
scroll to position [1211, 0]
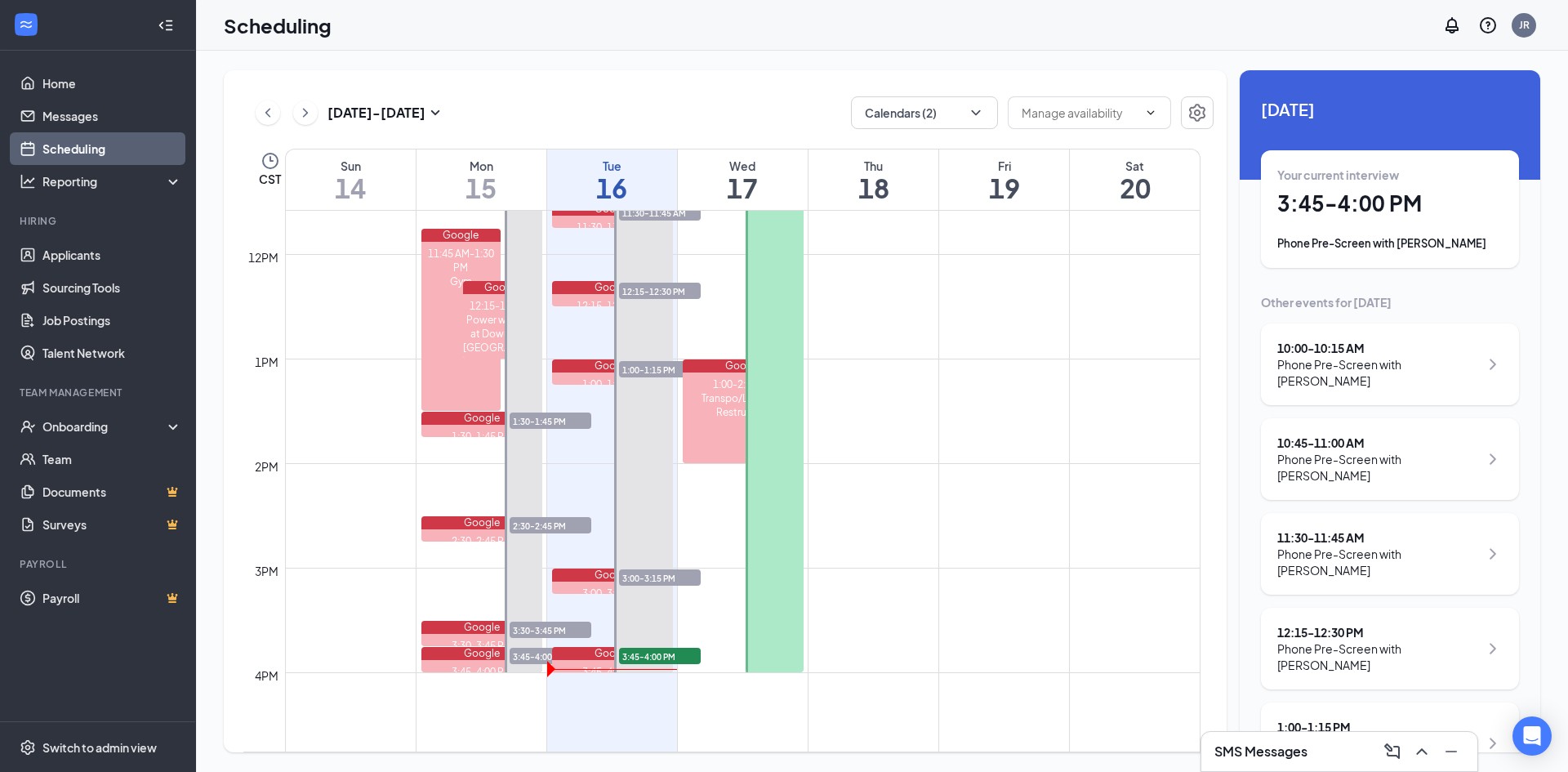
click at [546, 625] on span "3:30-3:45 PM" at bounding box center [550, 630] width 81 height 16
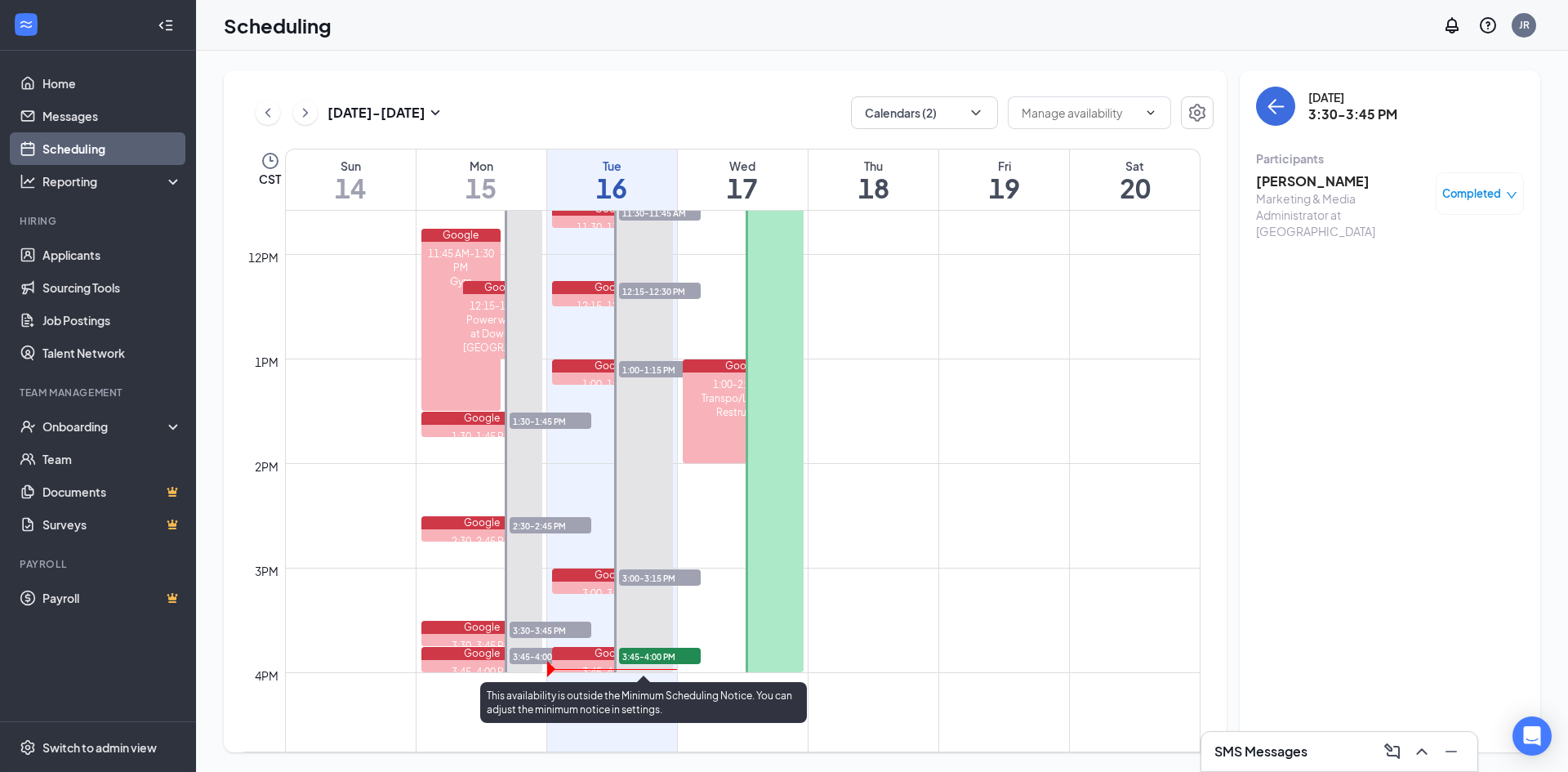
click at [666, 574] on span "3:00-3:15 PM" at bounding box center [660, 577] width 81 height 16
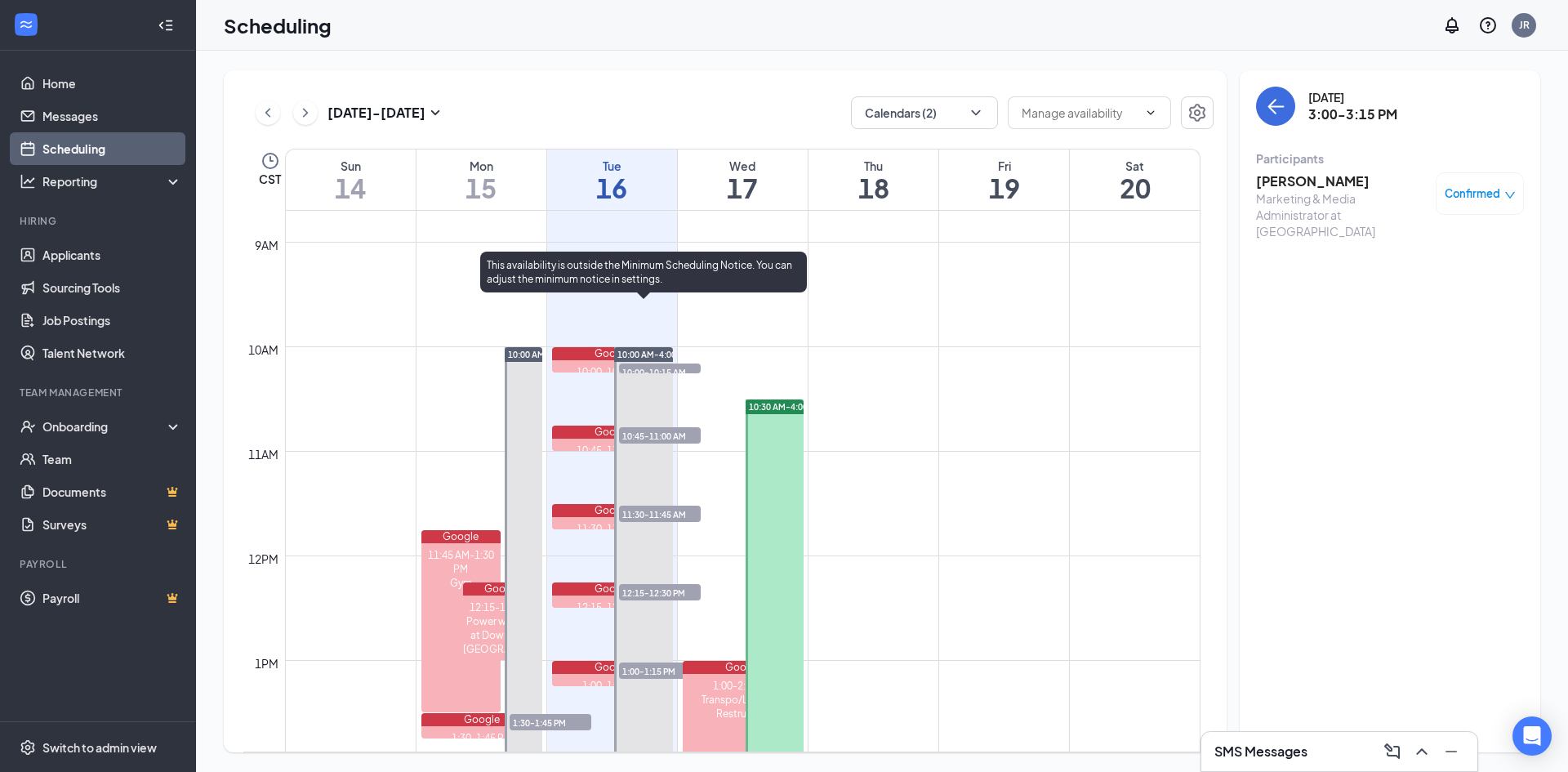
scroll to position [884, 0]
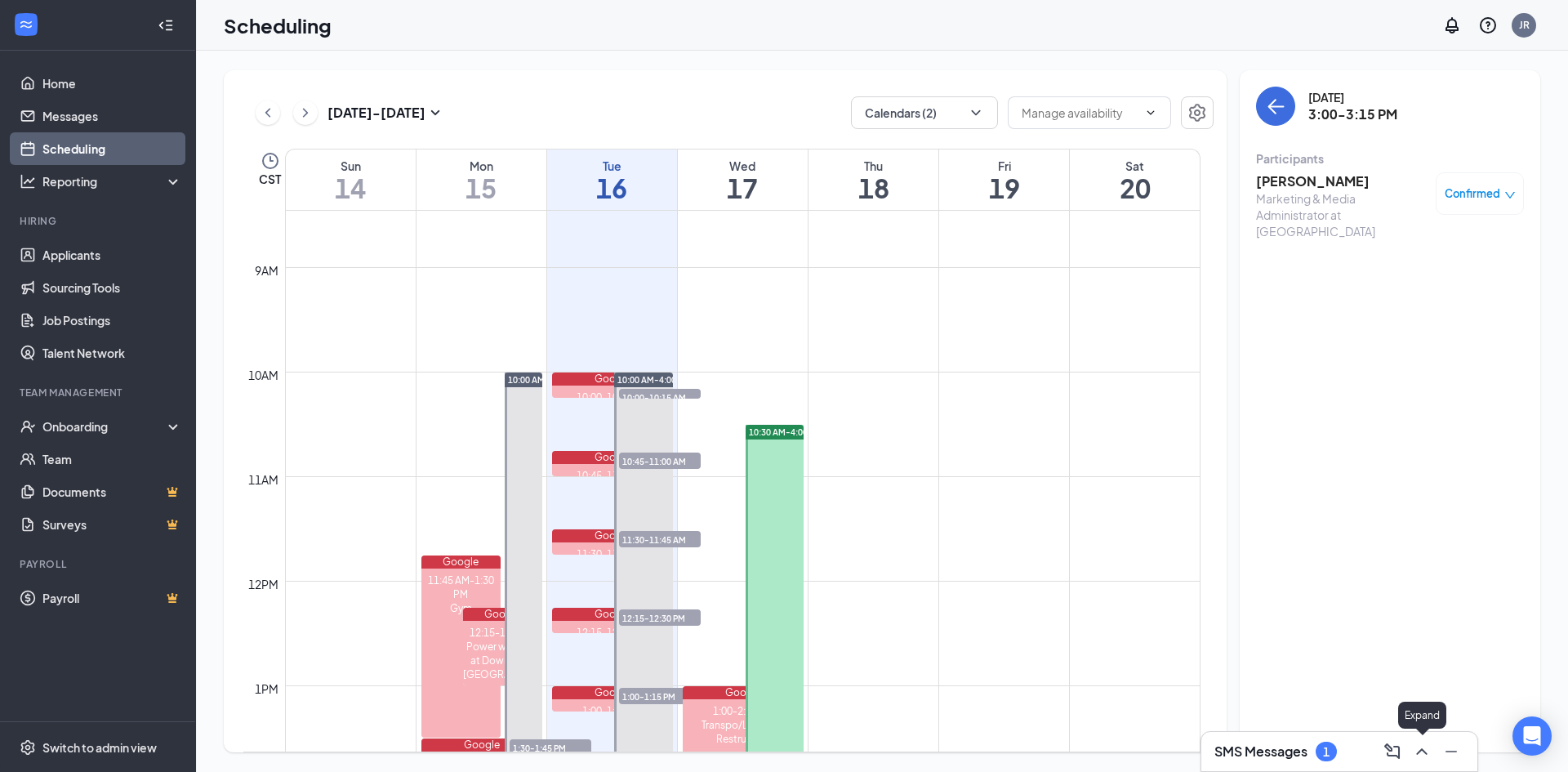
click at [1424, 745] on icon "ChevronUp" at bounding box center [1421, 751] width 20 height 20
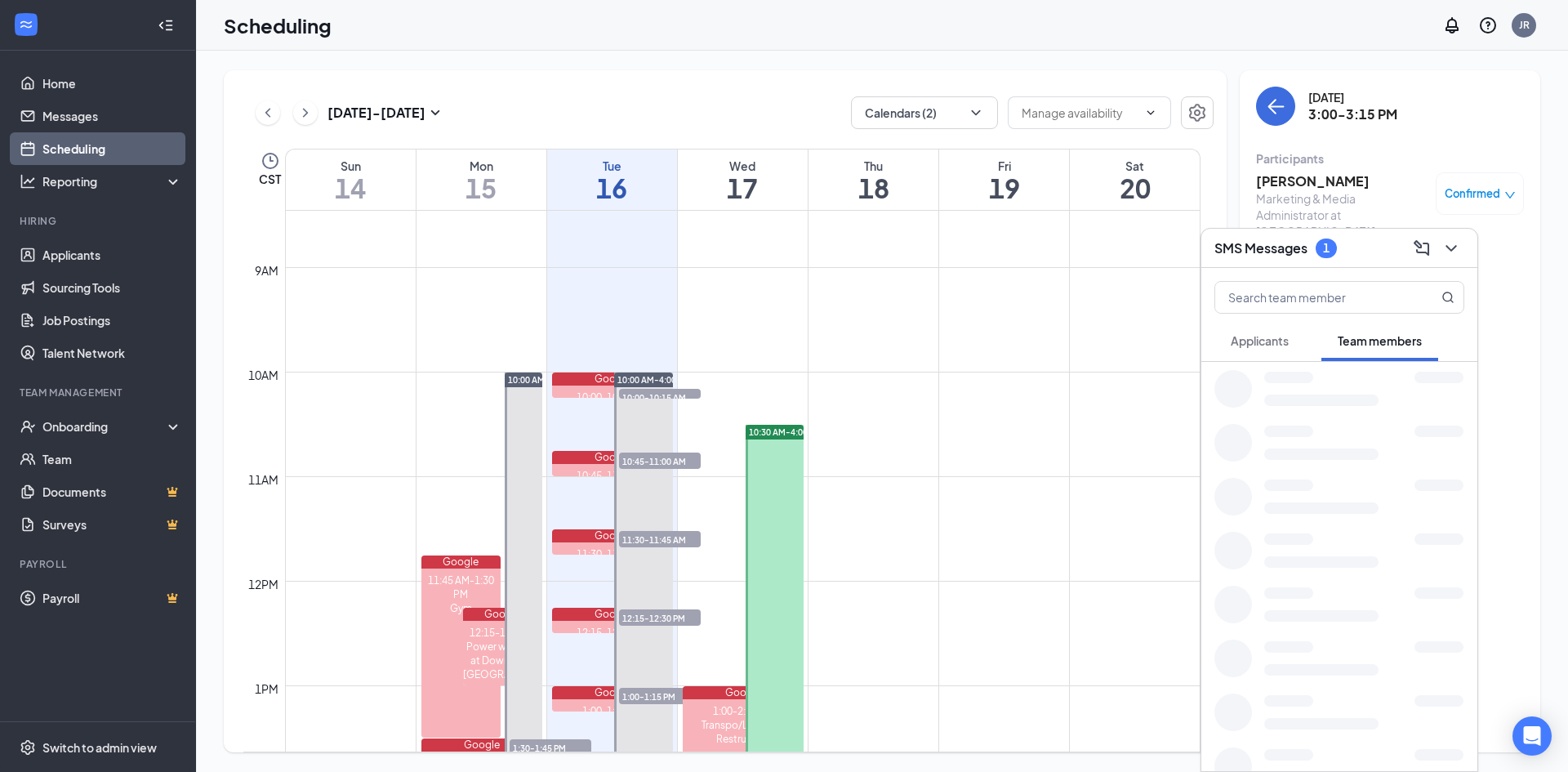
click at [1264, 341] on span "Applicants" at bounding box center [1260, 340] width 58 height 15
click at [1269, 392] on div "Thank you!" at bounding box center [1283, 398] width 49 height 14
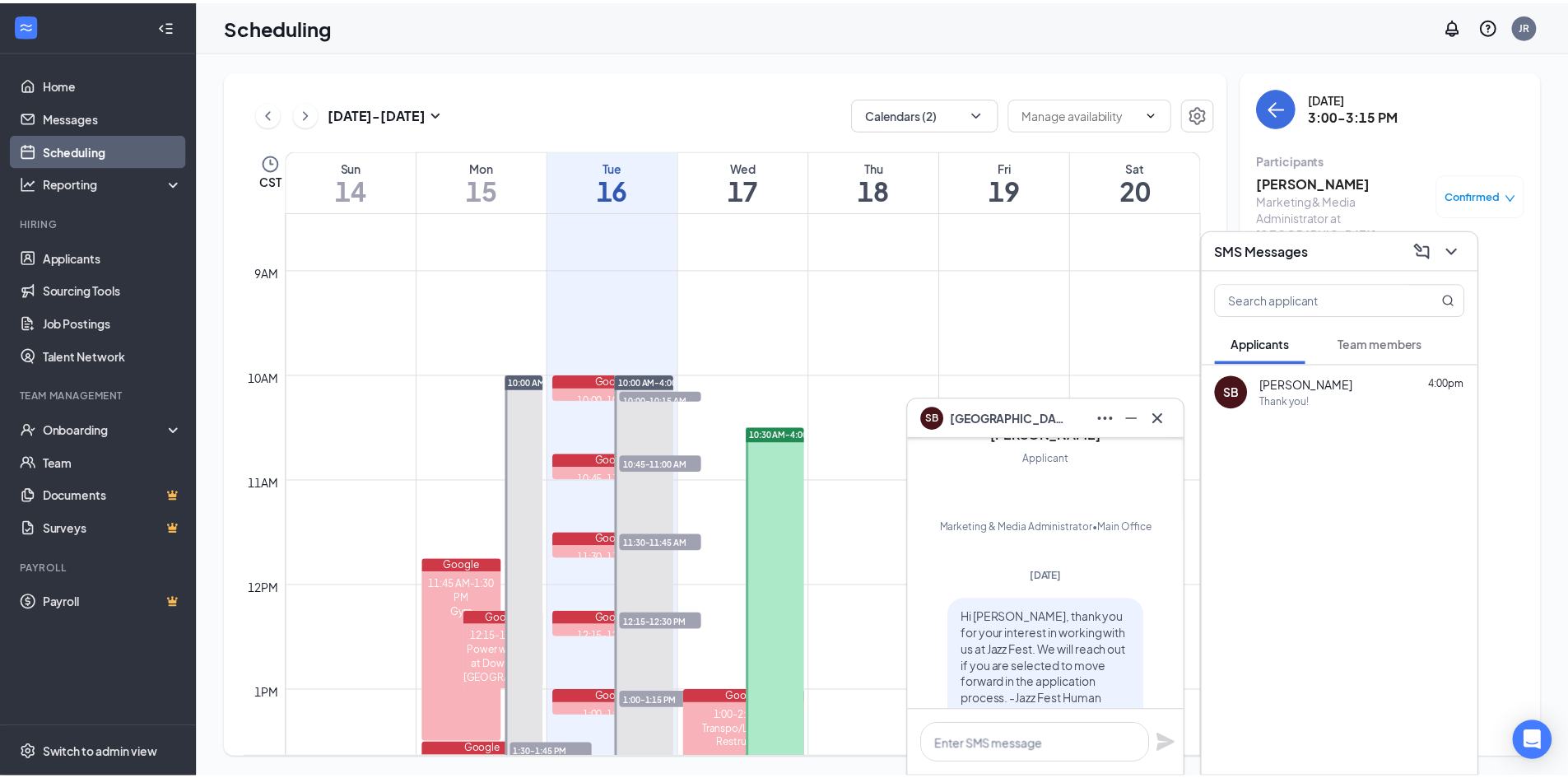
scroll to position [-164, 0]
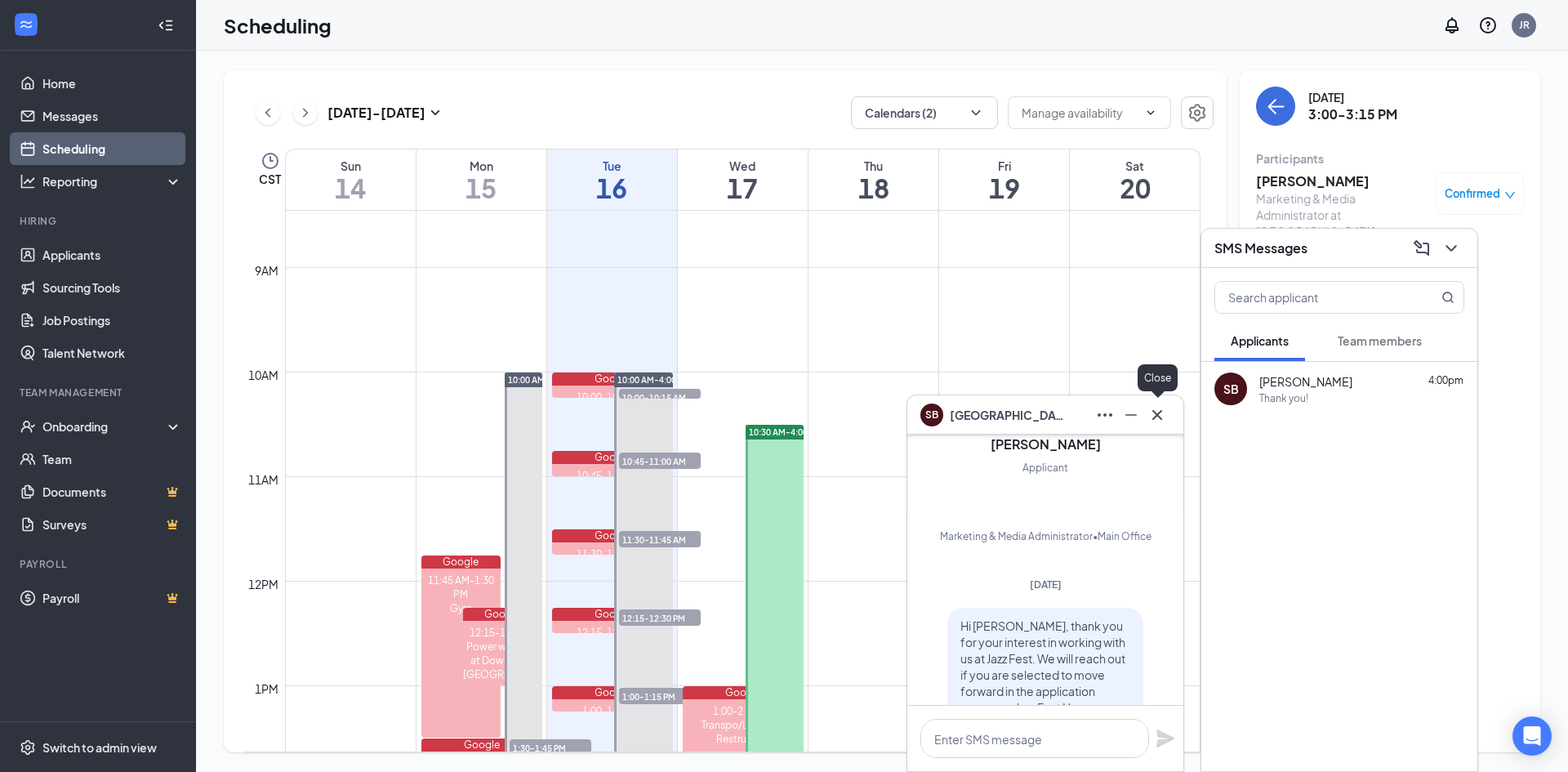
click at [1158, 413] on icon "Cross" at bounding box center [1156, 413] width 9 height 9
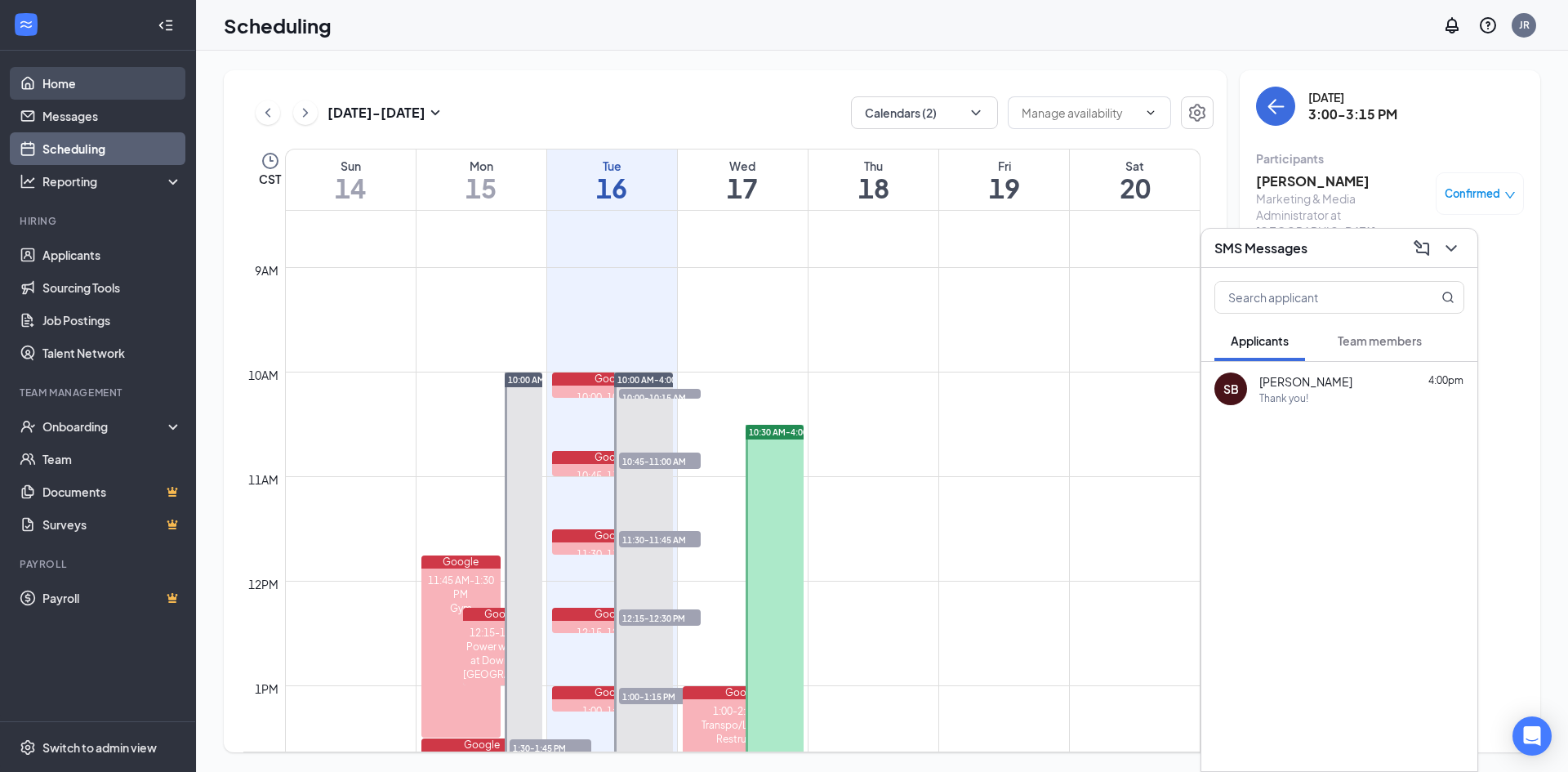
drag, startPoint x: 59, startPoint y: 81, endPoint x: 63, endPoint y: 99, distance: 18.4
click at [58, 81] on link "Home" at bounding box center [112, 83] width 140 height 33
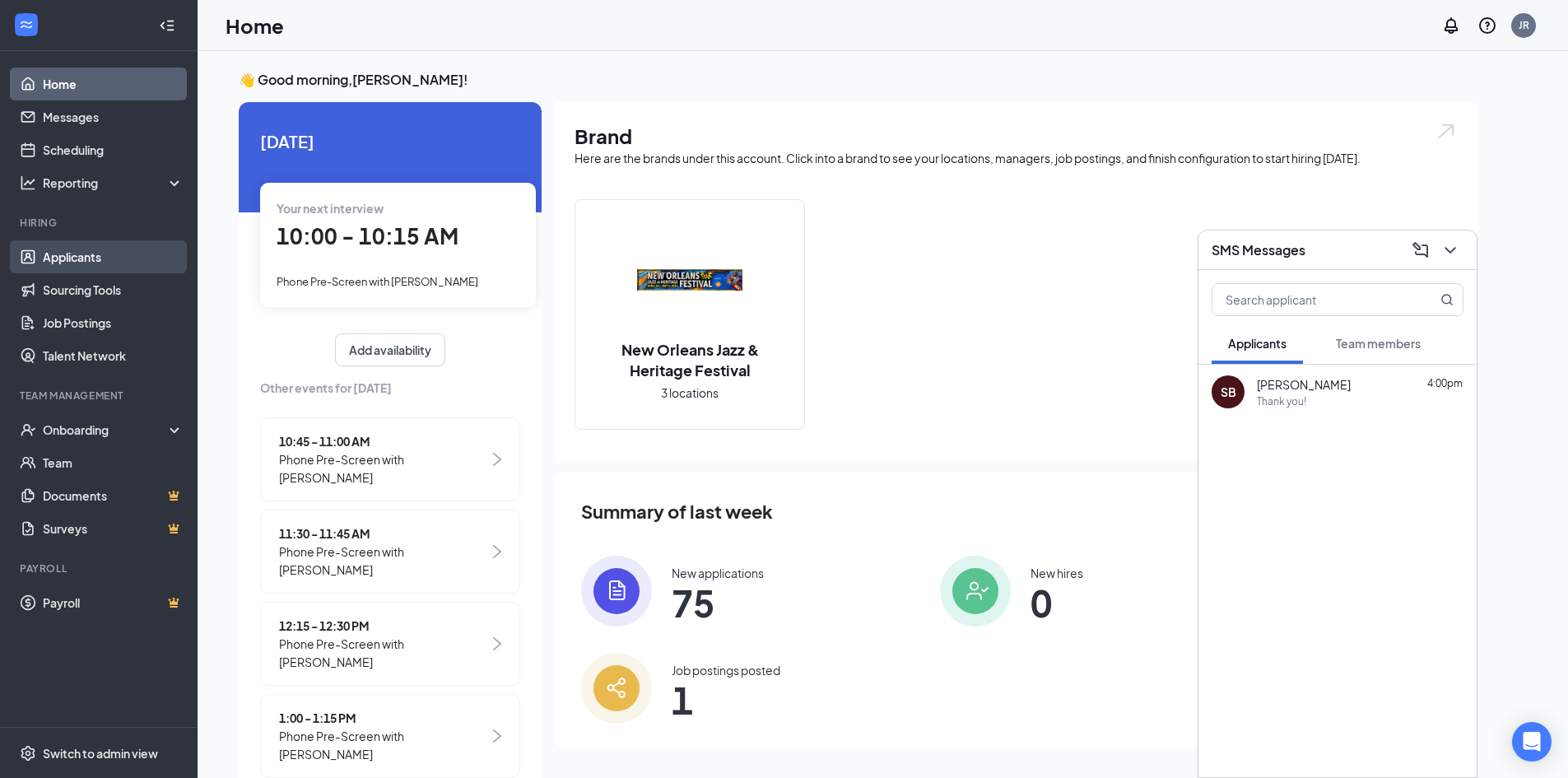
click at [76, 252] on link "Applicants" at bounding box center [113, 257] width 141 height 33
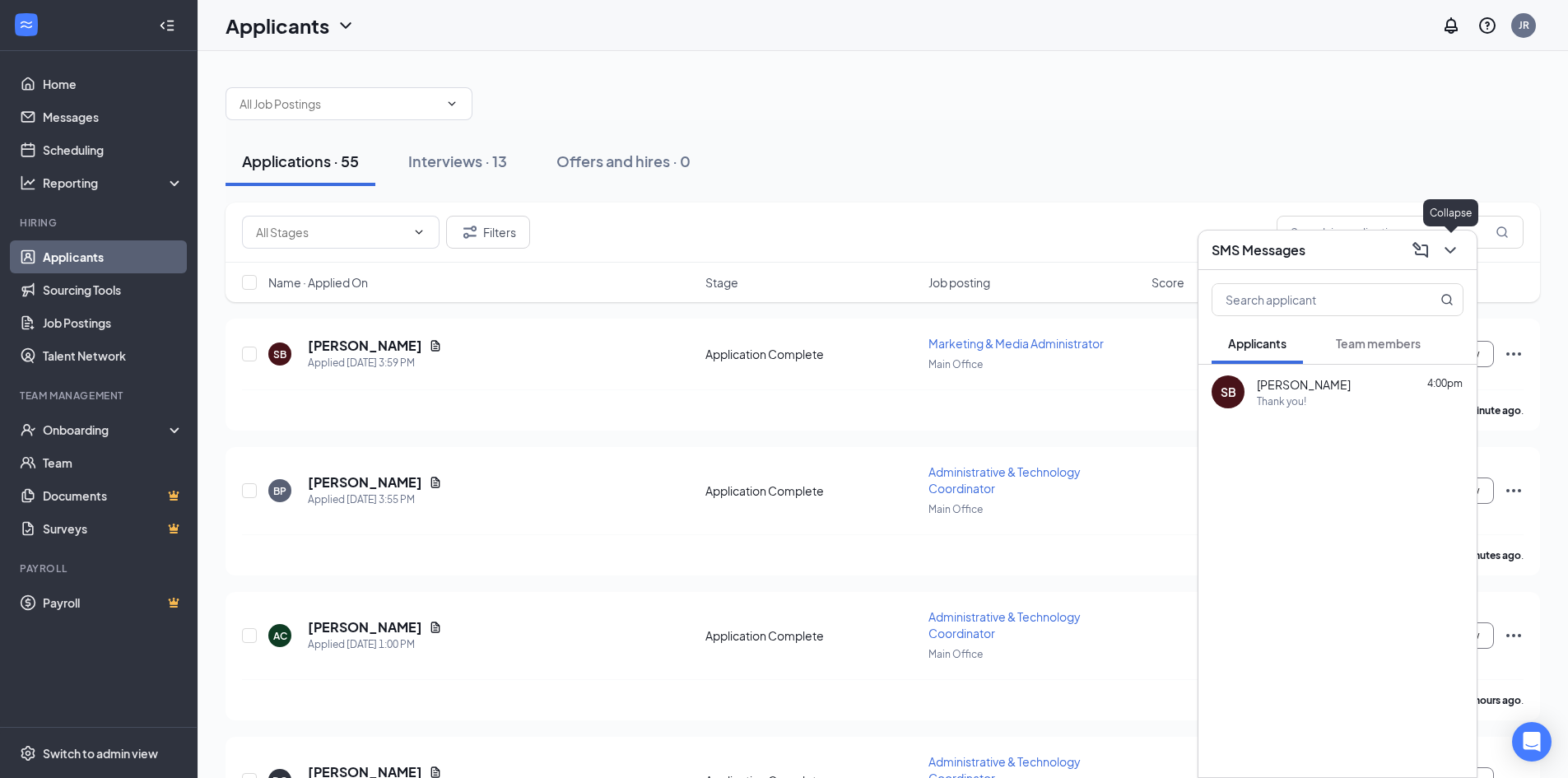
click at [1448, 251] on icon "ChevronDown" at bounding box center [1450, 250] width 20 height 20
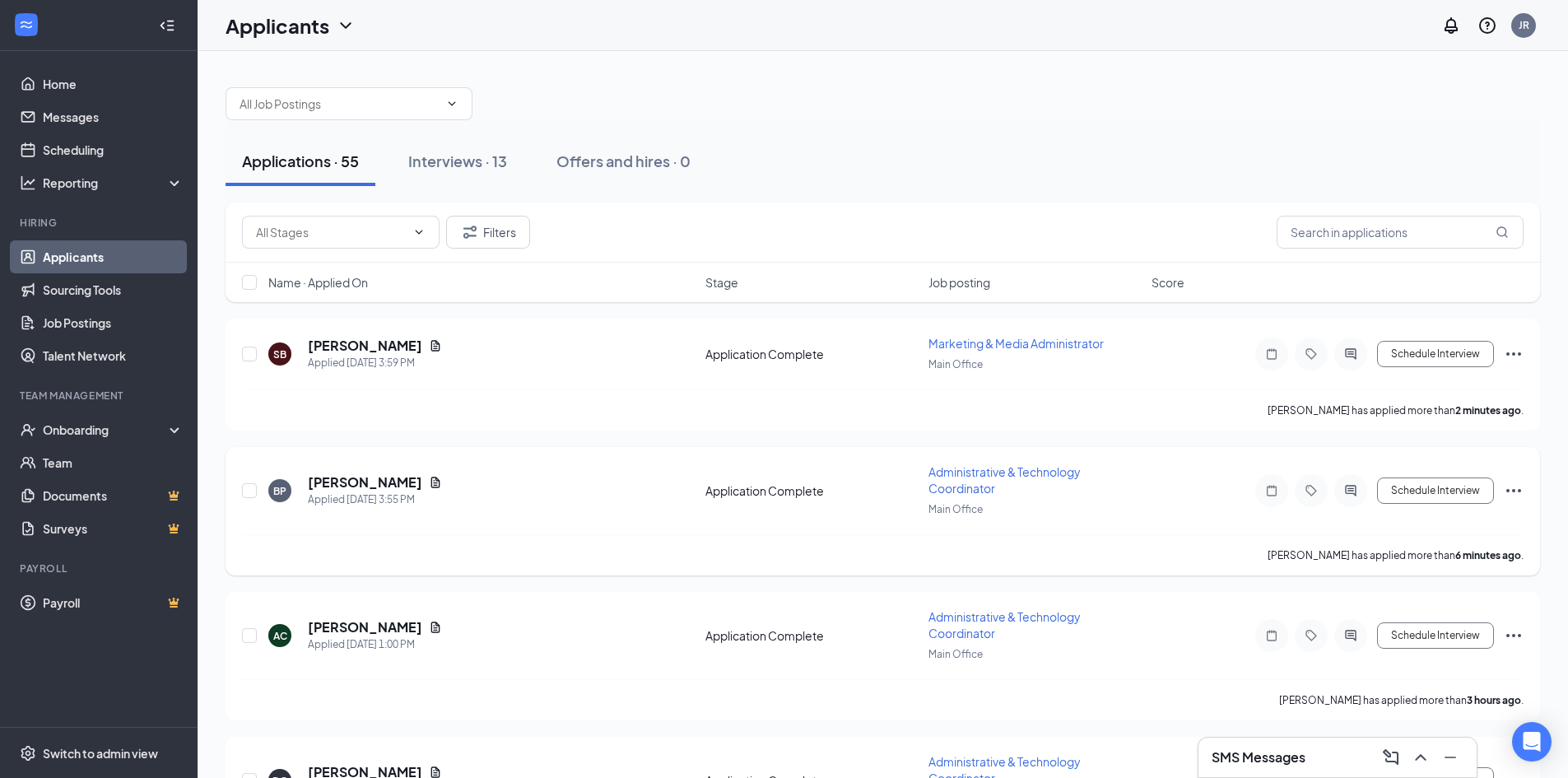
click at [349, 473] on div "BP Braden Piper Applied Today 3:55 PM Application Complete Administrative & Tec…" at bounding box center [883, 499] width 1281 height 71
click at [348, 482] on h5 "Braden Piper" at bounding box center [365, 481] width 114 height 18
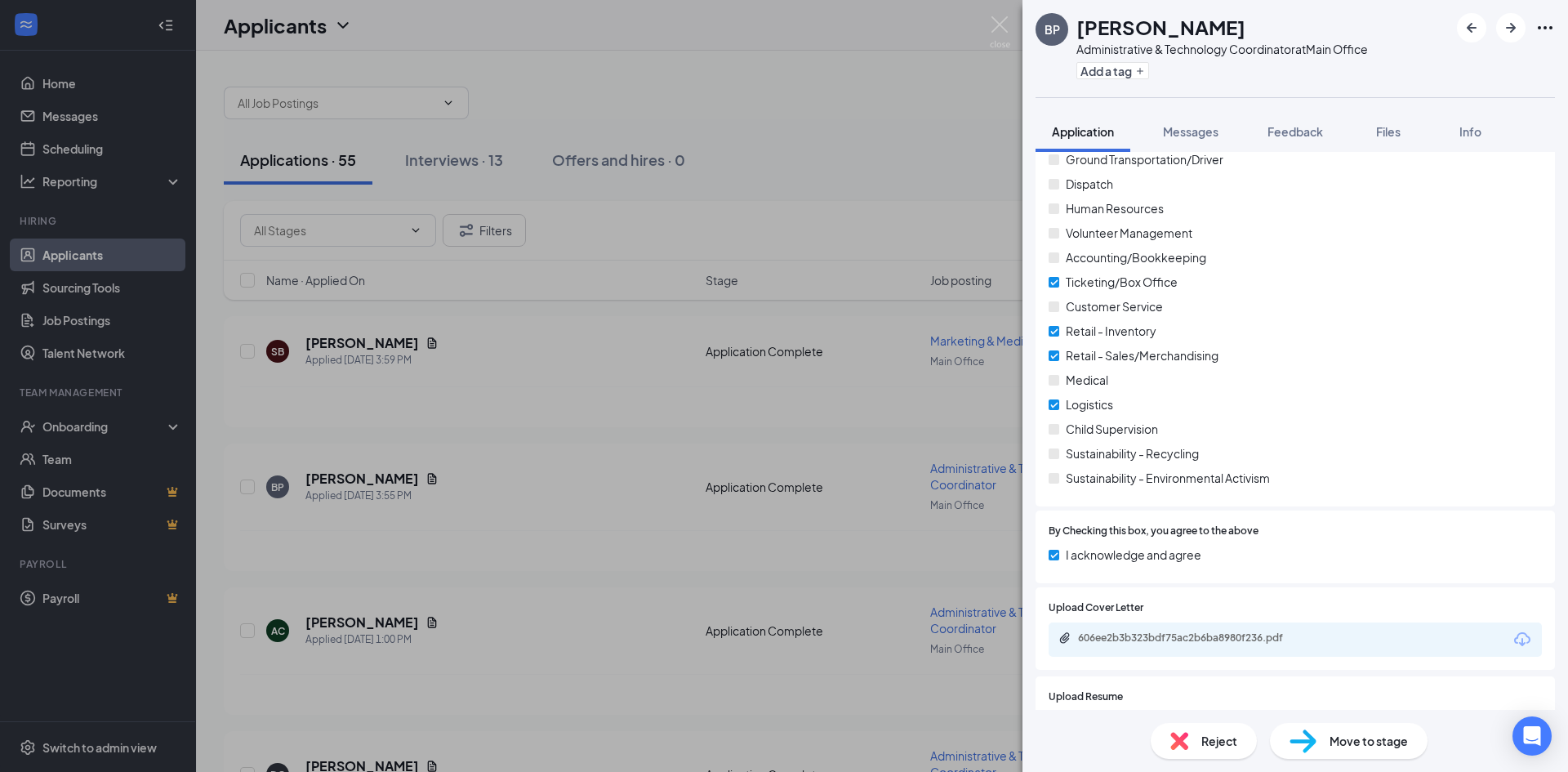
scroll to position [2532, 0]
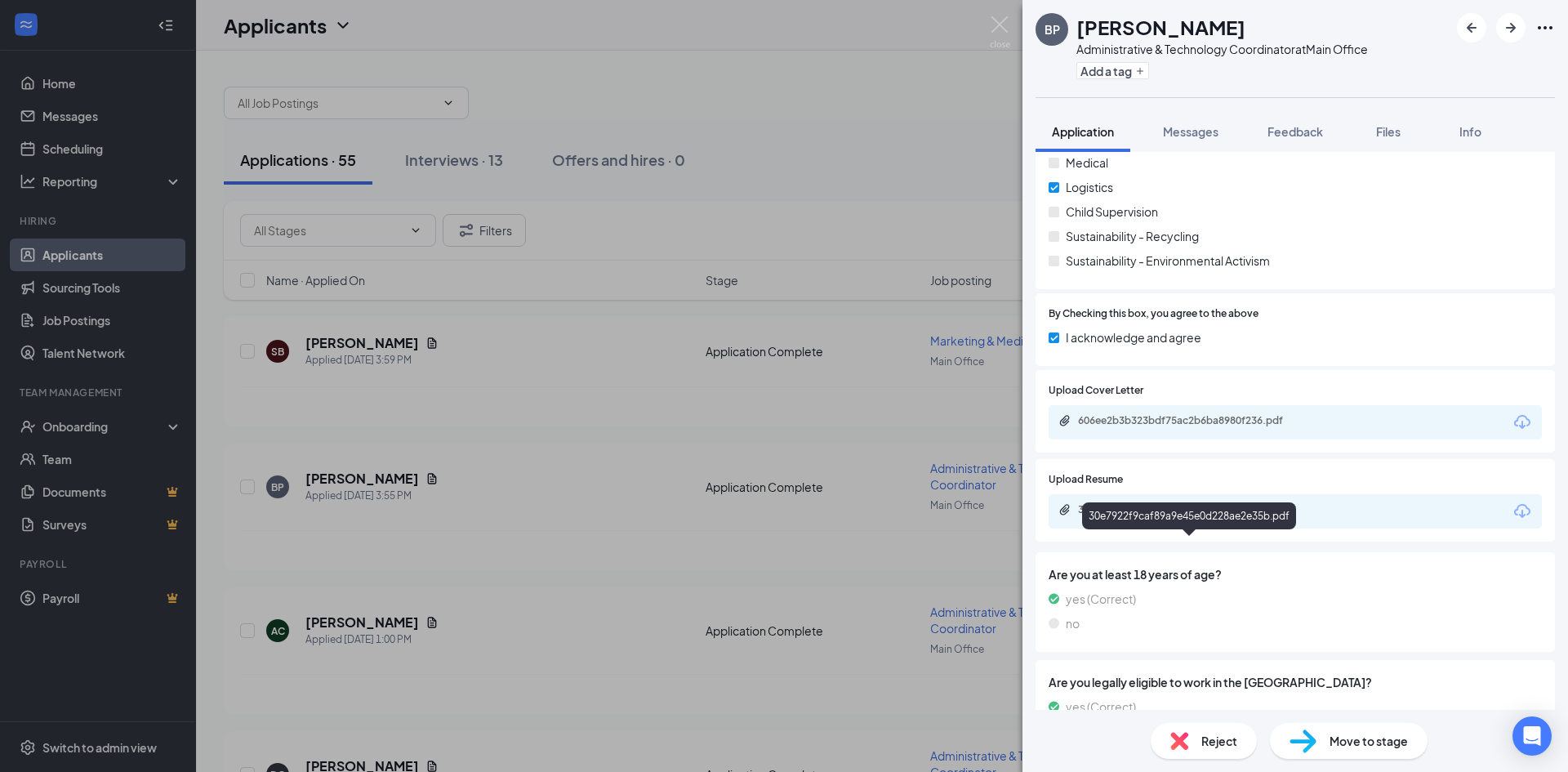
click at [1119, 516] on div "30e7922f9caf89a9e45e0d228ae2e35b.pdf" at bounding box center [1192, 509] width 229 height 13
click at [1008, 25] on img at bounding box center [1000, 32] width 21 height 32
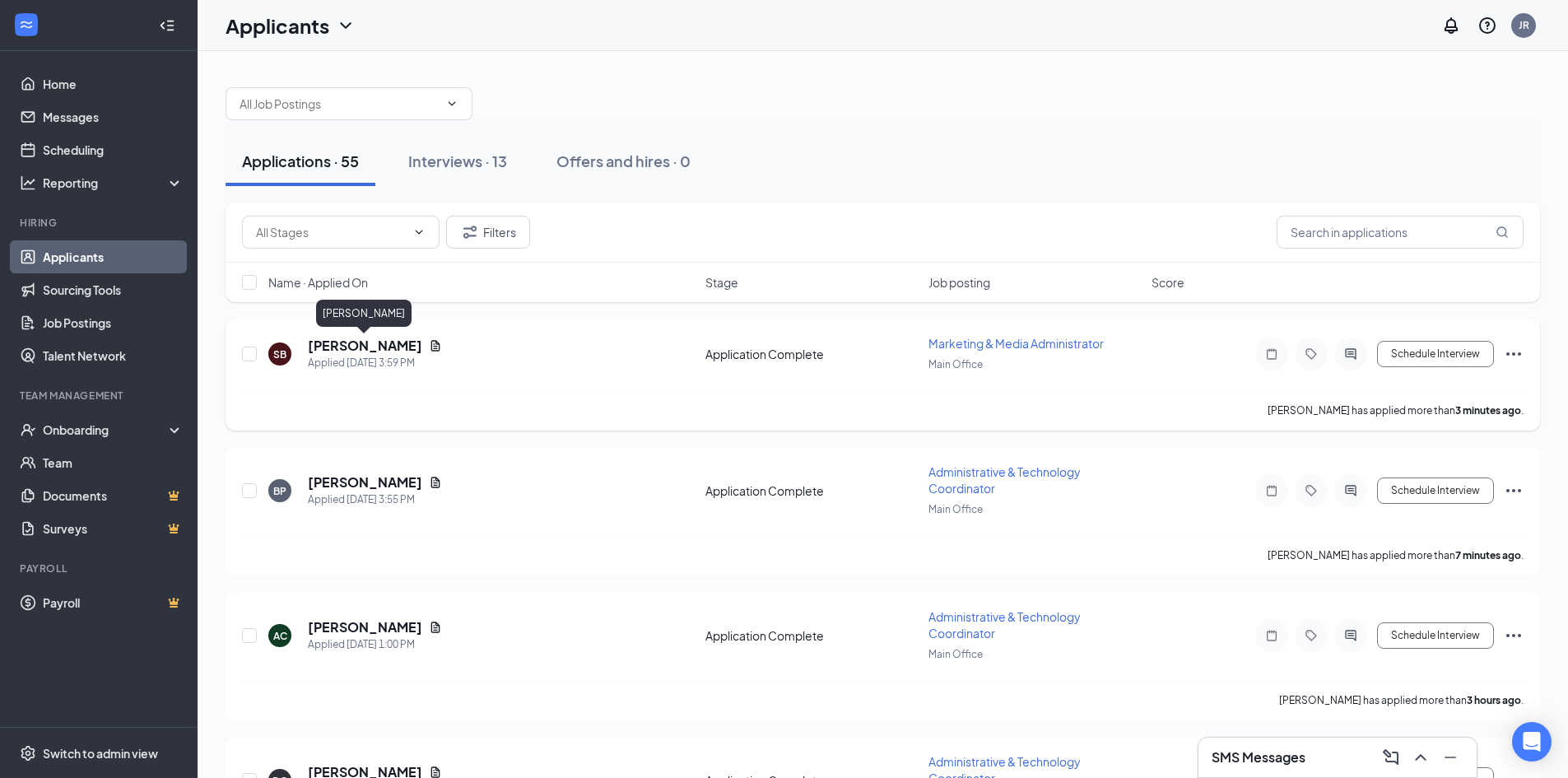
click at [327, 350] on h5 "SYDNEY BIERRIA" at bounding box center [365, 345] width 114 height 18
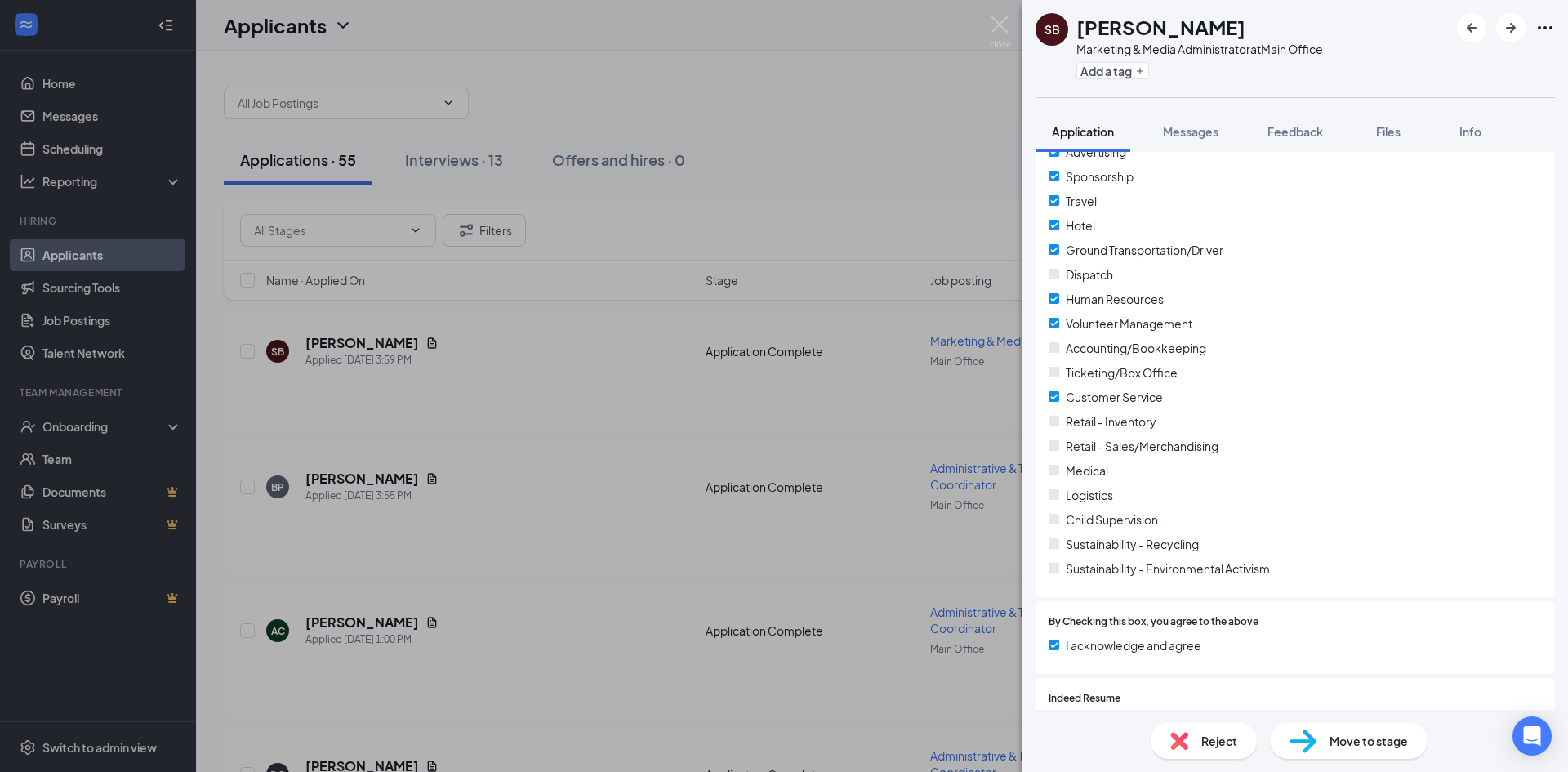
scroll to position [1662, 0]
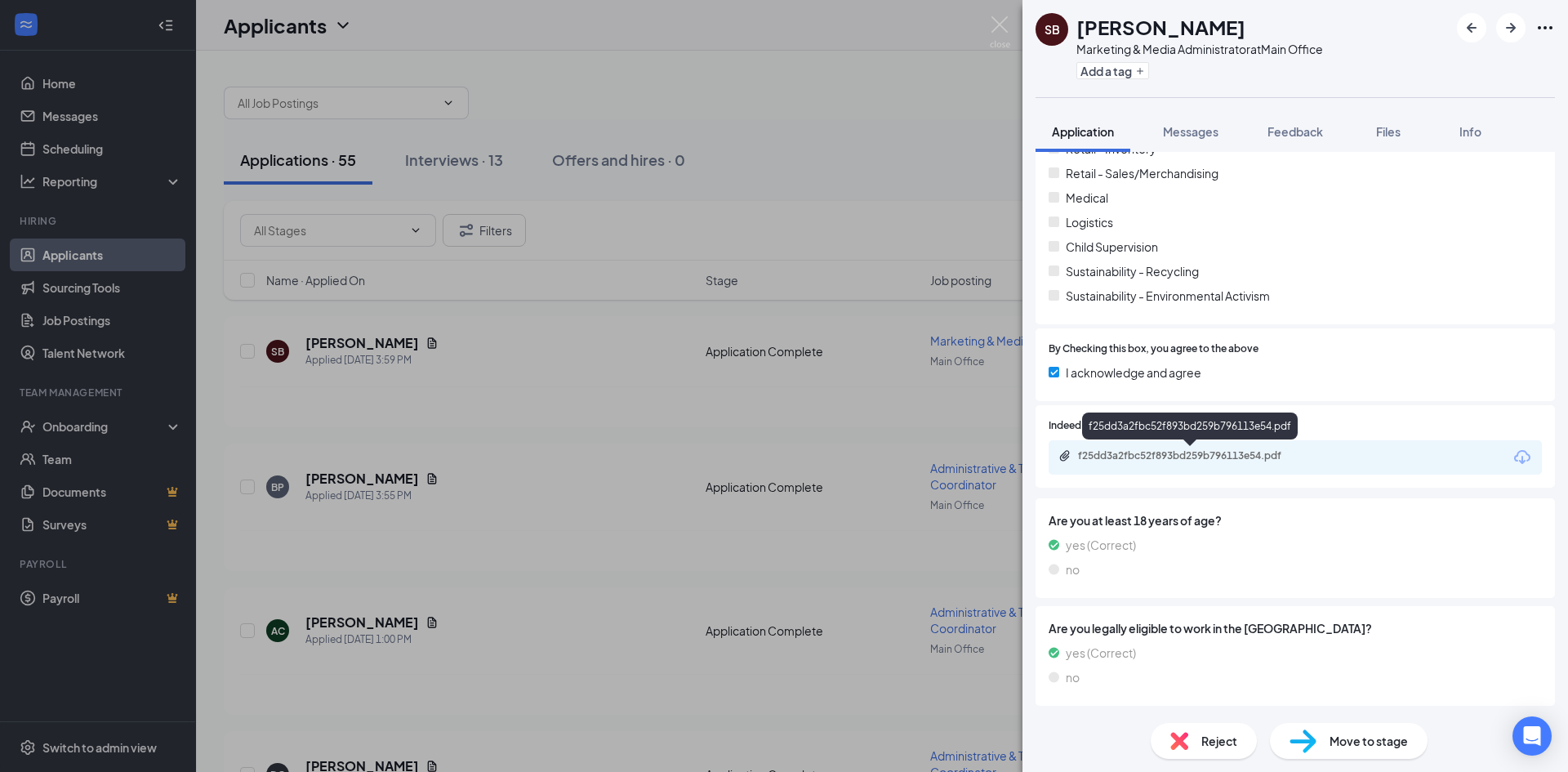
click at [1140, 447] on div "f25dd3a2fbc52f893bd259b796113e54.pdf" at bounding box center [1294, 457] width 493 height 34
click at [1145, 452] on div "f25dd3a2fbc52f893bd259b796113e54.pdf" at bounding box center [1192, 455] width 229 height 13
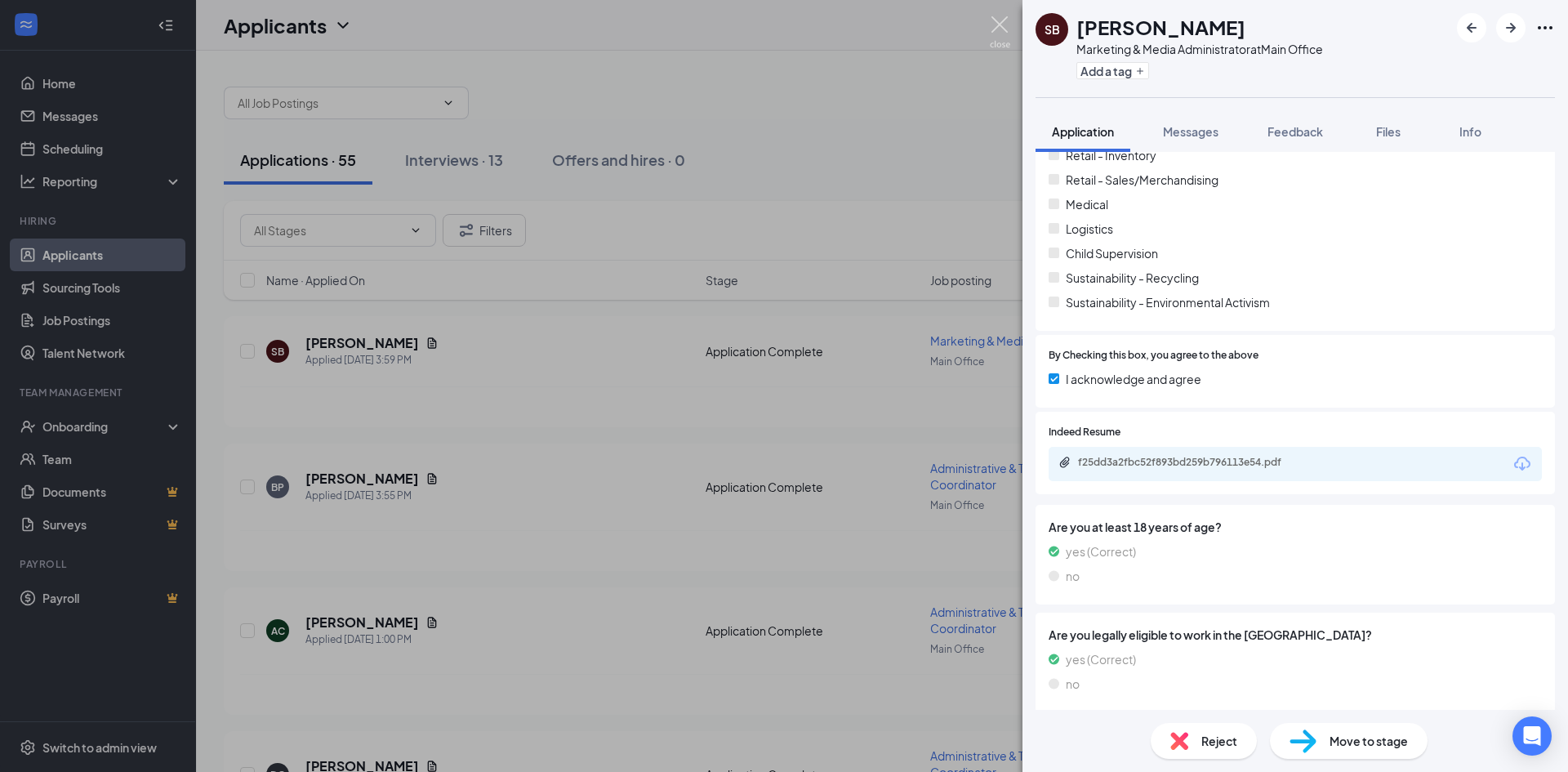
click at [1007, 26] on img at bounding box center [1000, 32] width 21 height 32
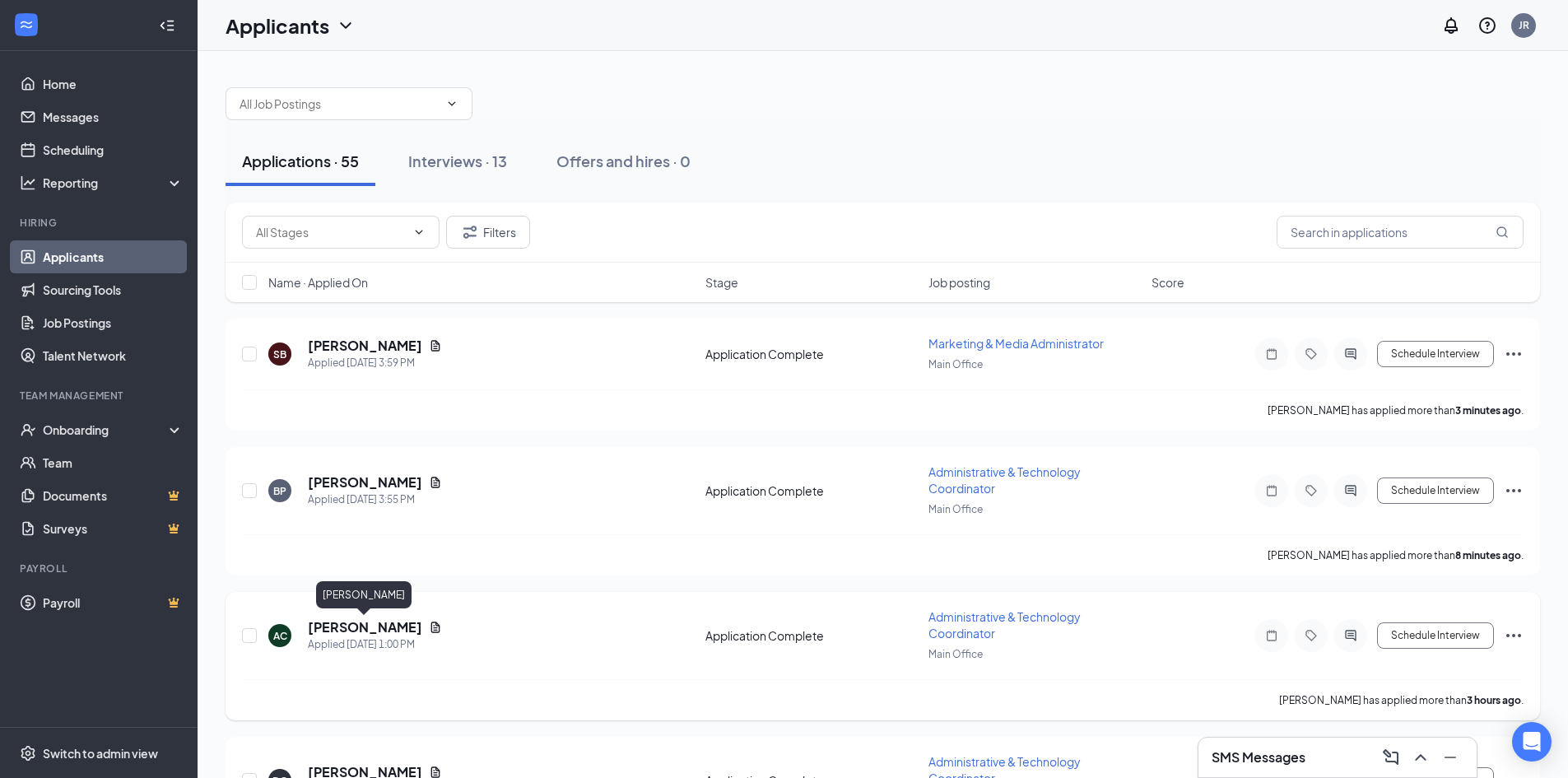
click at [347, 625] on h5 "Andrew Comyns" at bounding box center [365, 627] width 114 height 18
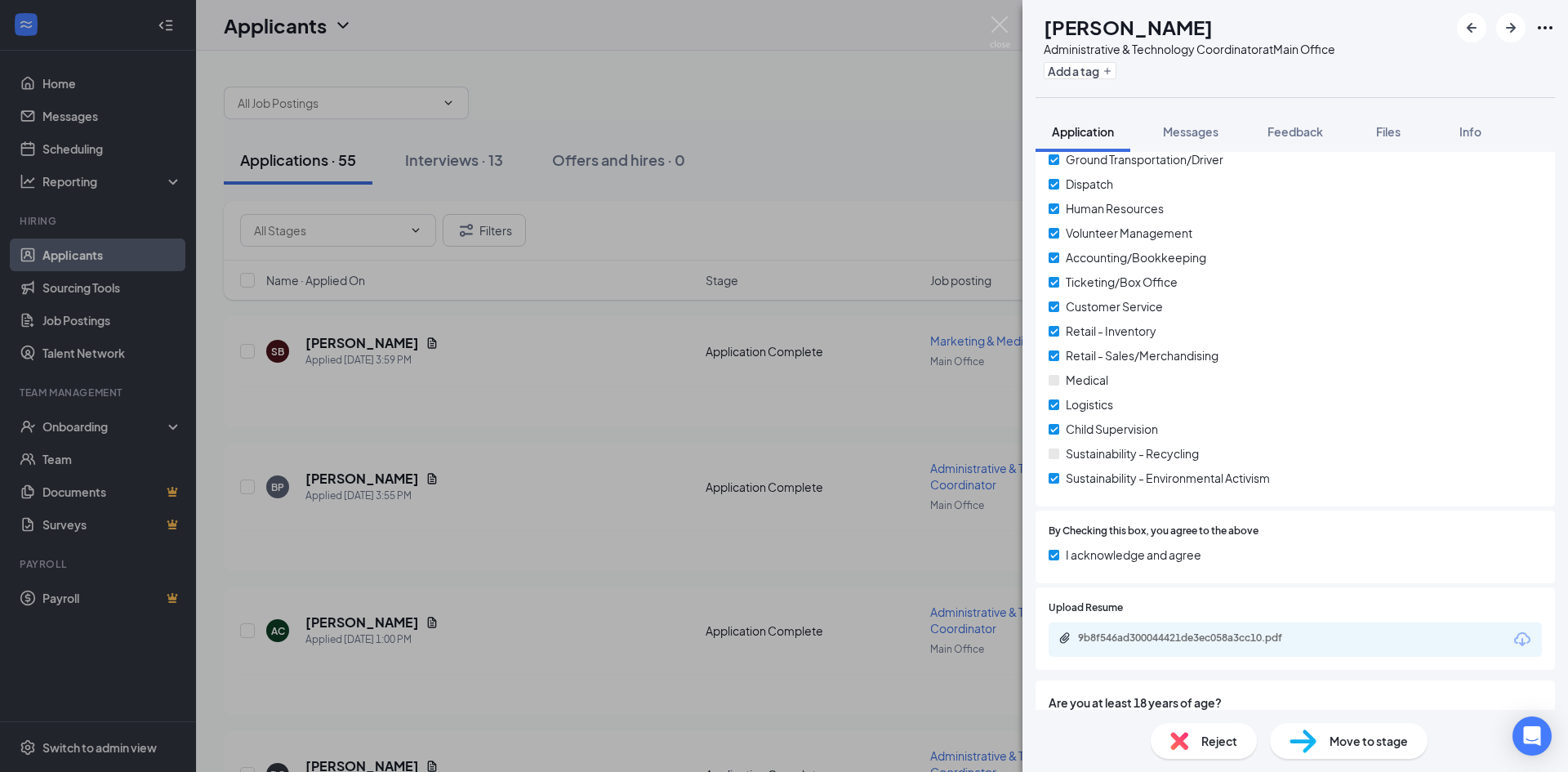
scroll to position [1950, 0]
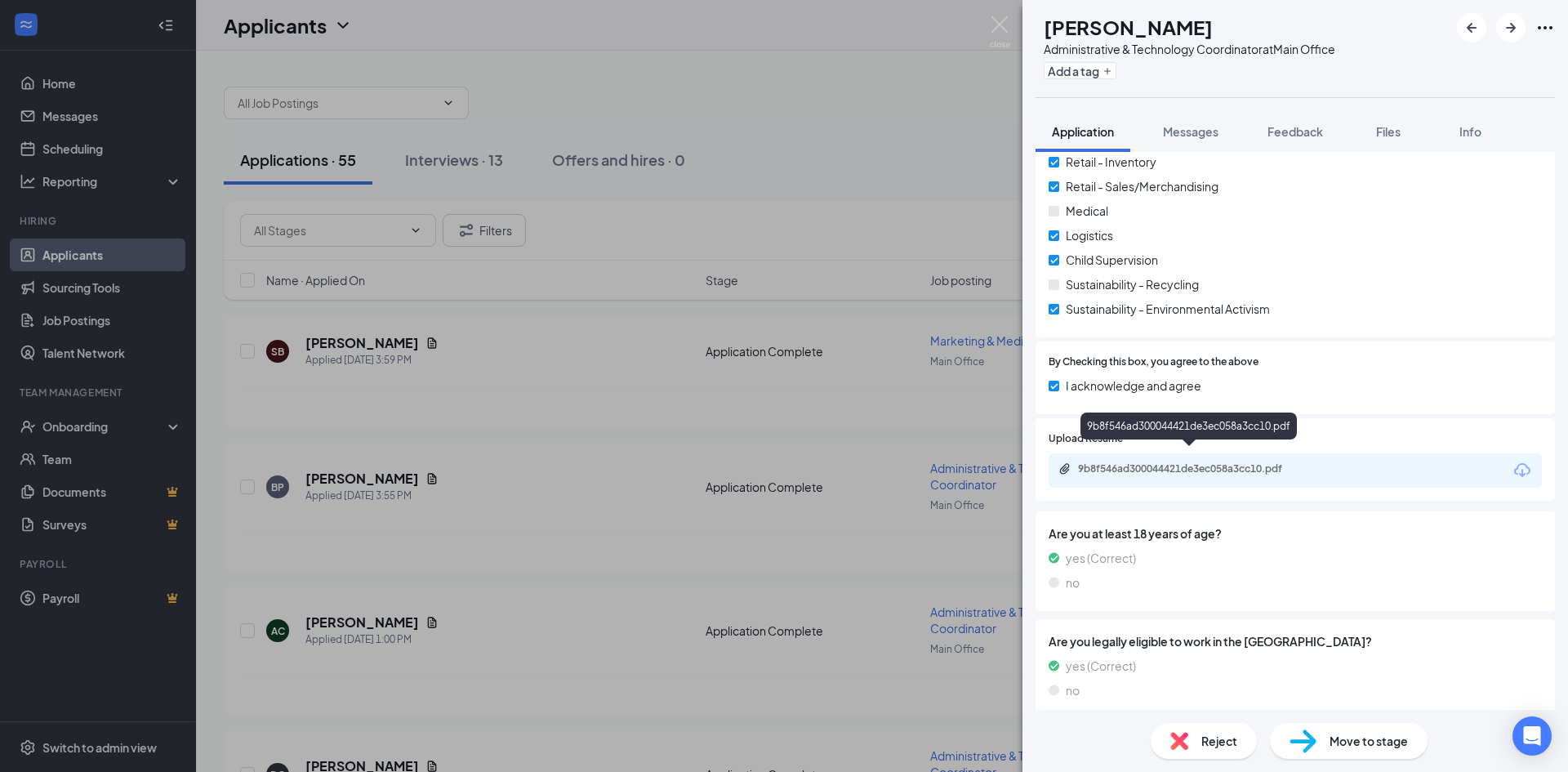
click at [1172, 462] on div "9b8f546ad300044421de3ec058a3cc10.pdf" at bounding box center [1192, 468] width 229 height 13
